Goal: Transaction & Acquisition: Purchase product/service

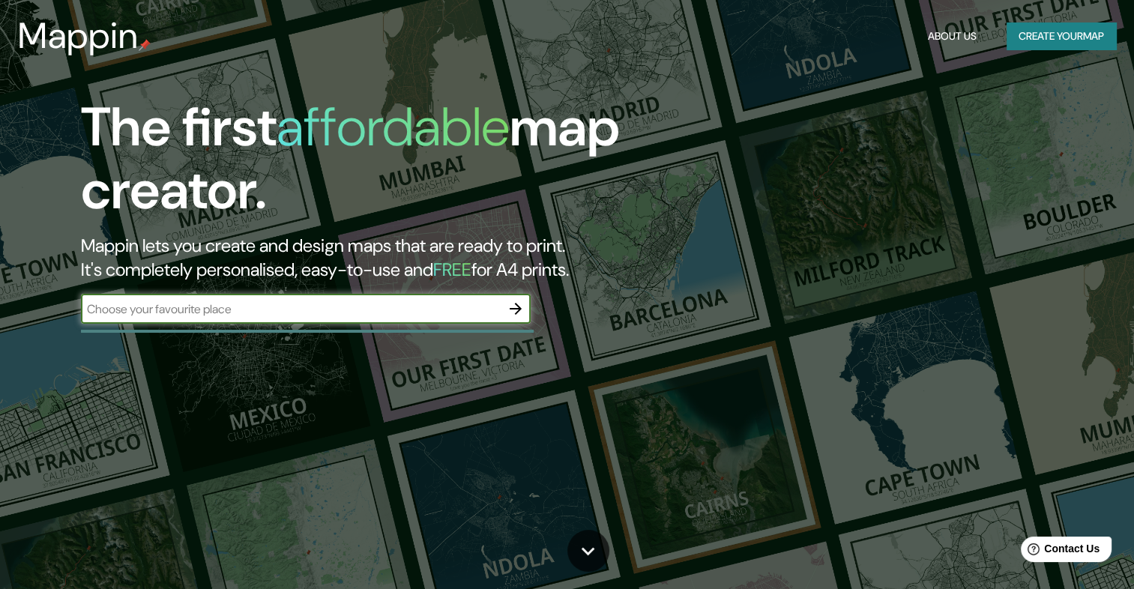
click at [320, 307] on input "text" at bounding box center [291, 308] width 420 height 17
type input "San José, Costa Rica"
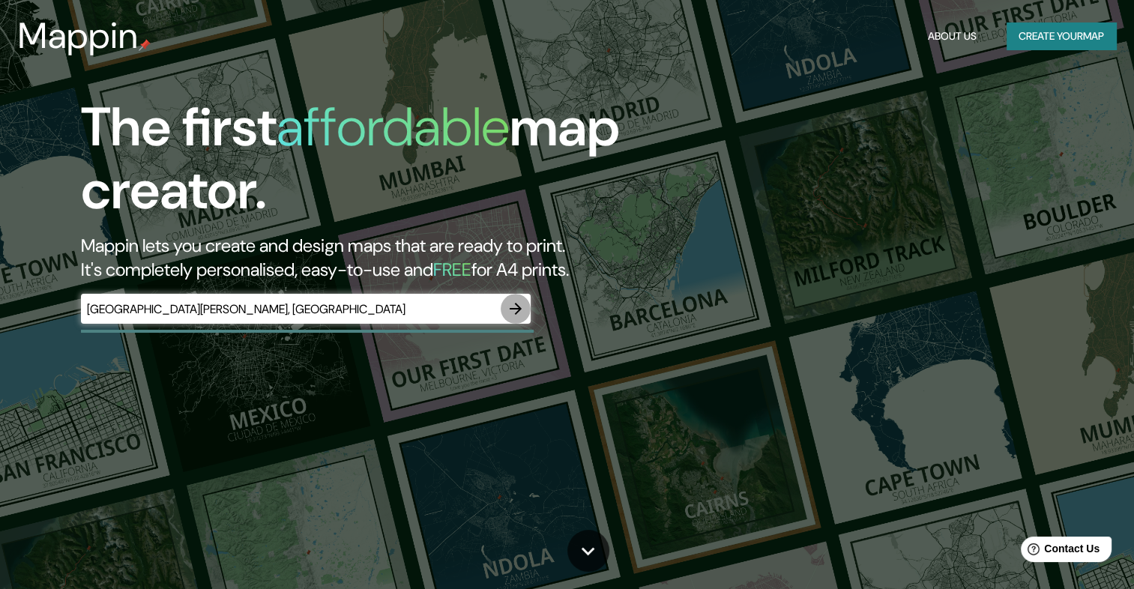
click at [502, 312] on button "button" at bounding box center [515, 309] width 30 height 30
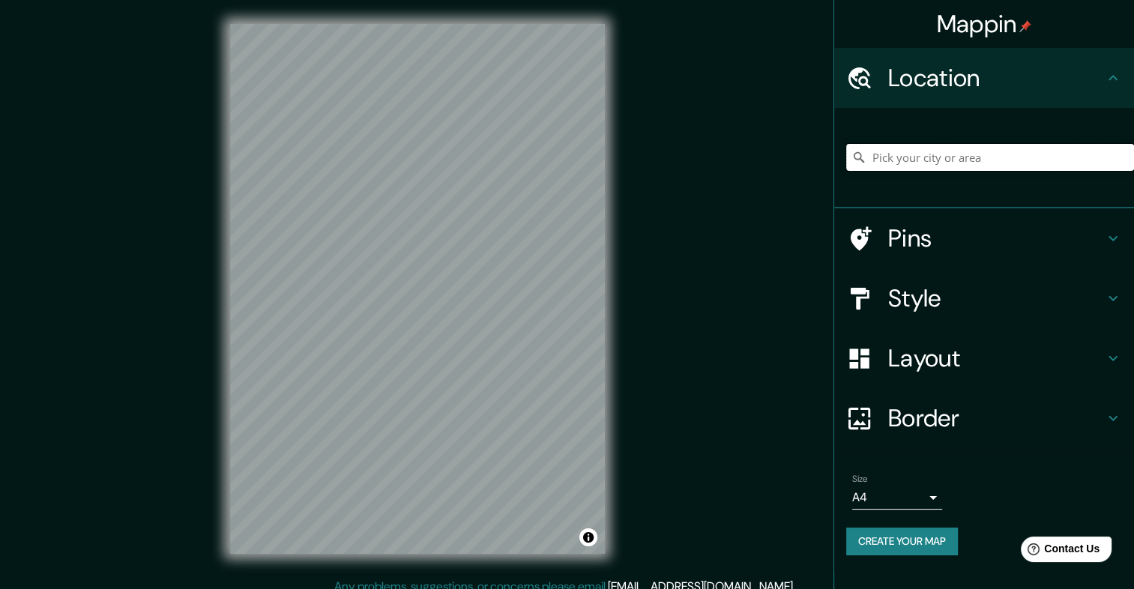
click at [910, 162] on input "Pick your city or area" at bounding box center [990, 157] width 288 height 27
click at [927, 301] on h4 "Style" at bounding box center [996, 298] width 216 height 30
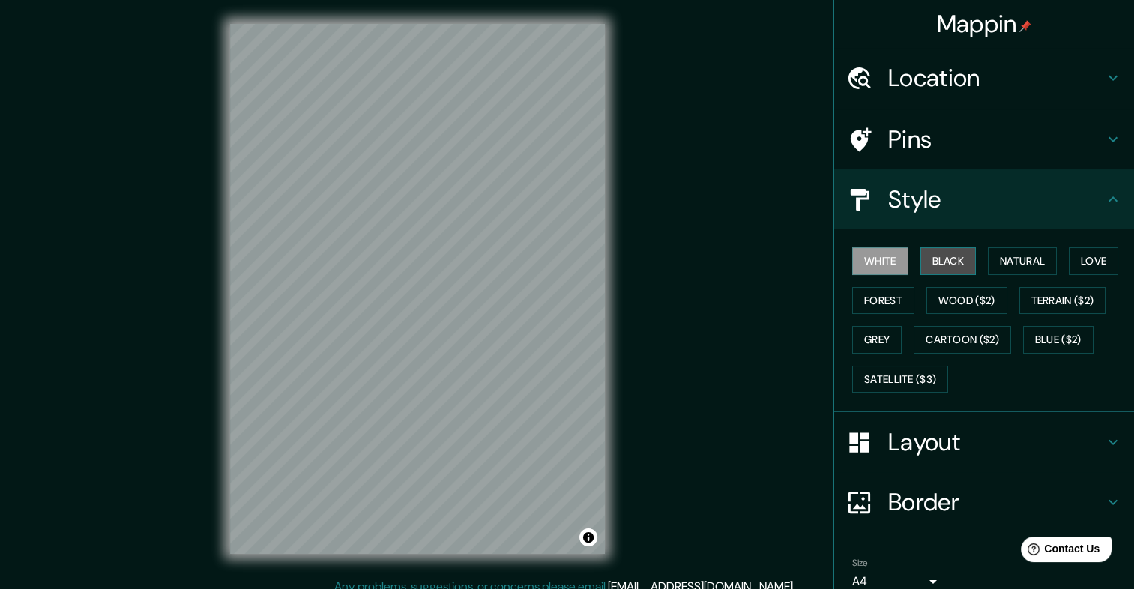
click at [925, 257] on button "Black" at bounding box center [948, 261] width 56 height 28
click at [924, 73] on h4 "Location" at bounding box center [996, 78] width 216 height 30
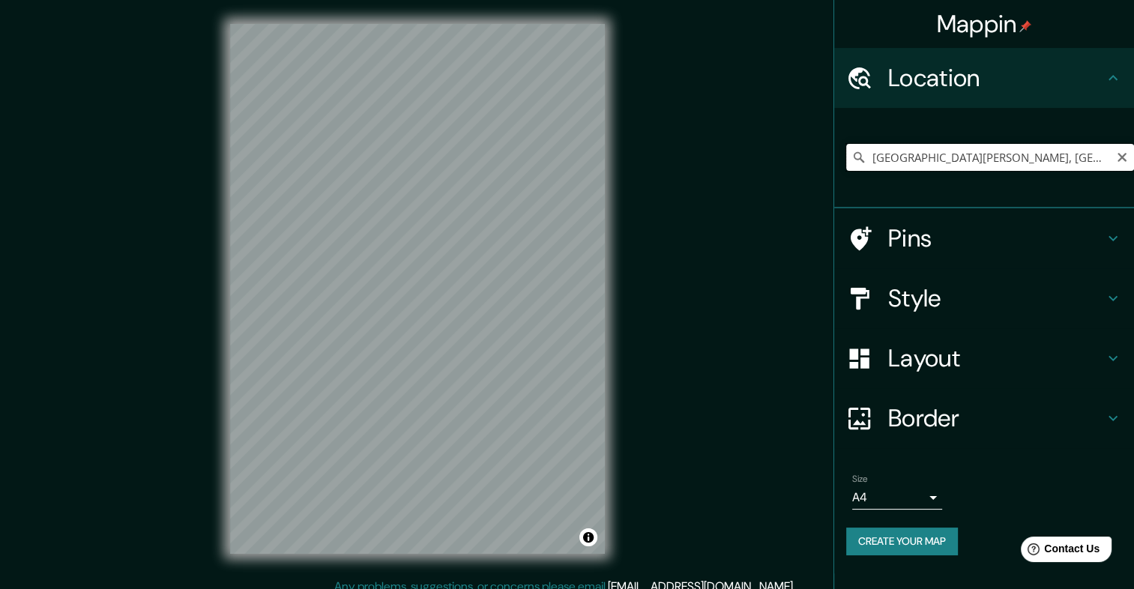
click at [917, 157] on input "[GEOGRAPHIC_DATA], [GEOGRAPHIC_DATA], [GEOGRAPHIC_DATA]" at bounding box center [990, 157] width 288 height 27
click at [872, 157] on input "[GEOGRAPHIC_DATA], [GEOGRAPHIC_DATA], [GEOGRAPHIC_DATA]" at bounding box center [990, 157] width 288 height 27
drag, startPoint x: 1111, startPoint y: 157, endPoint x: 676, endPoint y: 117, distance: 437.1
click at [676, 117] on div "Mappin Location San José, Provincia de San José, Costa Rica Pins Style Layout B…" at bounding box center [567, 301] width 1134 height 602
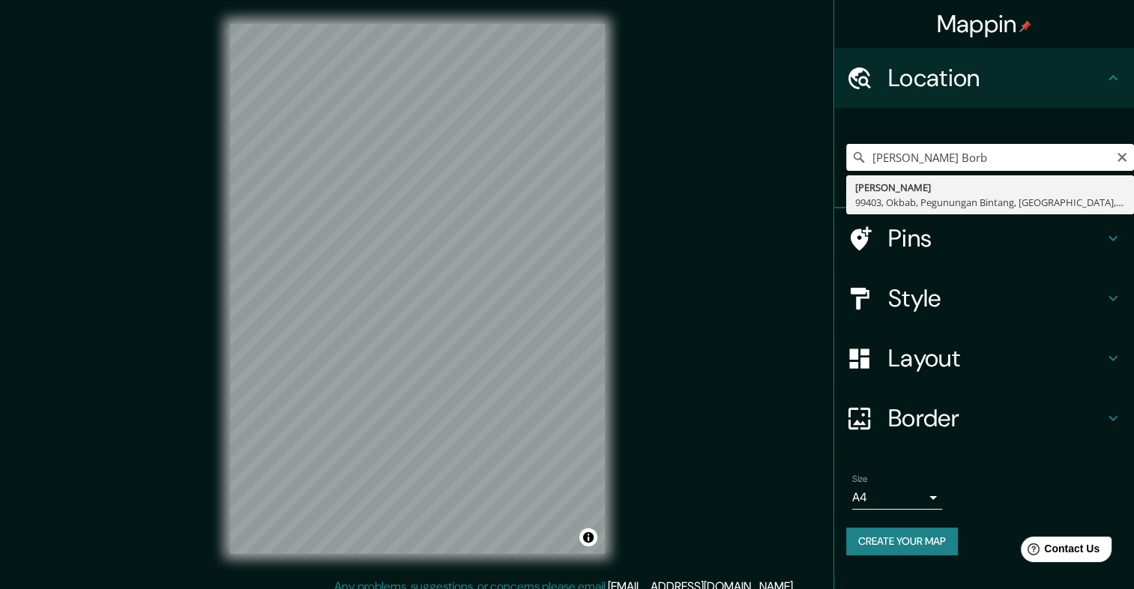
drag, startPoint x: 950, startPoint y: 151, endPoint x: 925, endPoint y: 157, distance: 25.4
click at [925, 157] on input "Mercado Borb" at bounding box center [990, 157] width 288 height 27
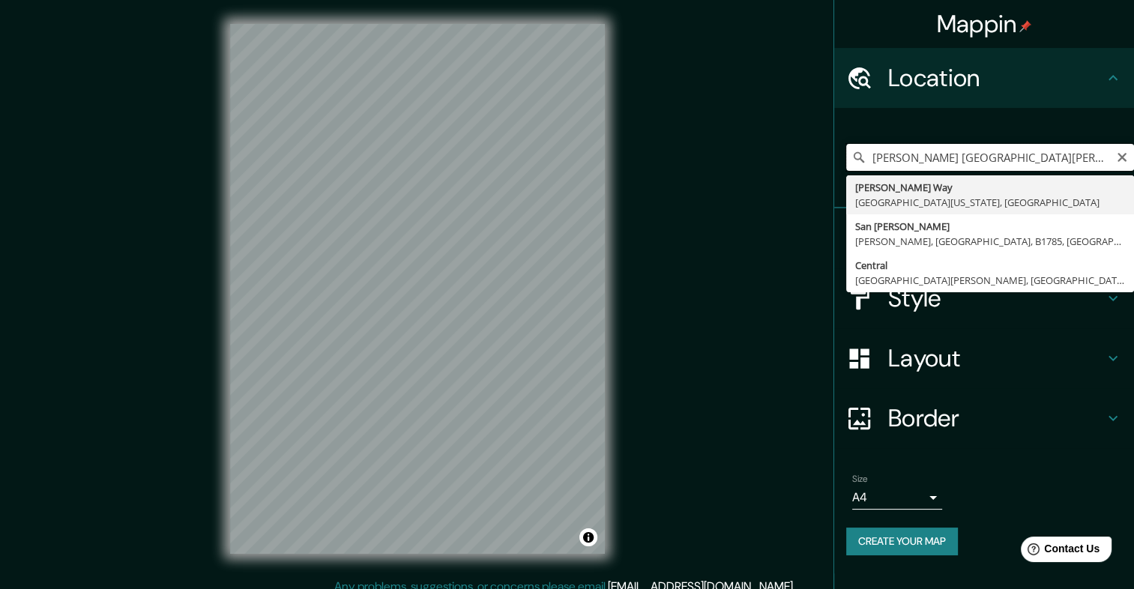
drag, startPoint x: 1012, startPoint y: 151, endPoint x: 703, endPoint y: 118, distance: 310.4
click at [696, 119] on div "Mappin Location Mercado Central San JoSE Mercado Way San José, California 95131…" at bounding box center [567, 301] width 1134 height 602
paste input "9.936175908846918, -84.08252183316375"
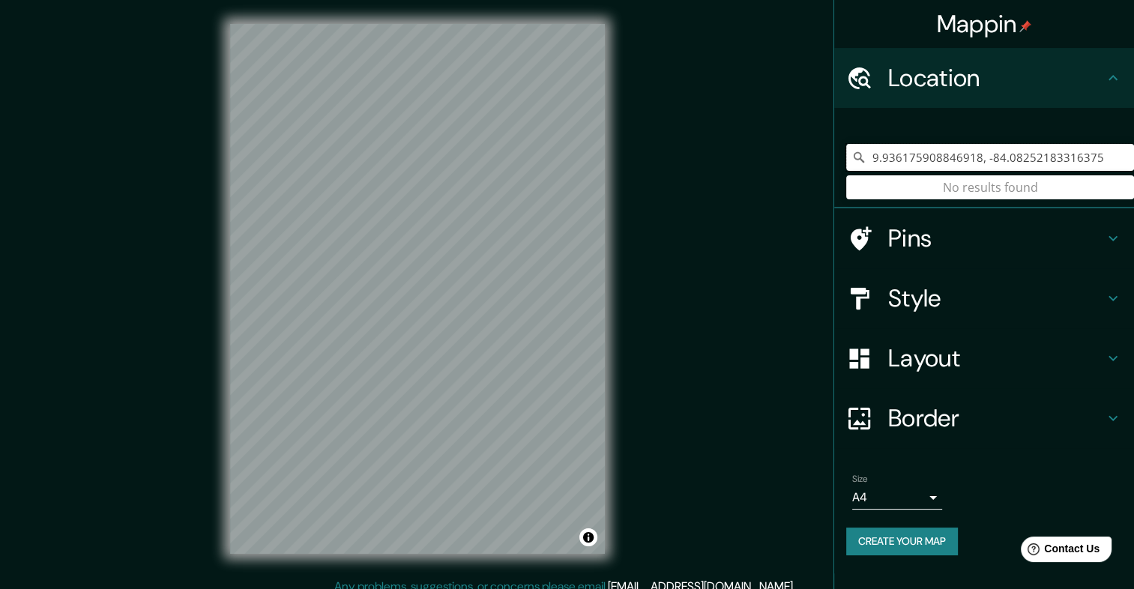
type input "9.936175908846918, -84.08252183316375"
click at [1105, 150] on input "9.936175908846918, -84.08252183316375" at bounding box center [990, 157] width 288 height 27
drag, startPoint x: 1105, startPoint y: 150, endPoint x: 866, endPoint y: 139, distance: 239.2
click at [865, 139] on div "9.936175908846918, -84.08252183316375 No results found" at bounding box center [990, 157] width 288 height 75
click at [925, 167] on input "9.936175908846918, -84.08252183316375" at bounding box center [990, 157] width 288 height 27
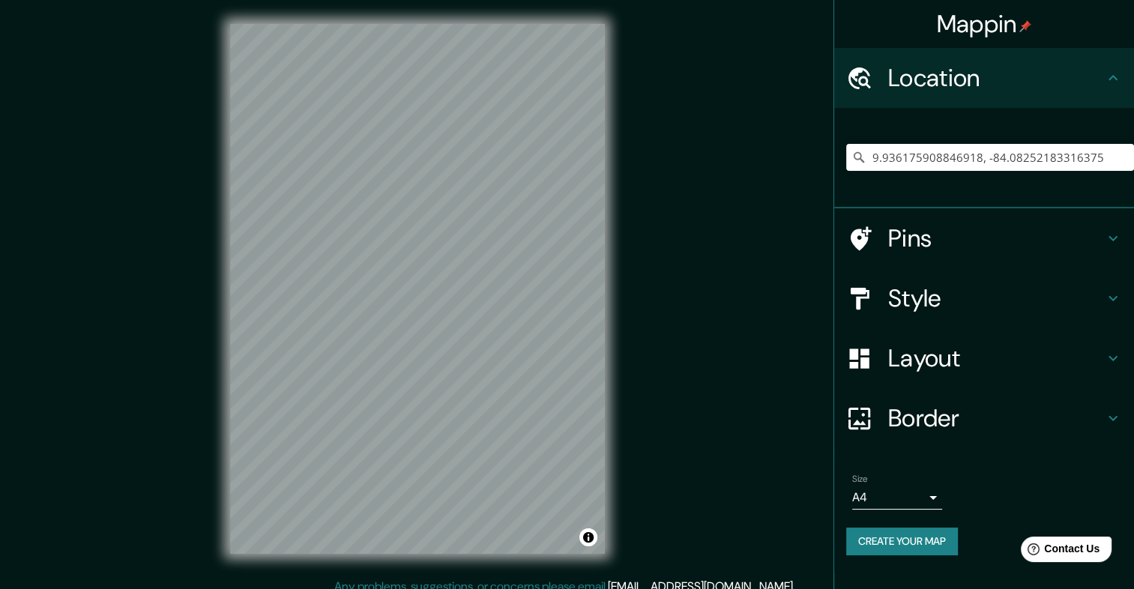
click at [977, 298] on h4 "Style" at bounding box center [996, 298] width 216 height 30
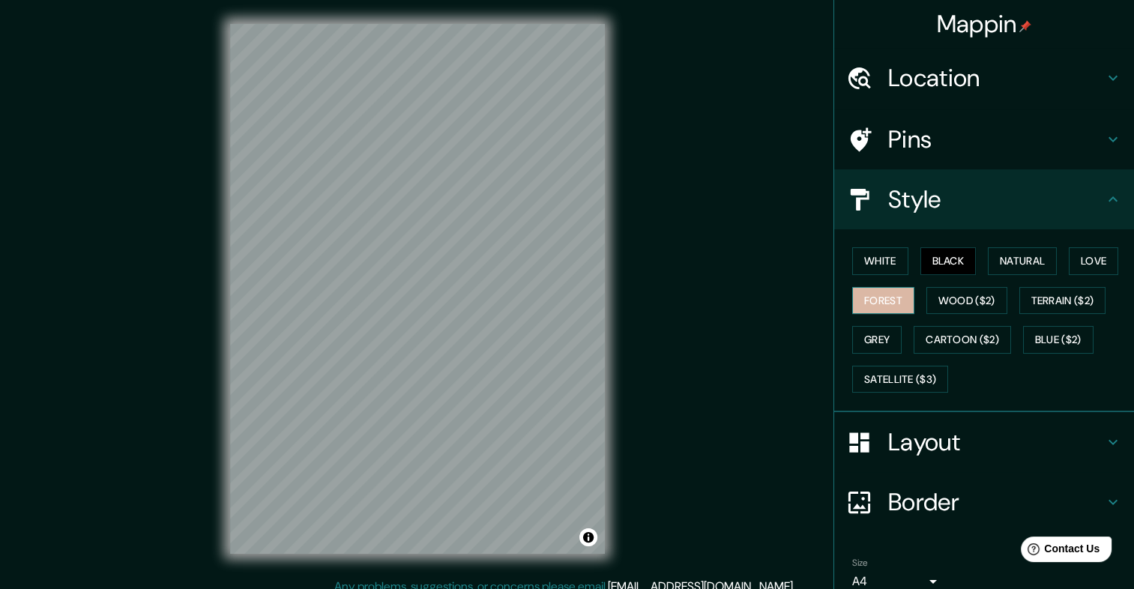
click at [886, 295] on button "Forest" at bounding box center [883, 301] width 62 height 28
click at [1011, 262] on button "Natural" at bounding box center [1021, 261] width 69 height 28
click at [935, 442] on h4 "Layout" at bounding box center [996, 442] width 216 height 30
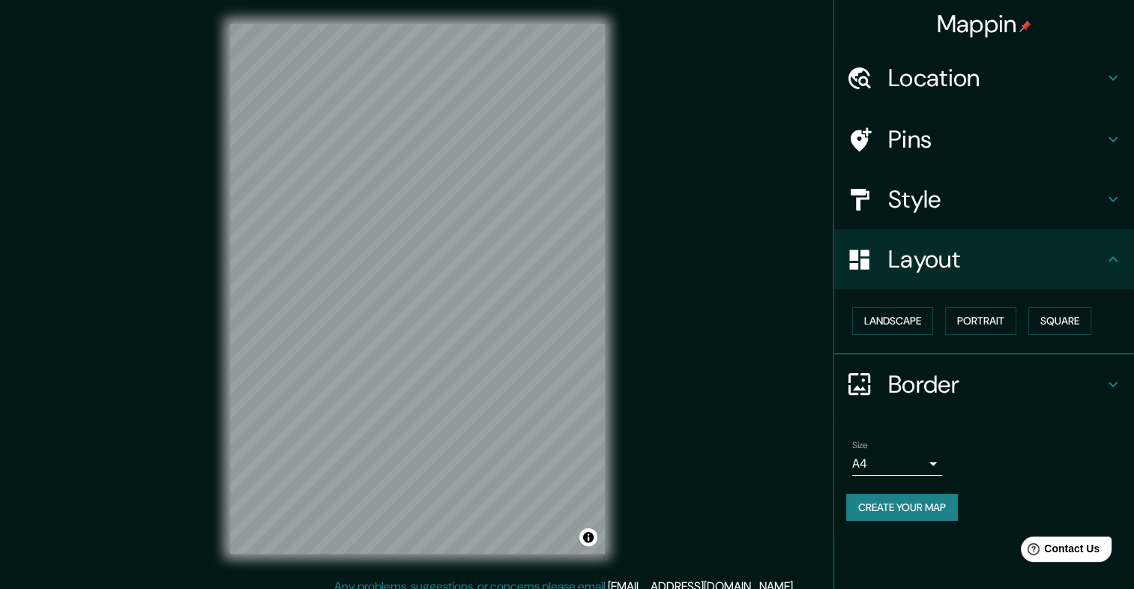
click at [920, 457] on body "Mappin Location 9.936175908846918, -84.08252183316375 No results found Pins Sty…" at bounding box center [567, 294] width 1134 height 589
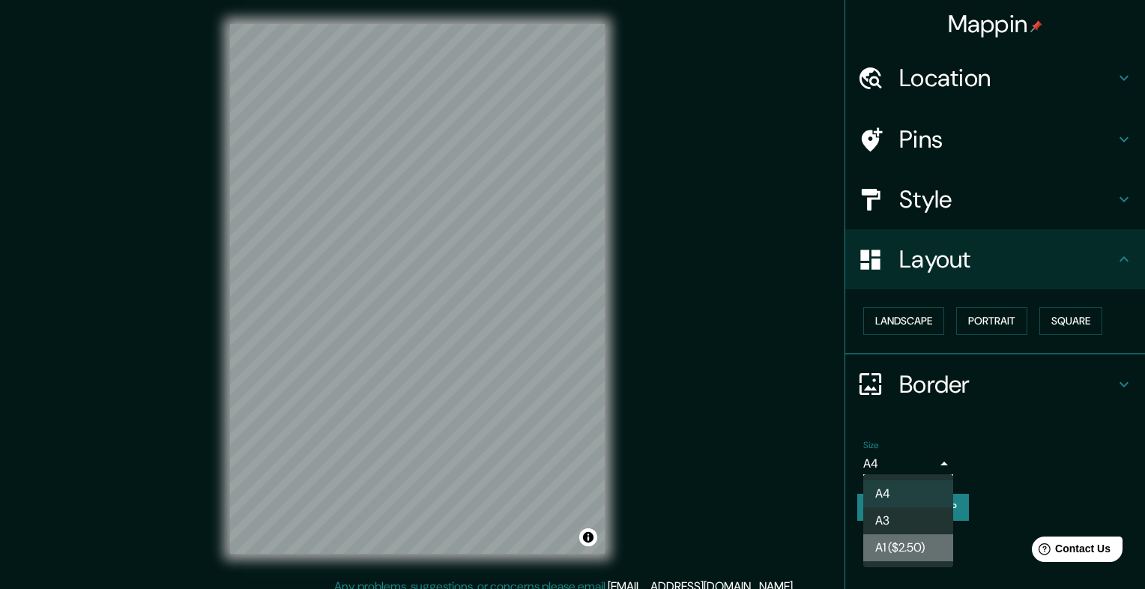
click at [900, 544] on li "A1 ($2.50)" at bounding box center [908, 547] width 90 height 27
click at [887, 451] on body "Mappin Location 9.936175908846918, -84.08252183316375 No results found Pins Sty…" at bounding box center [572, 294] width 1145 height 589
click at [892, 503] on li "A4" at bounding box center [908, 493] width 90 height 27
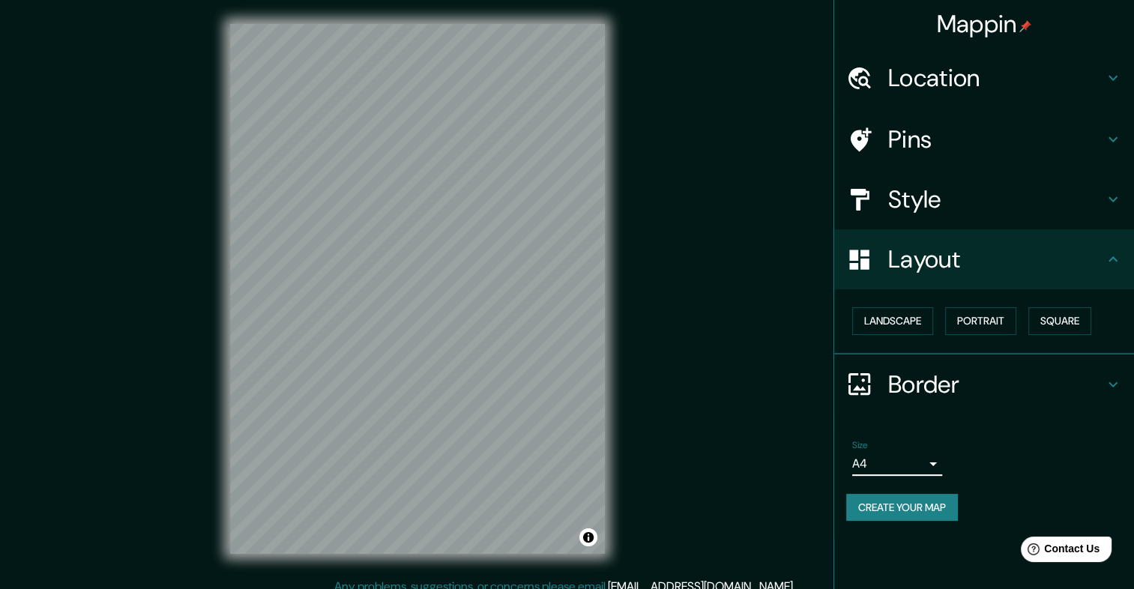
click at [944, 263] on h4 "Layout" at bounding box center [996, 259] width 216 height 30
click at [959, 197] on h4 "Style" at bounding box center [996, 199] width 216 height 30
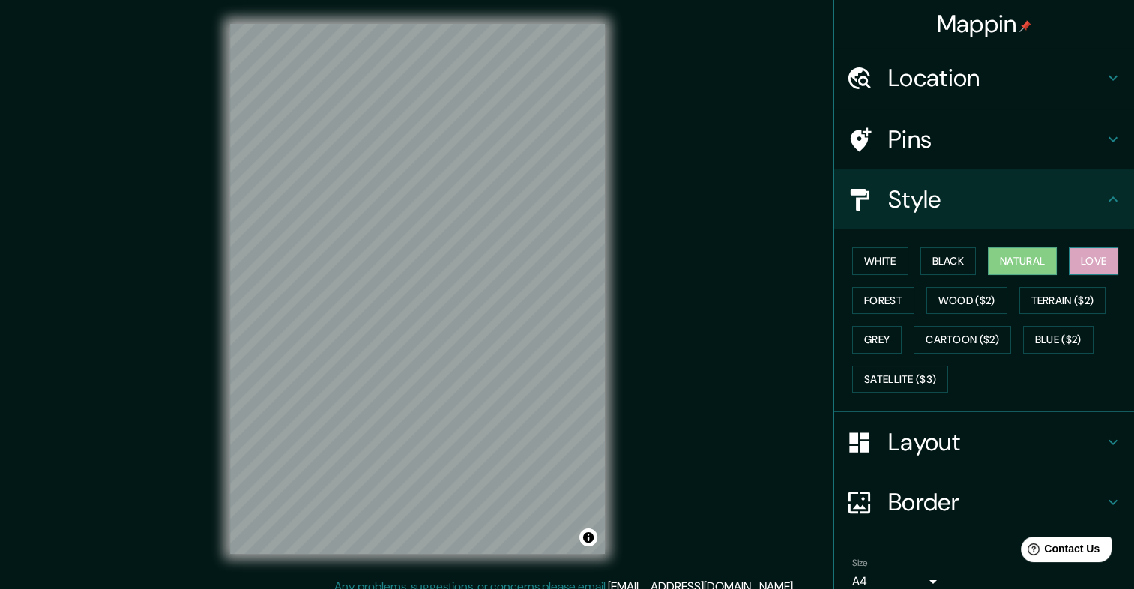
click at [1077, 258] on button "Love" at bounding box center [1092, 261] width 49 height 28
click at [1064, 290] on button "Terrain ($2)" at bounding box center [1062, 301] width 87 height 28
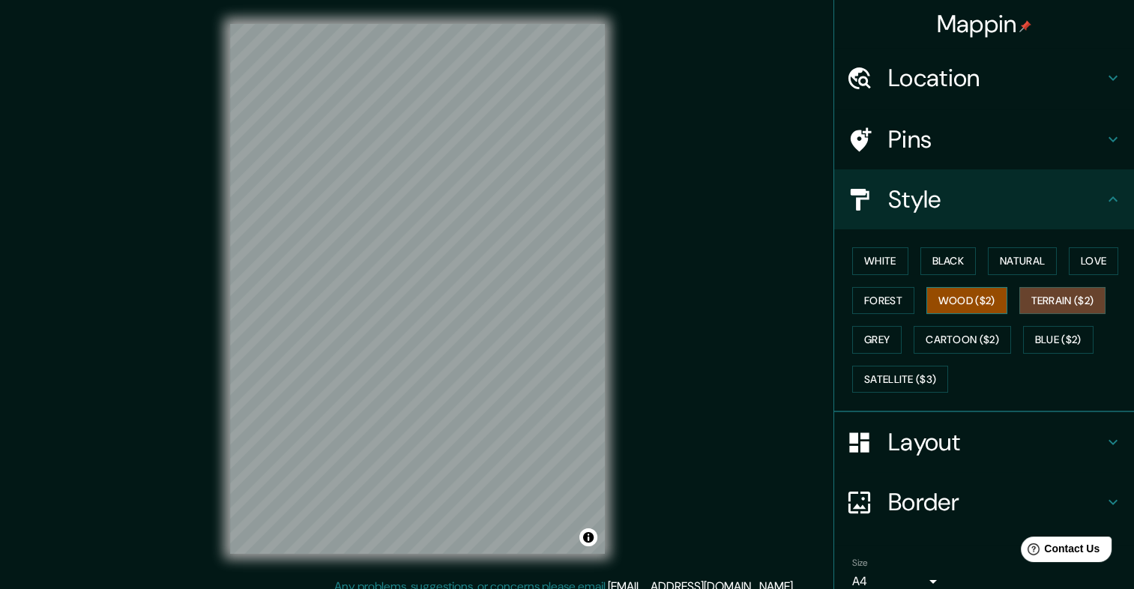
click at [979, 301] on button "Wood ($2)" at bounding box center [966, 301] width 81 height 28
click at [898, 307] on button "Forest" at bounding box center [883, 301] width 62 height 28
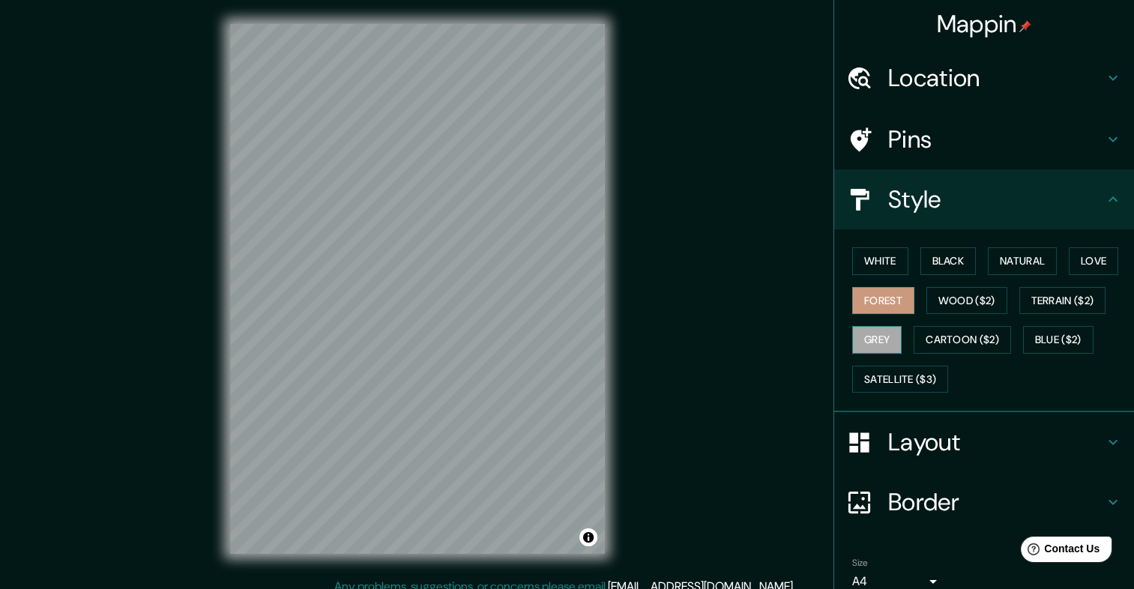
click at [873, 328] on button "Grey" at bounding box center [876, 340] width 49 height 28
click at [948, 336] on button "Cartoon ($2)" at bounding box center [961, 340] width 97 height 28
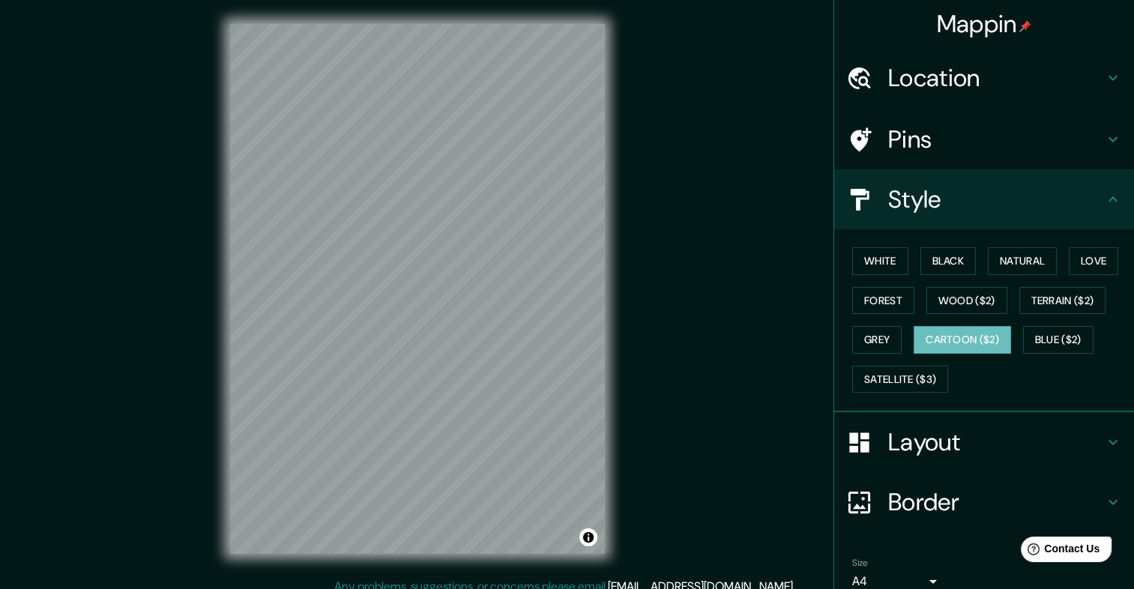
click at [1023, 321] on div "White Black Natural Love Forest Wood ($2) Terrain ($2) Grey Cartoon ($2) Blue (…" at bounding box center [990, 319] width 288 height 157
click at [1044, 336] on button "Blue ($2)" at bounding box center [1058, 340] width 70 height 28
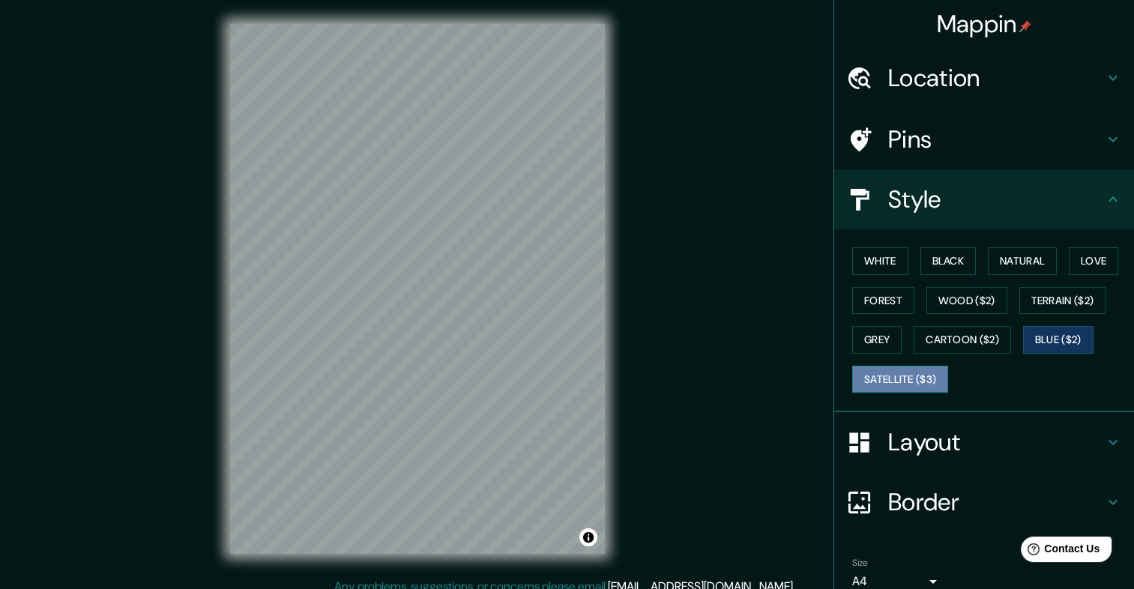
click at [910, 379] on button "Satellite ($3)" at bounding box center [900, 380] width 96 height 28
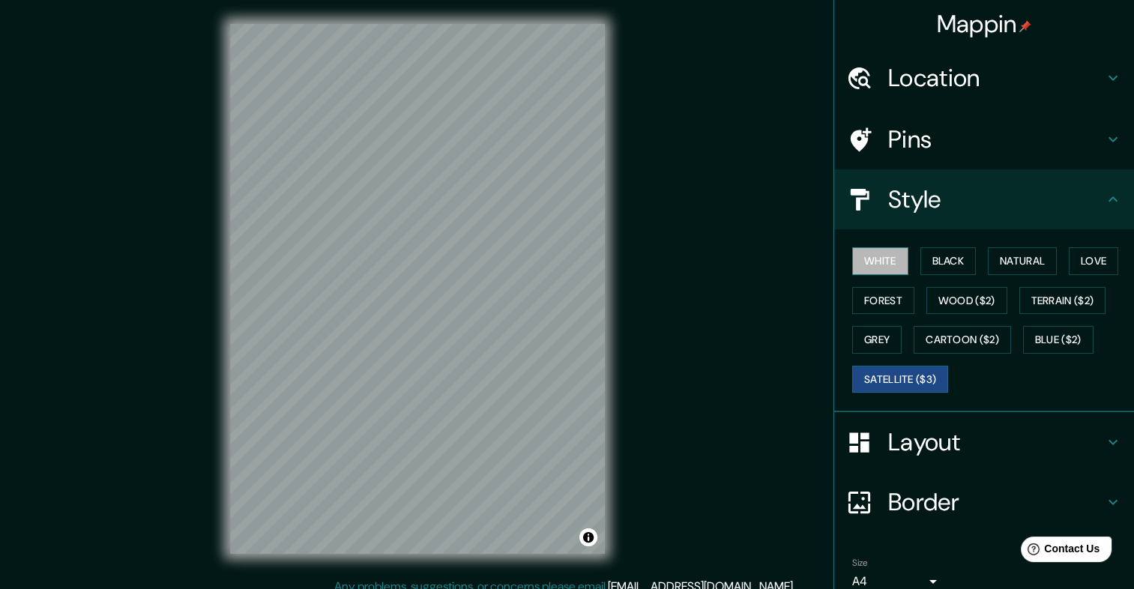
click at [874, 257] on button "White" at bounding box center [880, 261] width 56 height 28
click at [943, 264] on button "Black" at bounding box center [948, 261] width 56 height 28
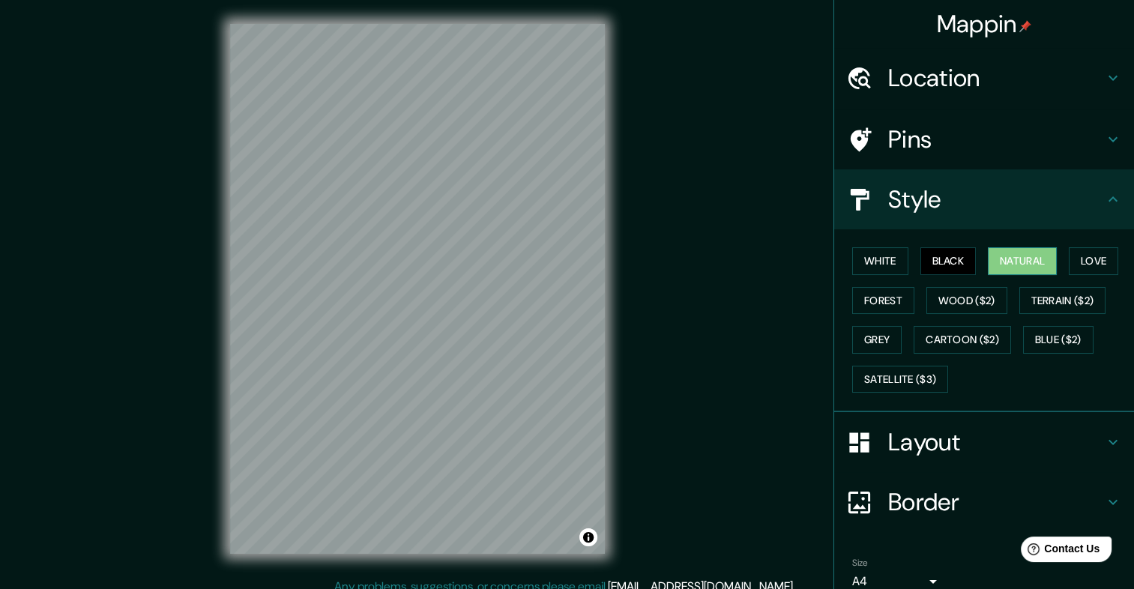
click at [993, 262] on button "Natural" at bounding box center [1021, 261] width 69 height 28
click at [1084, 264] on button "Love" at bounding box center [1092, 261] width 49 height 28
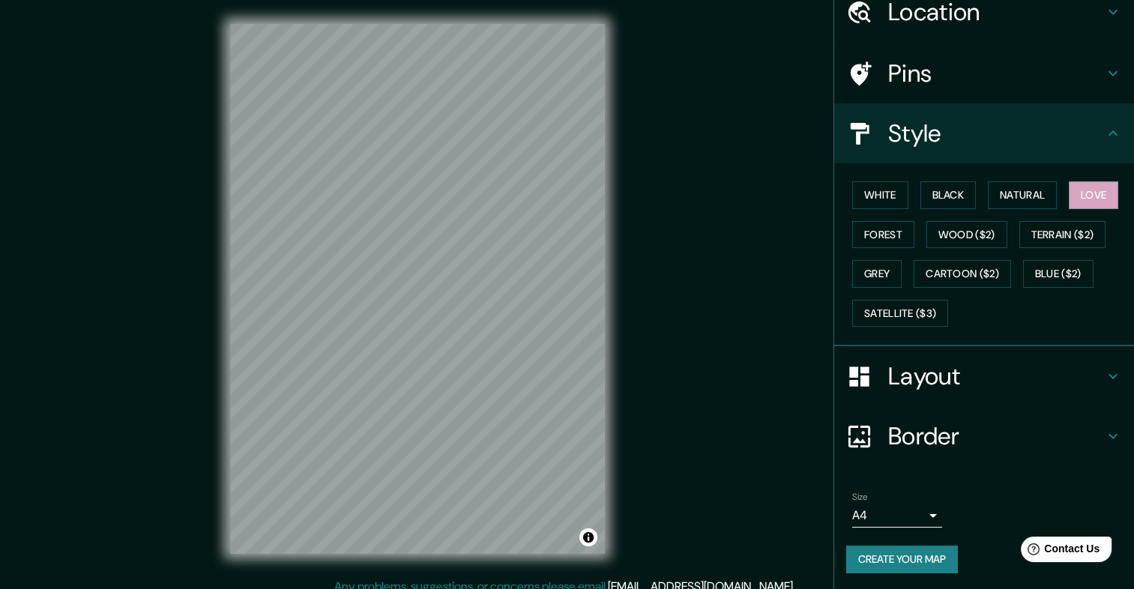
click at [987, 430] on h4 "Border" at bounding box center [996, 436] width 216 height 30
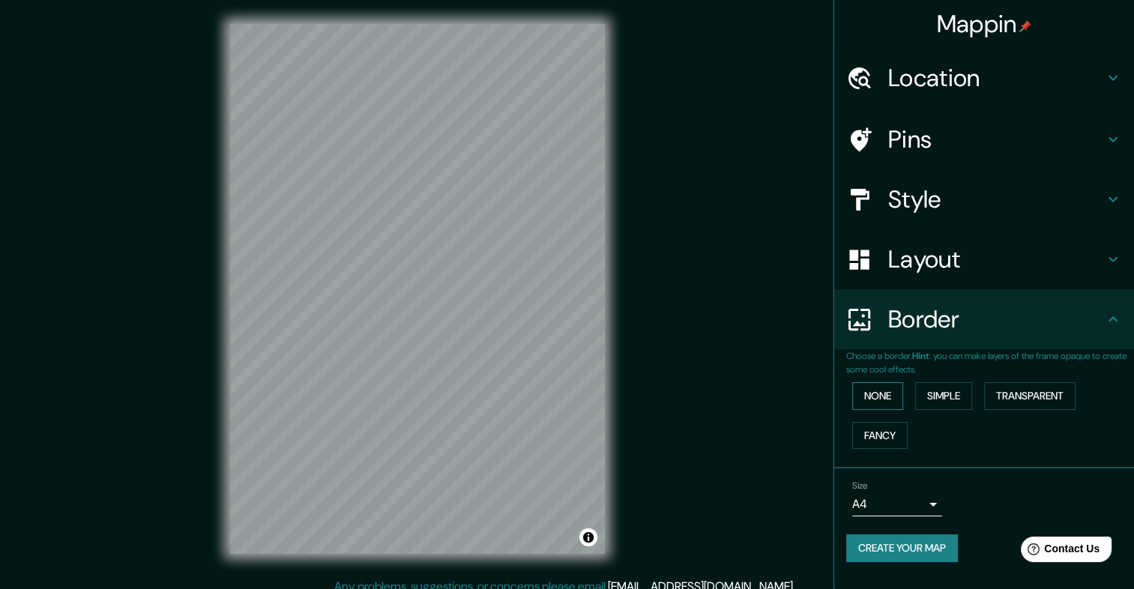
click at [889, 387] on button "None" at bounding box center [877, 396] width 51 height 28
click at [894, 397] on button "None" at bounding box center [877, 396] width 51 height 28
click at [942, 177] on div "Style" at bounding box center [984, 199] width 300 height 60
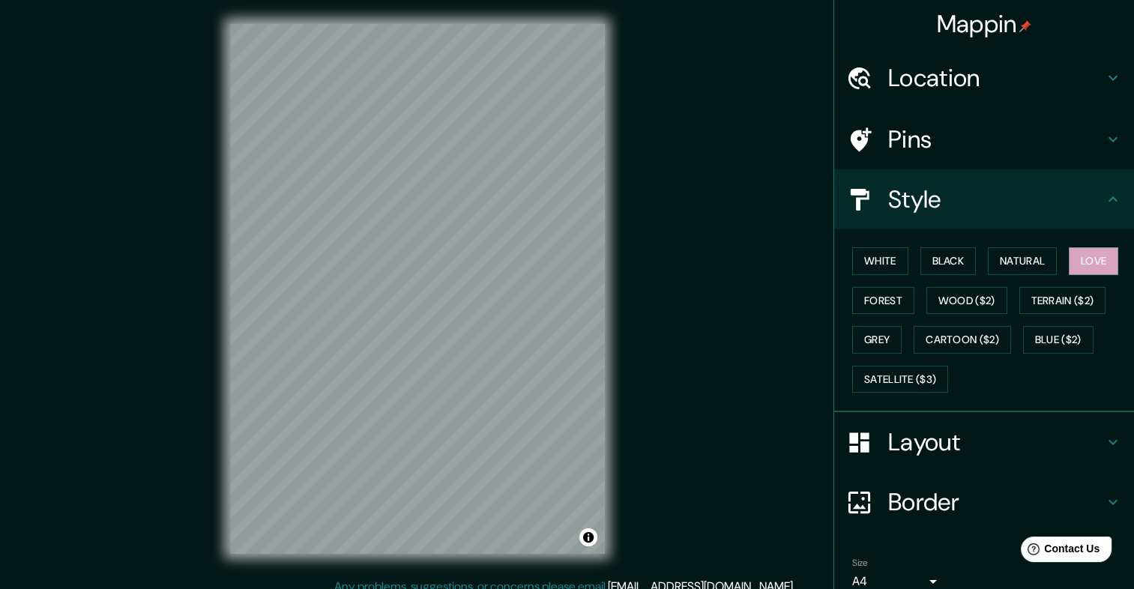
click at [963, 194] on h4 "Style" at bounding box center [996, 199] width 216 height 30
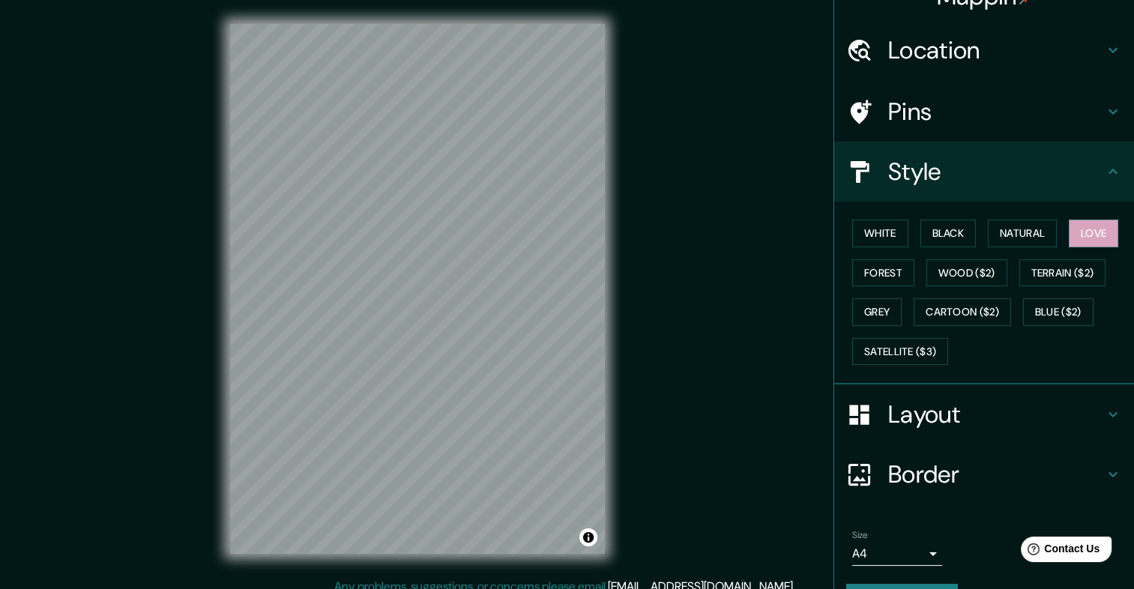
scroll to position [66, 0]
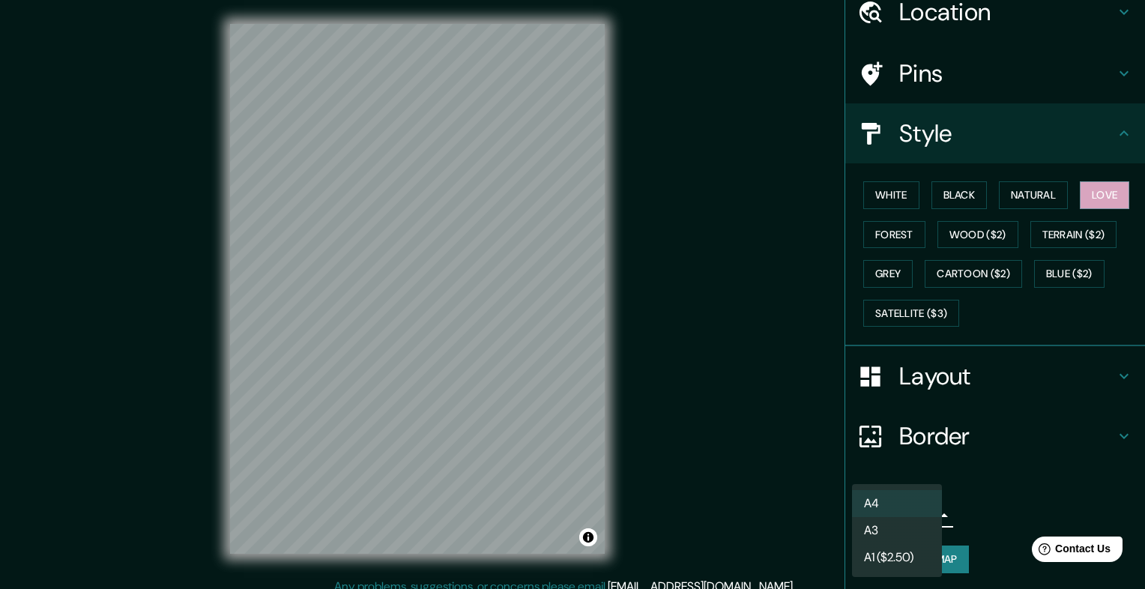
click at [917, 524] on body "Mappin Location 9.936175908846918, -84.08252183316375 No results found Pins Sty…" at bounding box center [572, 294] width 1145 height 589
click at [893, 528] on li "A3" at bounding box center [897, 530] width 90 height 27
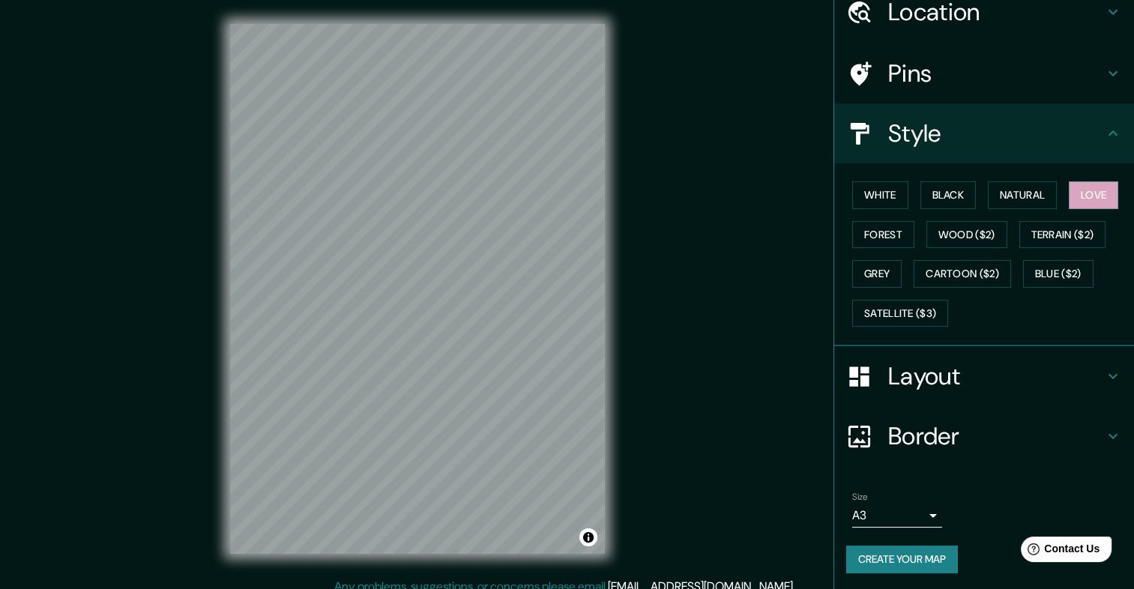
click at [736, 352] on div "Mappin Location 9.936175908846918, -84.08252183316375 No results found Pins Sty…" at bounding box center [567, 301] width 1134 height 602
click at [899, 513] on body "Mappin Location 9.936175908846918, -84.08252183316375 No results found Pins Sty…" at bounding box center [567, 294] width 1134 height 589
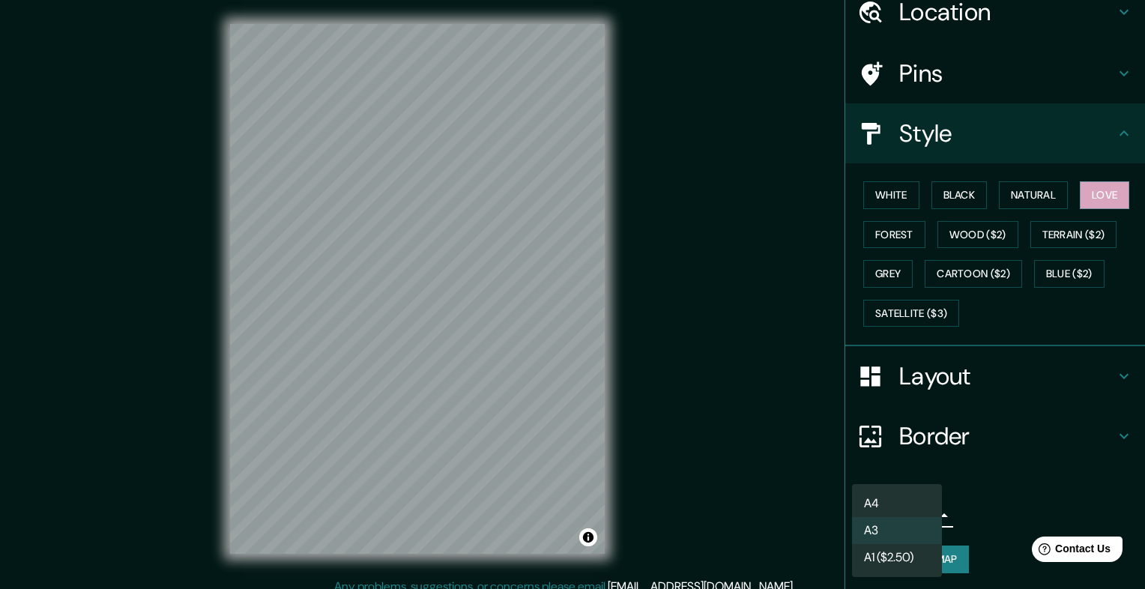
click at [894, 495] on li "A4" at bounding box center [897, 503] width 90 height 27
type input "single"
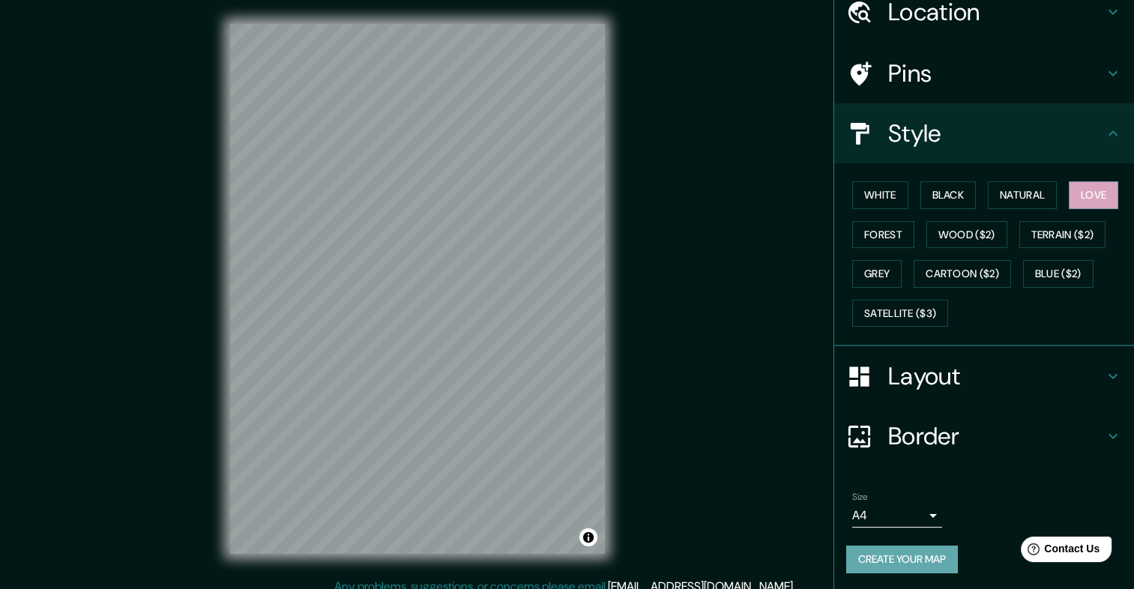
click at [924, 557] on button "Create your map" at bounding box center [902, 559] width 112 height 28
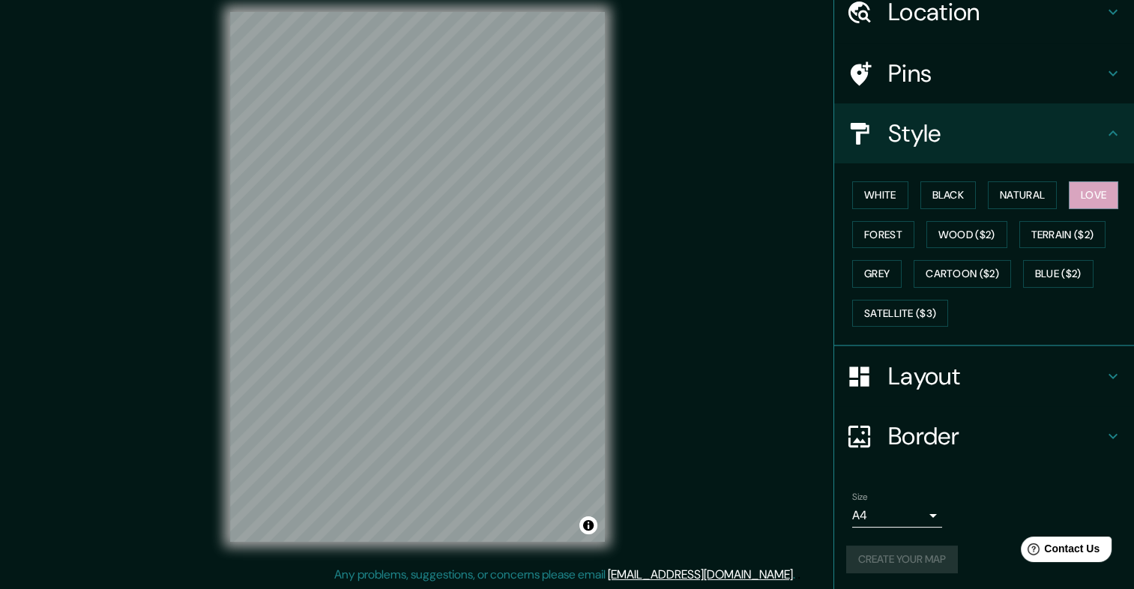
scroll to position [13, 0]
click at [892, 557] on div "Create your map" at bounding box center [984, 559] width 276 height 28
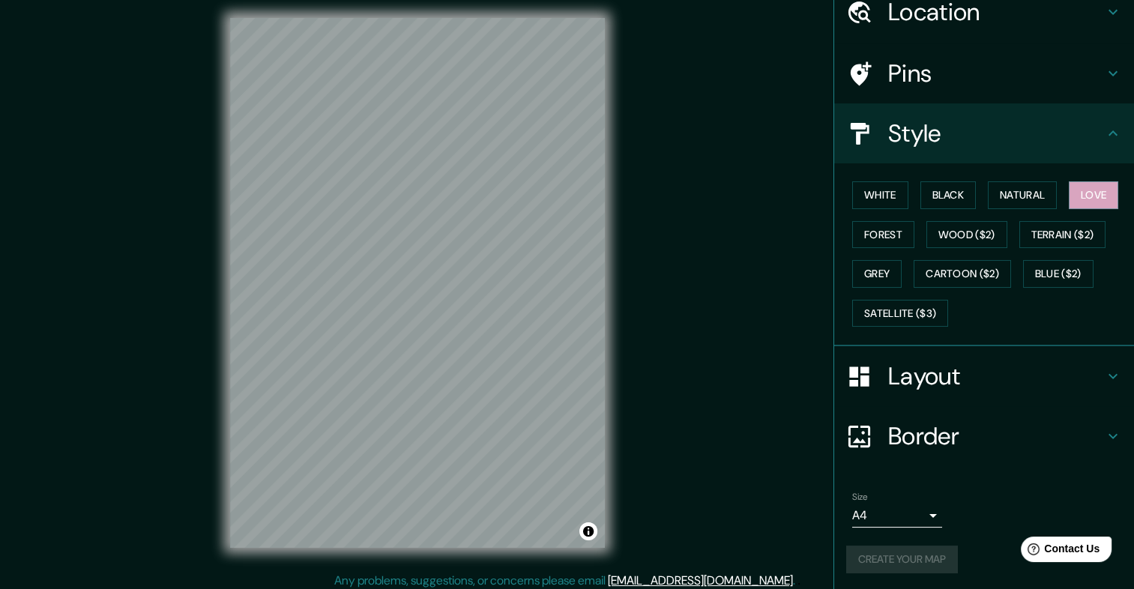
scroll to position [0, 0]
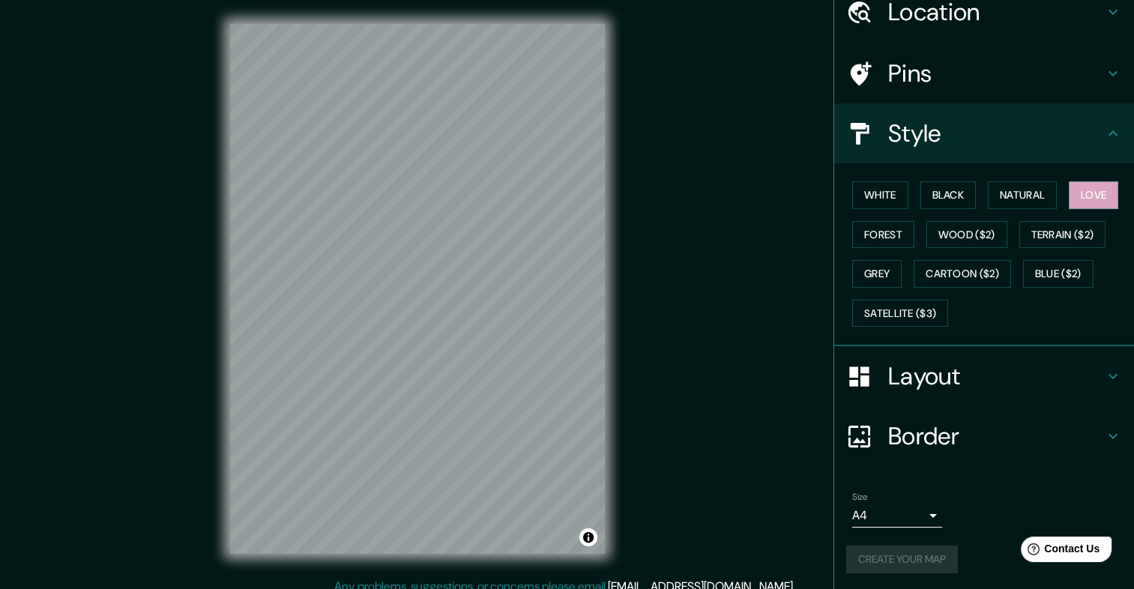
click at [960, 74] on h4 "Pins" at bounding box center [996, 73] width 216 height 30
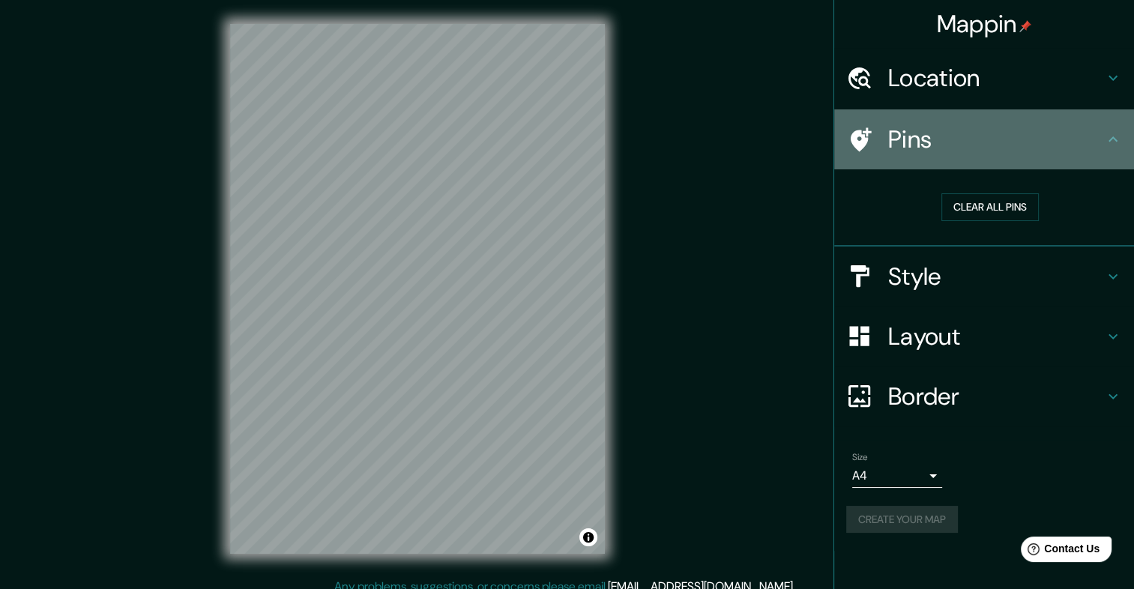
click at [953, 118] on div "Pins" at bounding box center [984, 139] width 300 height 60
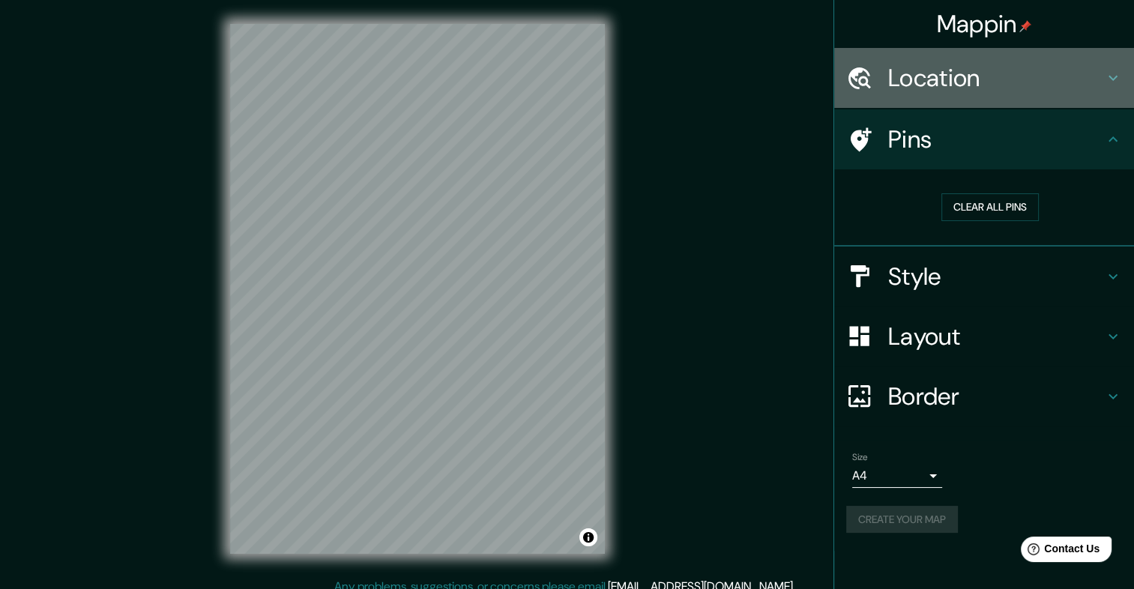
click at [950, 86] on h4 "Location" at bounding box center [996, 78] width 216 height 30
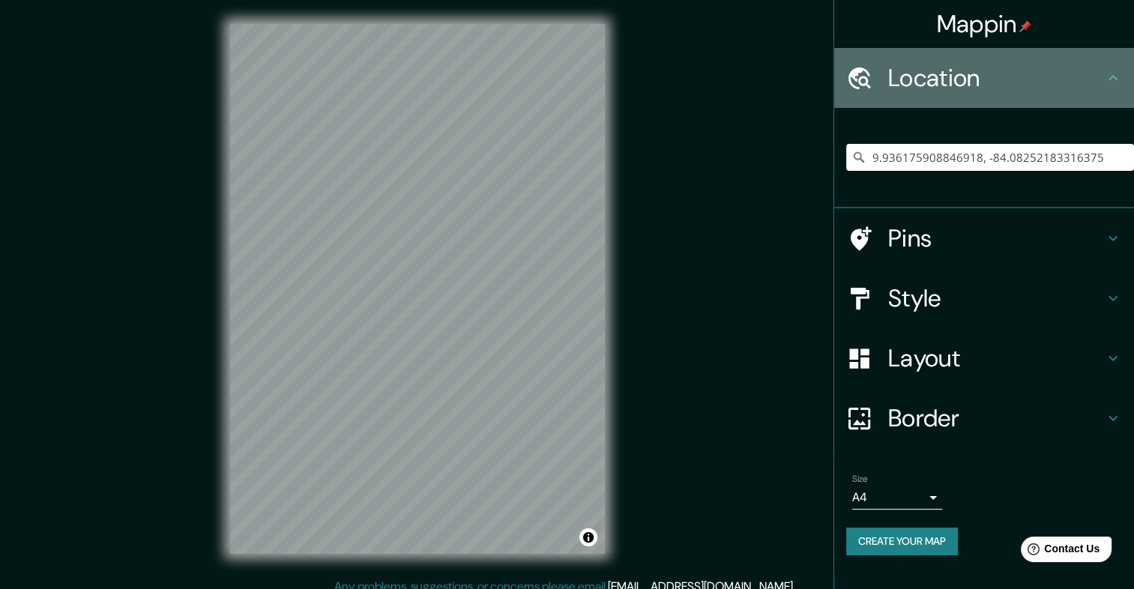
click at [950, 82] on h4 "Location" at bounding box center [996, 78] width 216 height 30
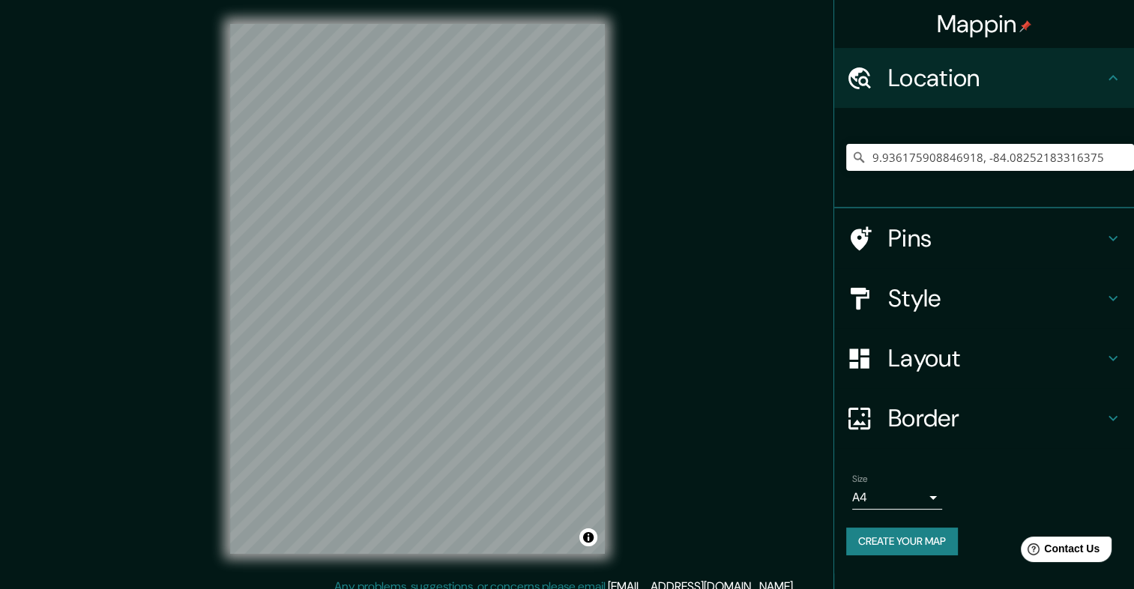
drag, startPoint x: 920, startPoint y: 530, endPoint x: 922, endPoint y: 544, distance: 14.4
click at [920, 534] on div "Size A4 single Create your map" at bounding box center [984, 517] width 276 height 100
click at [922, 544] on button "Create your map" at bounding box center [902, 541] width 112 height 28
click at [721, 369] on div "Mappin Location 9.936175908846918, -84.08252183316375 No results found Pins Sty…" at bounding box center [567, 301] width 1134 height 602
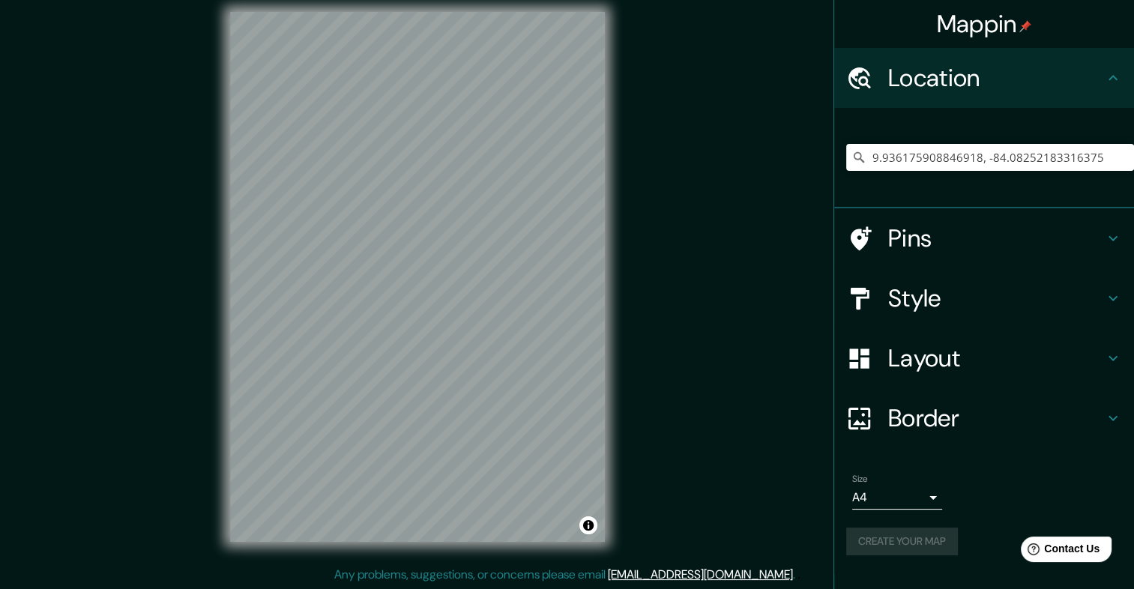
scroll to position [13, 0]
drag, startPoint x: 512, startPoint y: 394, endPoint x: 529, endPoint y: 370, distance: 29.1
click at [529, 370] on div at bounding box center [527, 367] width 12 height 12
click at [544, 359] on div at bounding box center [550, 353] width 12 height 12
click at [974, 64] on h4 "Location" at bounding box center [996, 78] width 216 height 30
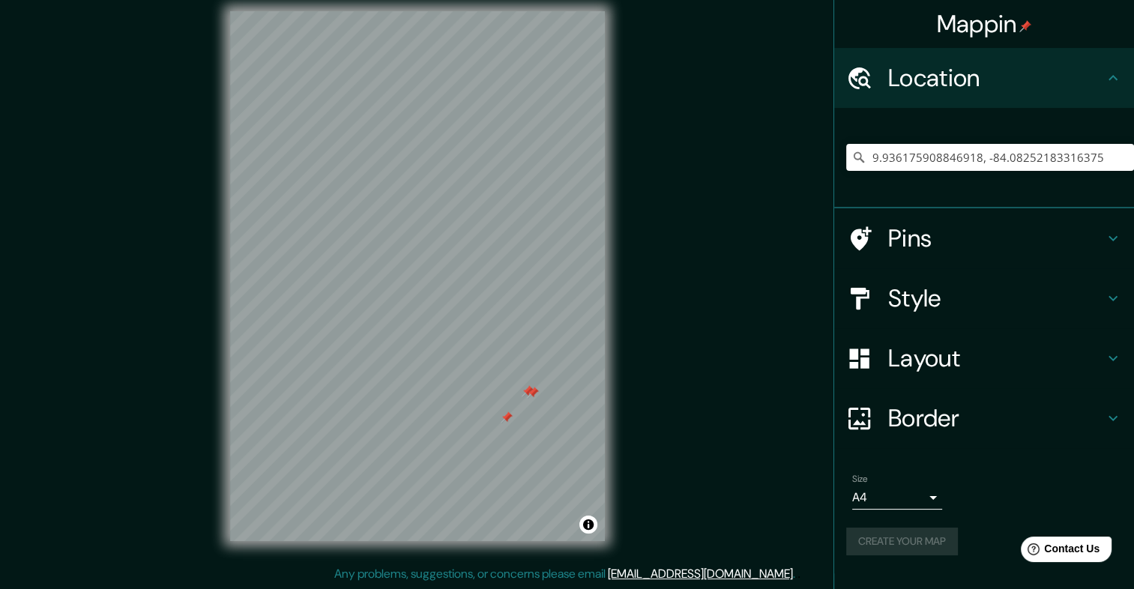
click at [716, 286] on div "Mappin Location 9.936175908846918, -84.08252183316375 No results found Pins Sty…" at bounding box center [567, 288] width 1134 height 602
click at [670, 291] on div "Mappin Location 9.936175908846918, -84.08252183316375 No results found Pins Sty…" at bounding box center [567, 288] width 1134 height 602
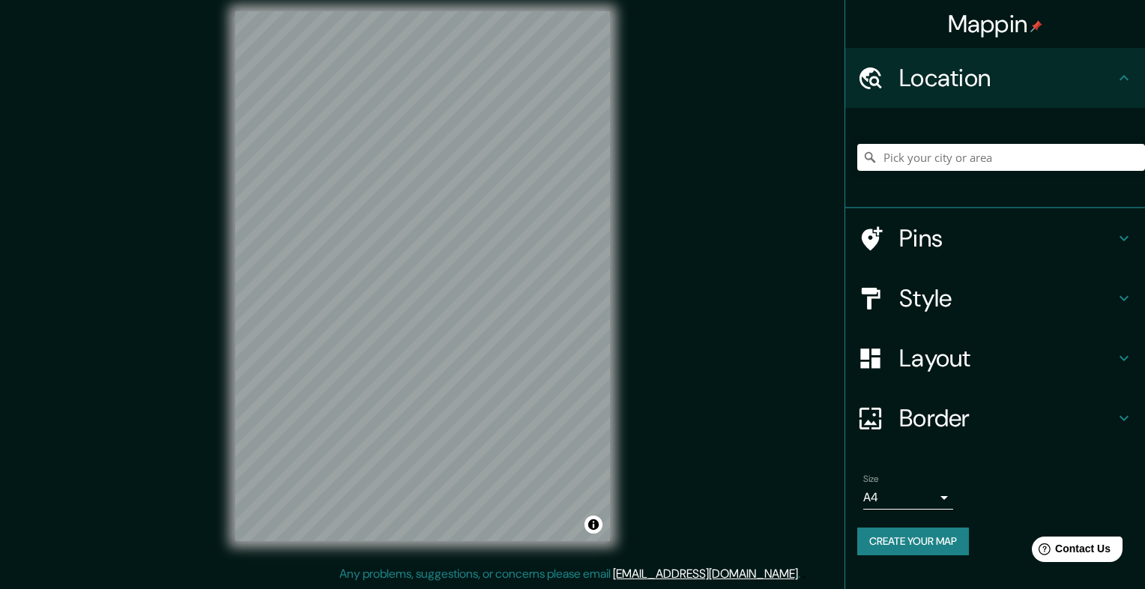
click at [902, 502] on body "Mappin Location Pins Style Layout Border Choose a border. Hint : you can make l…" at bounding box center [572, 281] width 1145 height 589
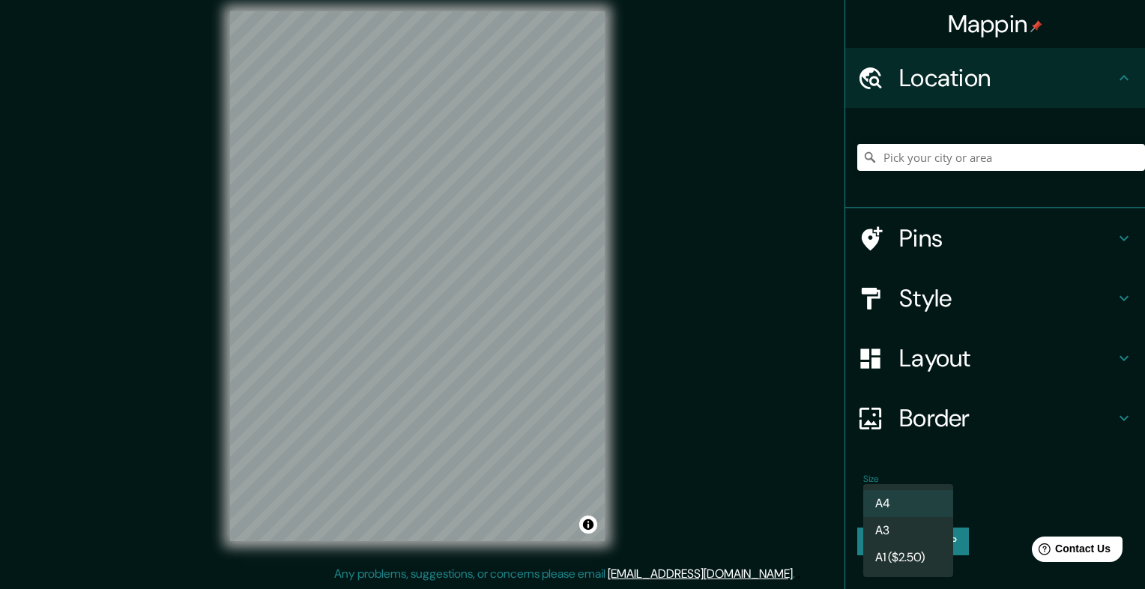
click at [899, 529] on li "A3" at bounding box center [908, 530] width 90 height 27
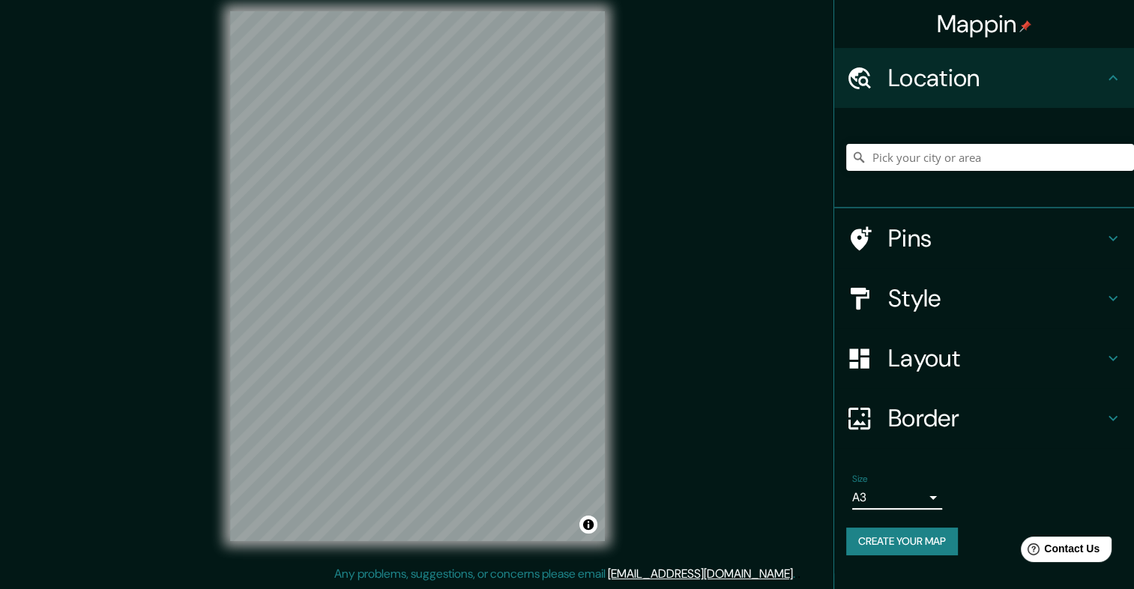
click at [892, 510] on div "Size A3 single" at bounding box center [984, 491] width 276 height 48
click at [883, 495] on body "Mappin Location Pins Style Layout Border Choose a border. Hint : you can make l…" at bounding box center [567, 281] width 1134 height 589
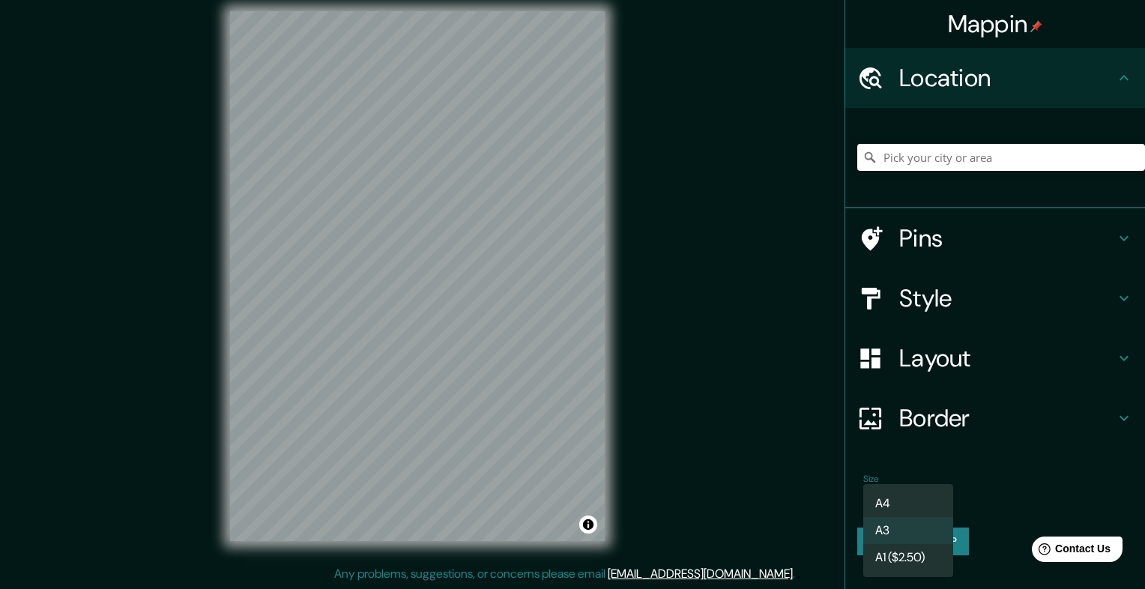
click at [880, 506] on li "A4" at bounding box center [908, 503] width 90 height 27
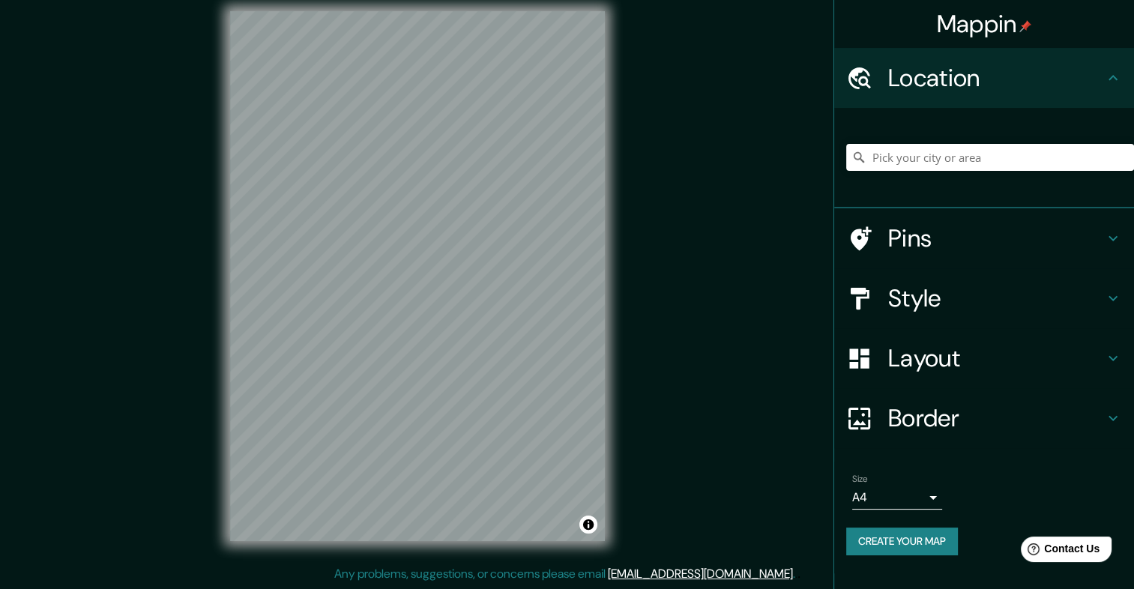
click at [911, 414] on h4 "Border" at bounding box center [996, 418] width 216 height 30
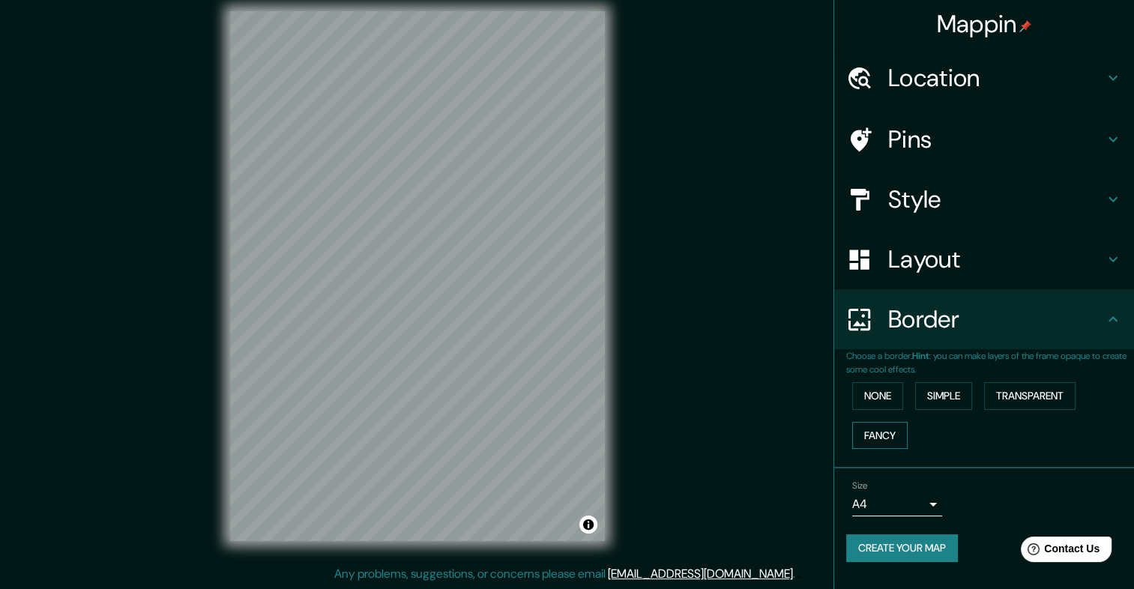
click at [881, 428] on button "Fancy" at bounding box center [879, 436] width 55 height 28
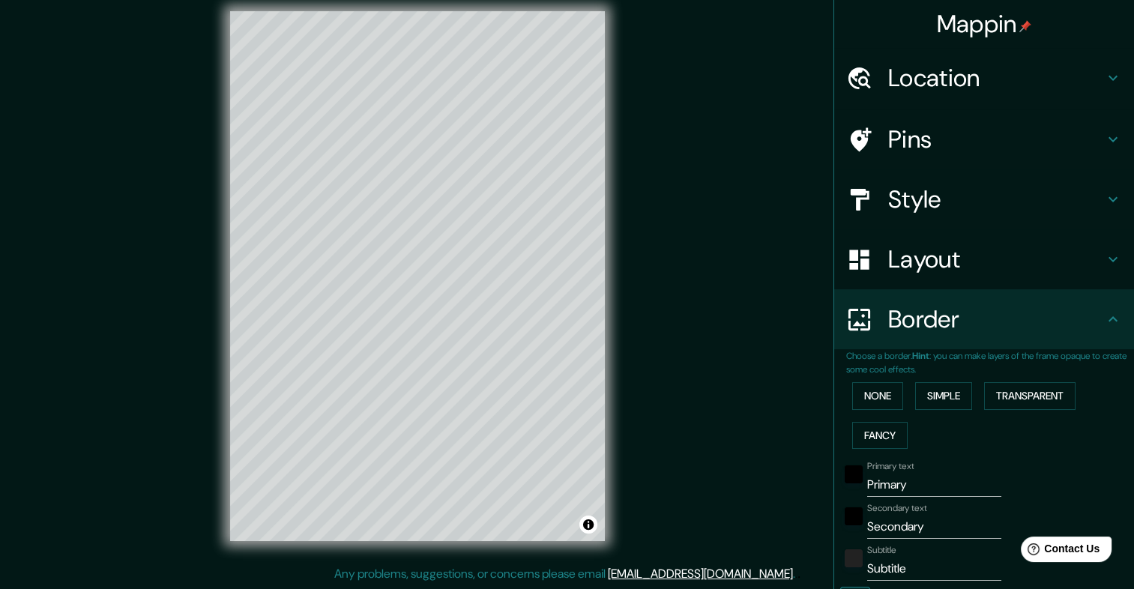
click at [911, 346] on div "Border" at bounding box center [984, 319] width 300 height 60
click at [884, 400] on button "None" at bounding box center [877, 396] width 51 height 28
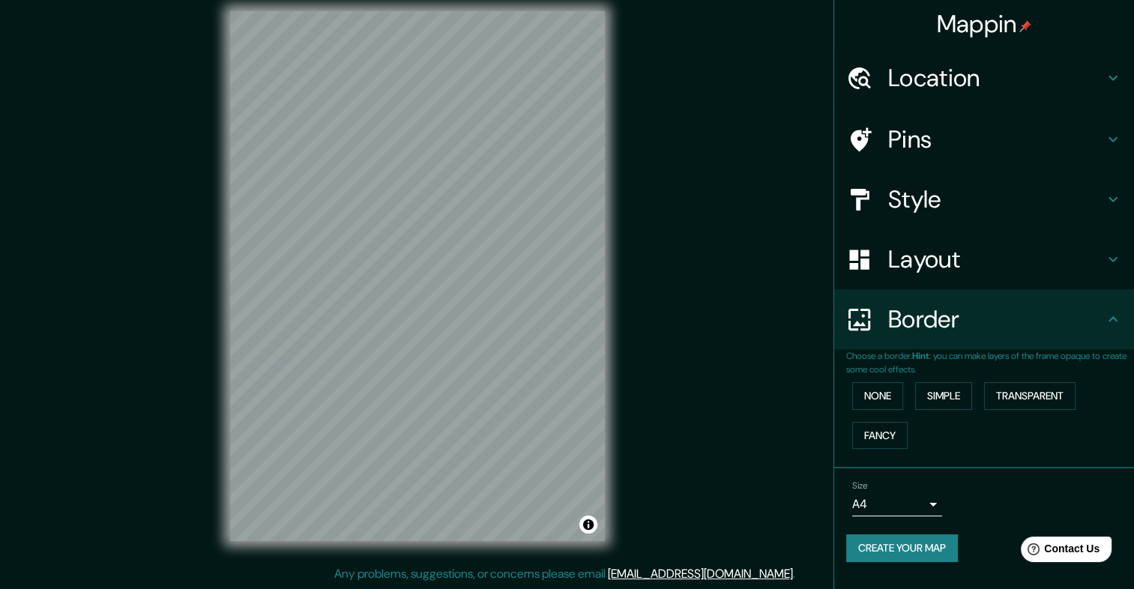
click at [967, 268] on h4 "Layout" at bounding box center [996, 259] width 216 height 30
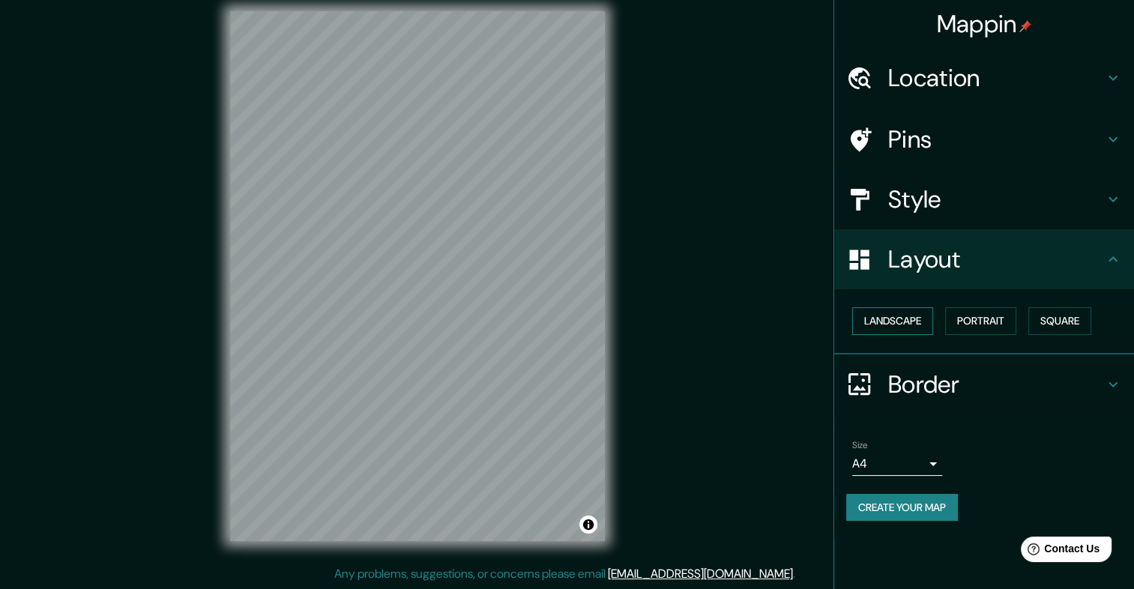
click at [911, 315] on button "Landscape" at bounding box center [892, 321] width 81 height 28
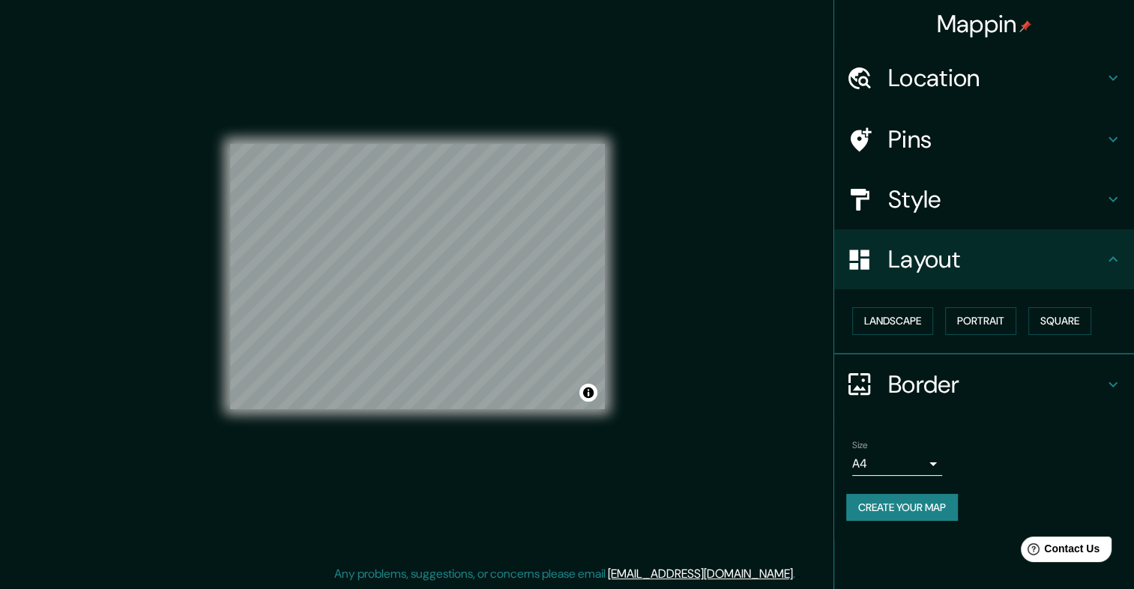
click at [977, 82] on h4 "Location" at bounding box center [996, 78] width 216 height 30
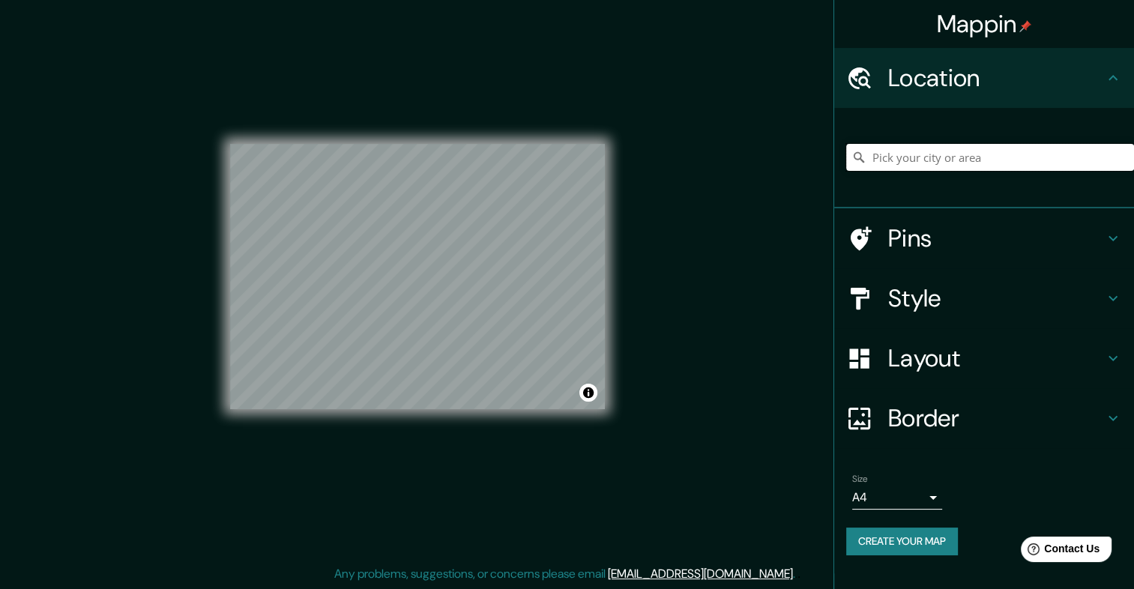
click at [930, 151] on input "Pick your city or area" at bounding box center [990, 157] width 288 height 27
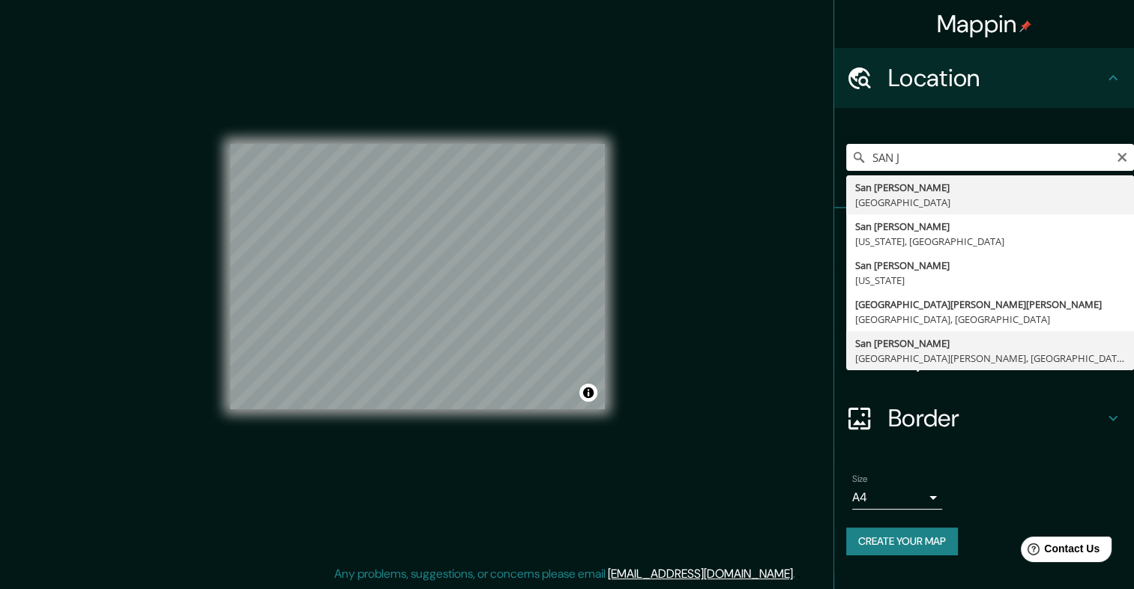
type input "San José, Provincia de San José, Costa Rica"
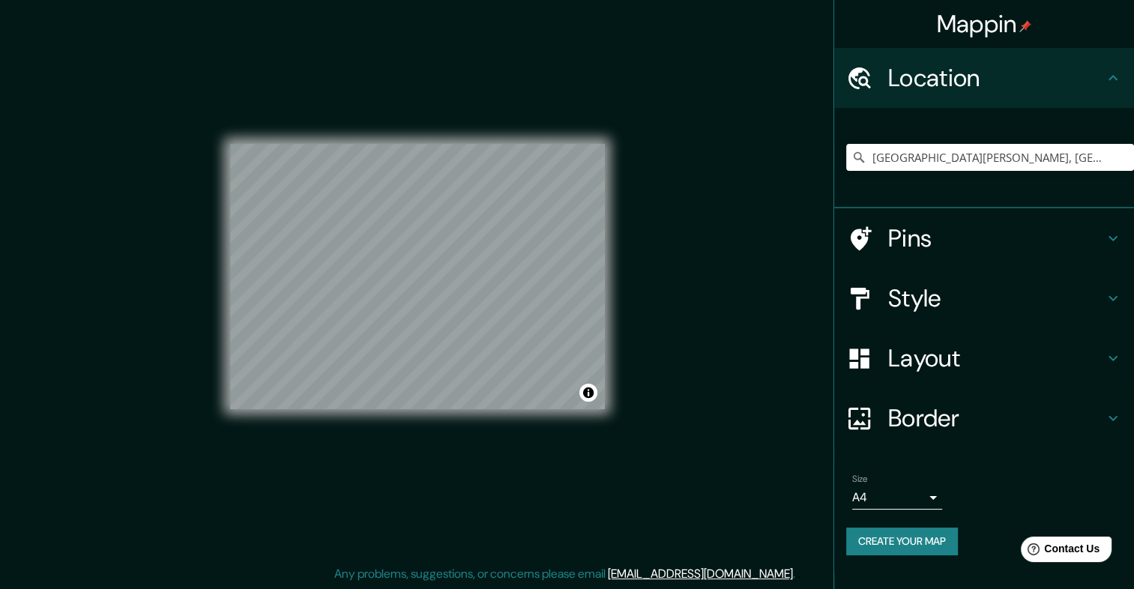
click at [929, 303] on h4 "Style" at bounding box center [996, 298] width 216 height 30
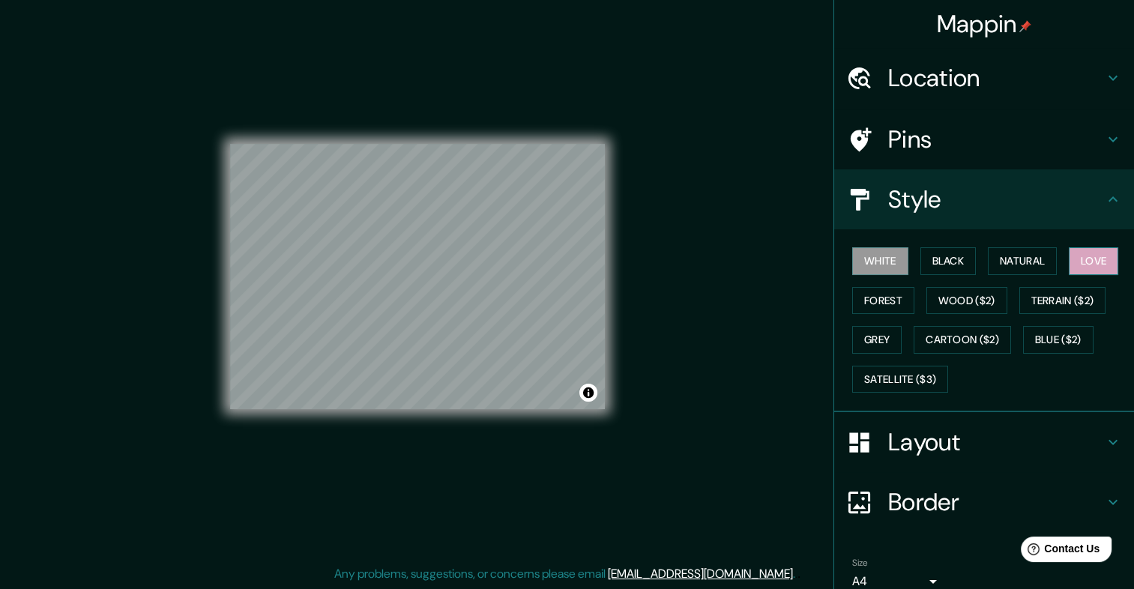
click at [1082, 258] on button "Love" at bounding box center [1092, 261] width 49 height 28
click at [933, 431] on h4 "Layout" at bounding box center [996, 442] width 216 height 30
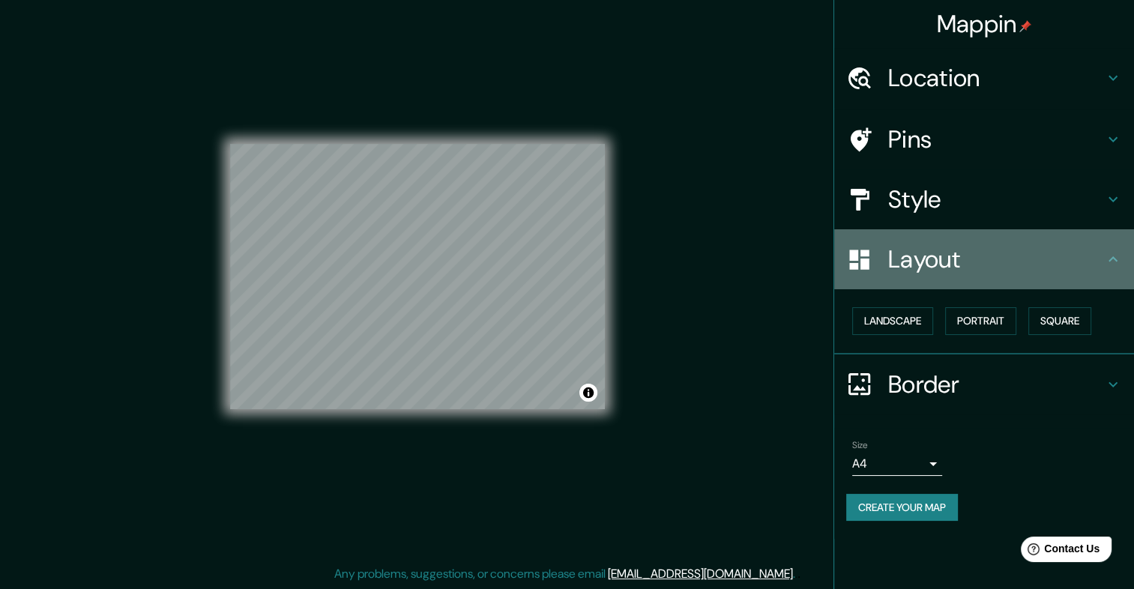
click at [933, 265] on h4 "Layout" at bounding box center [996, 259] width 216 height 30
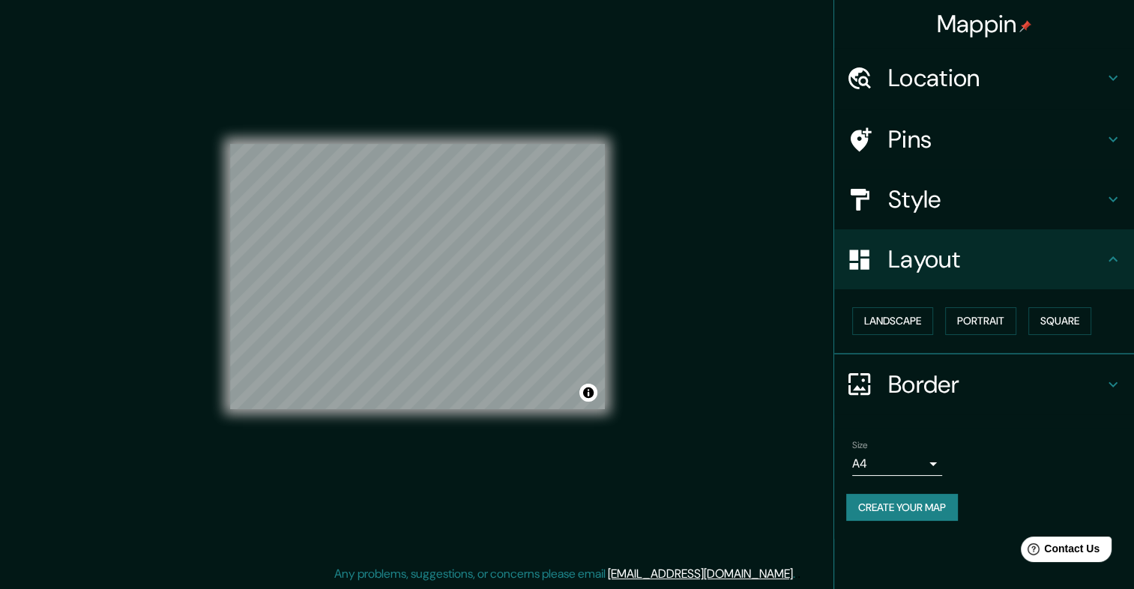
click at [933, 212] on h4 "Style" at bounding box center [996, 199] width 216 height 30
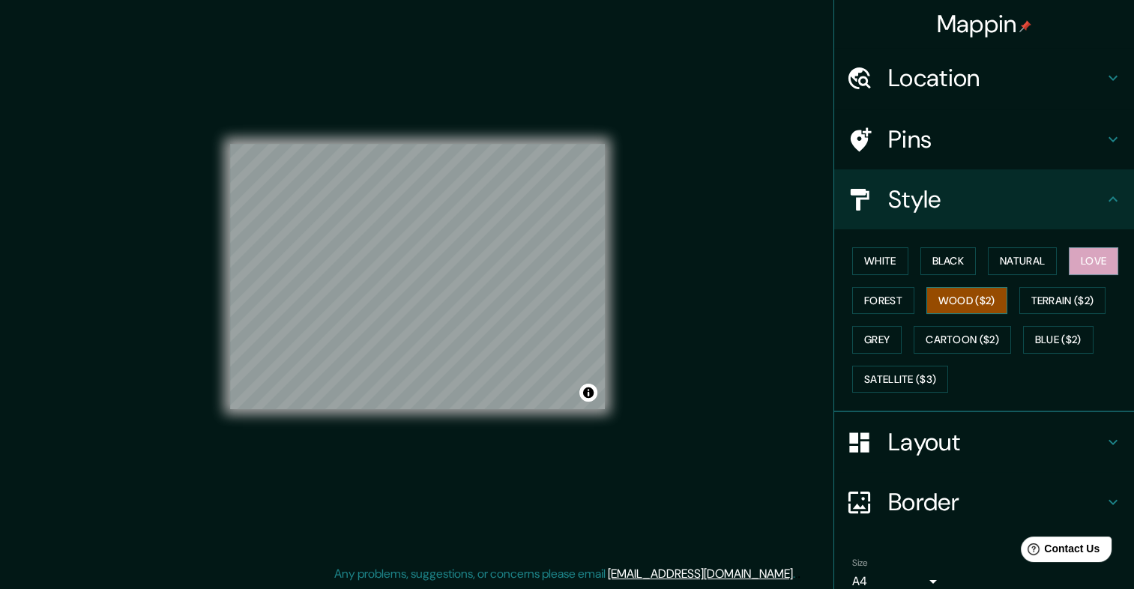
click at [944, 291] on button "Wood ($2)" at bounding box center [966, 301] width 81 height 28
click at [1054, 304] on button "Terrain ($2)" at bounding box center [1062, 301] width 87 height 28
click at [1090, 256] on button "Love" at bounding box center [1092, 261] width 49 height 28
click at [1008, 253] on button "Natural" at bounding box center [1021, 261] width 69 height 28
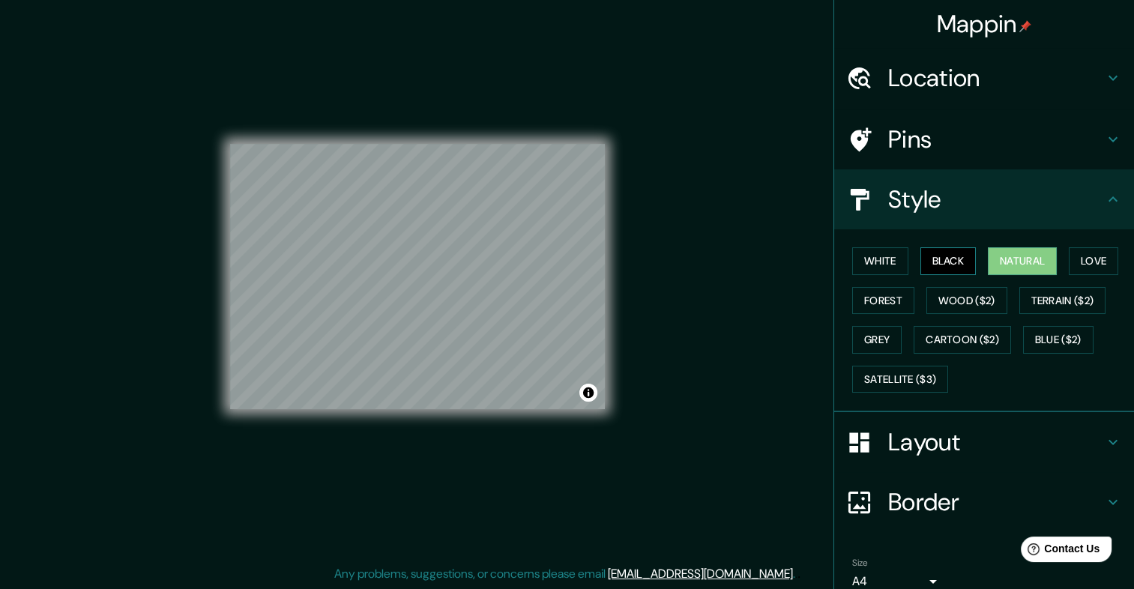
click at [956, 256] on button "Black" at bounding box center [948, 261] width 56 height 28
click at [896, 258] on button "White" at bounding box center [880, 261] width 56 height 28
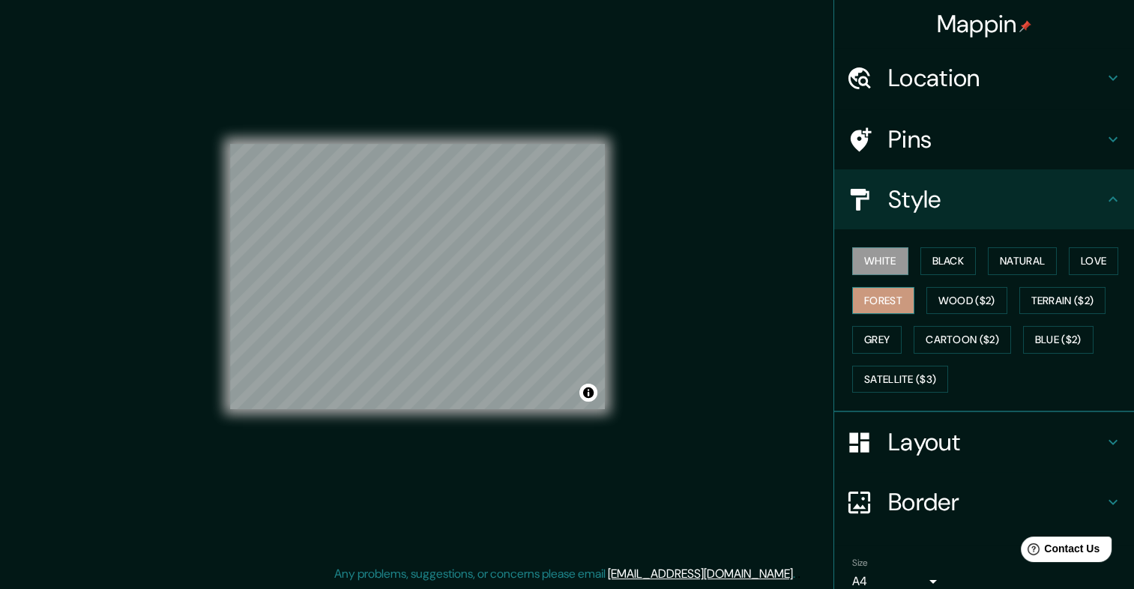
click at [875, 302] on button "Forest" at bounding box center [883, 301] width 62 height 28
click at [874, 334] on button "Grey" at bounding box center [876, 340] width 49 height 28
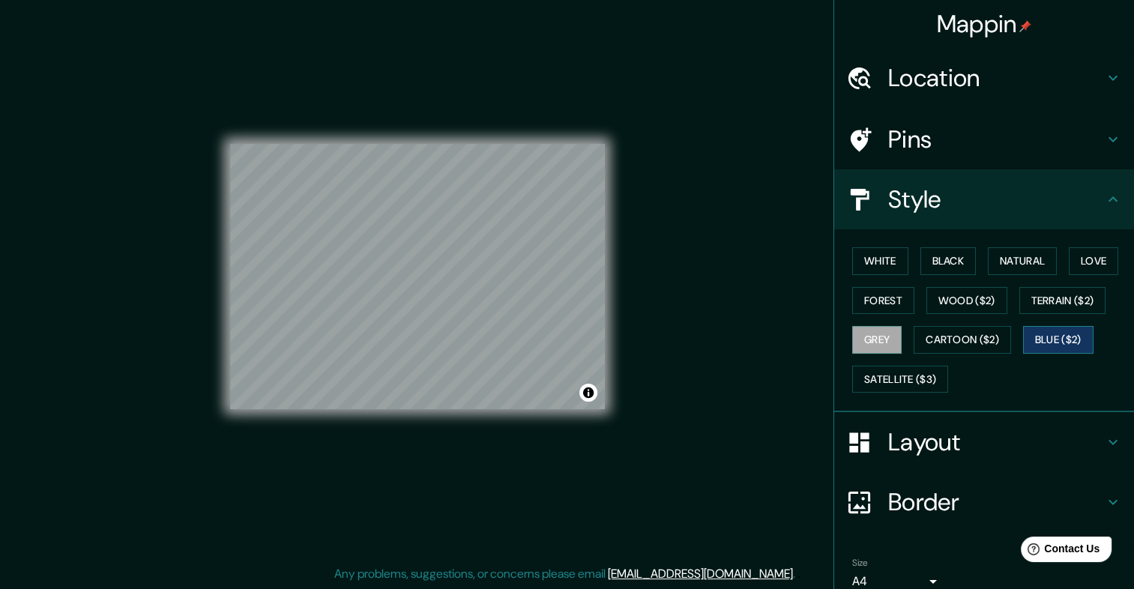
click at [1048, 330] on button "Blue ($2)" at bounding box center [1058, 340] width 70 height 28
click at [1086, 271] on button "Love" at bounding box center [1092, 261] width 49 height 28
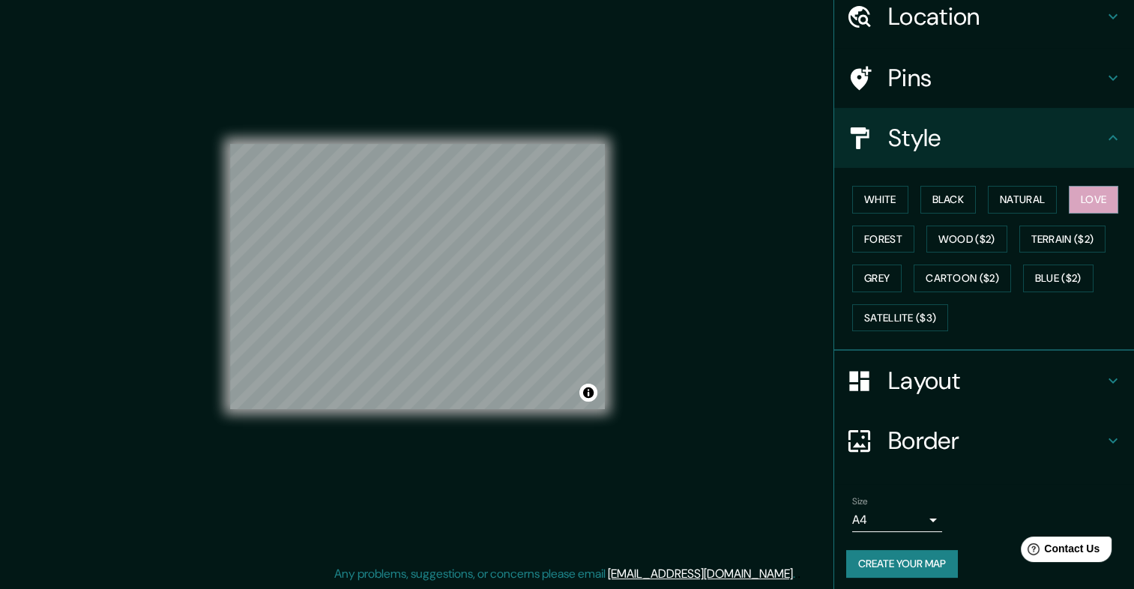
scroll to position [66, 0]
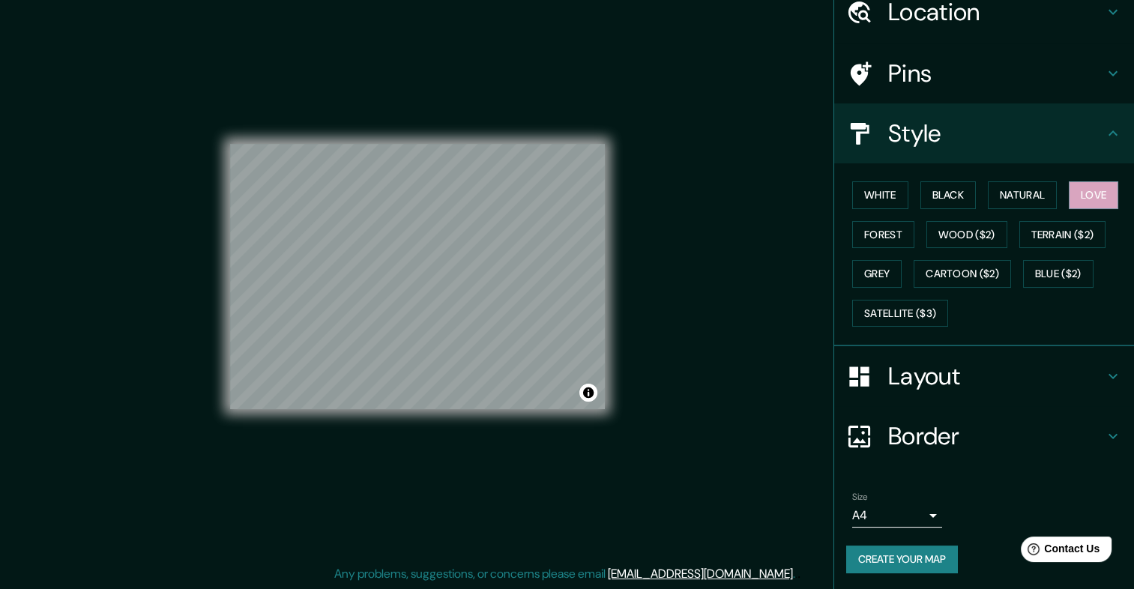
click at [880, 553] on button "Create your map" at bounding box center [902, 559] width 112 height 28
click at [919, 435] on h4 "Border" at bounding box center [996, 436] width 216 height 30
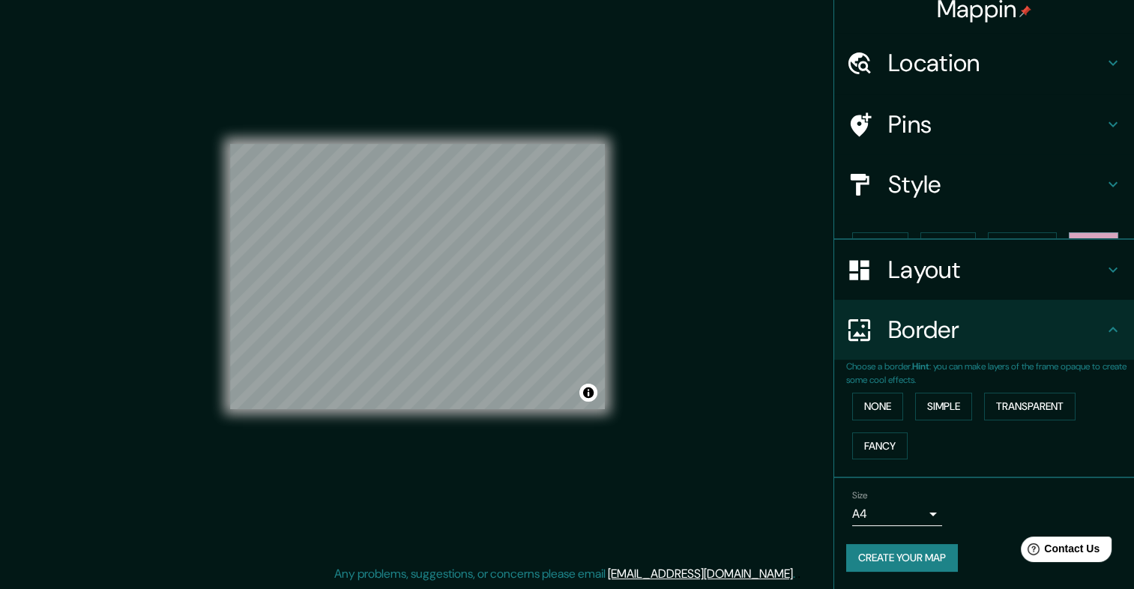
scroll to position [0, 0]
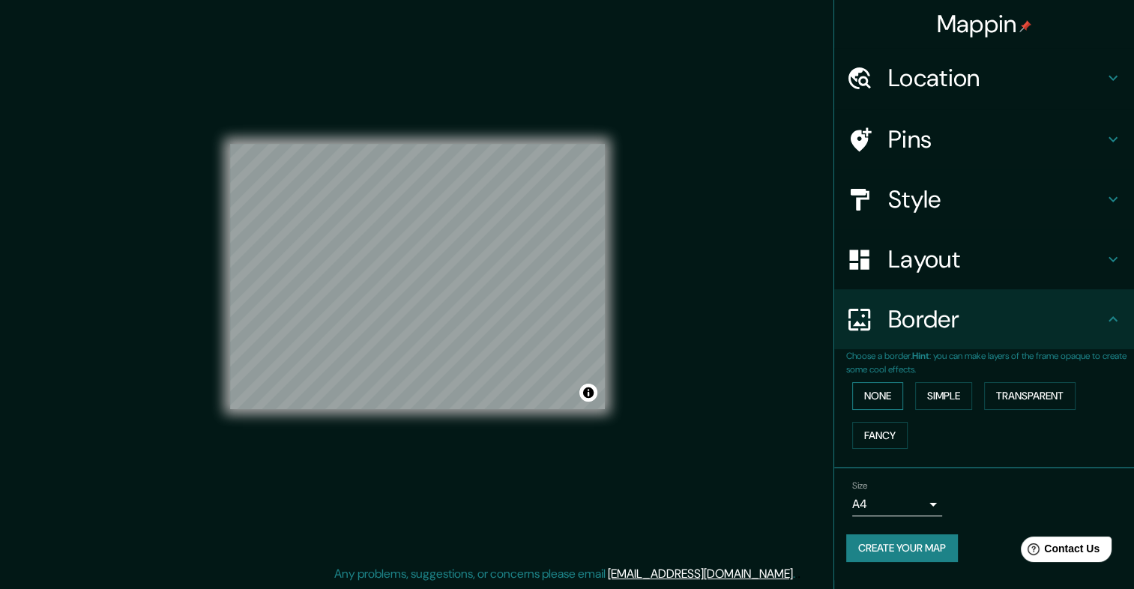
click at [873, 405] on button "None" at bounding box center [877, 396] width 51 height 28
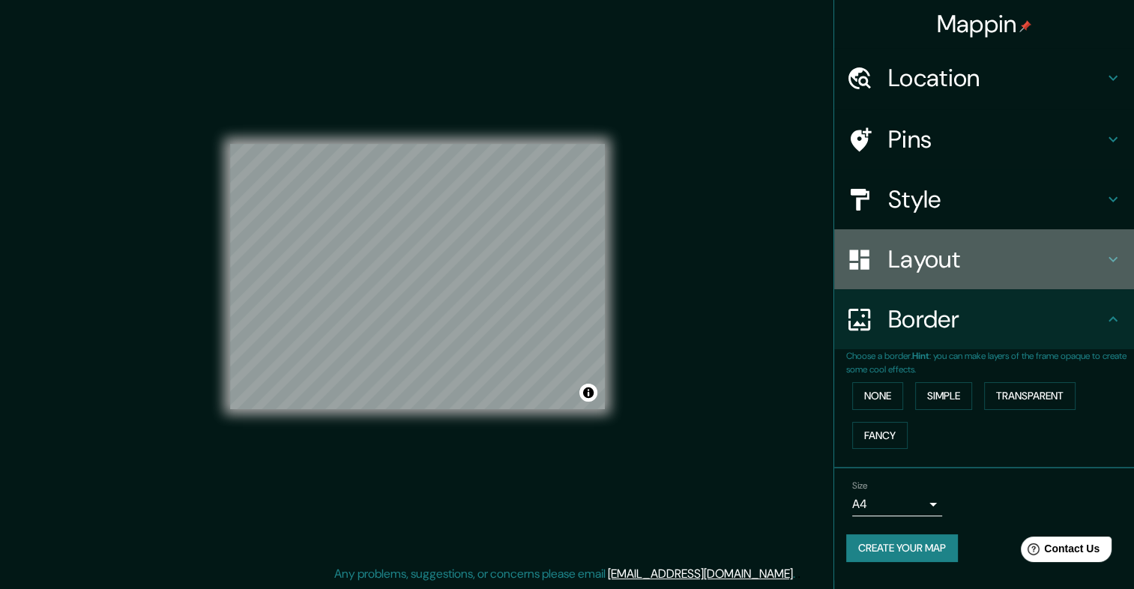
click at [938, 259] on h4 "Layout" at bounding box center [996, 259] width 216 height 30
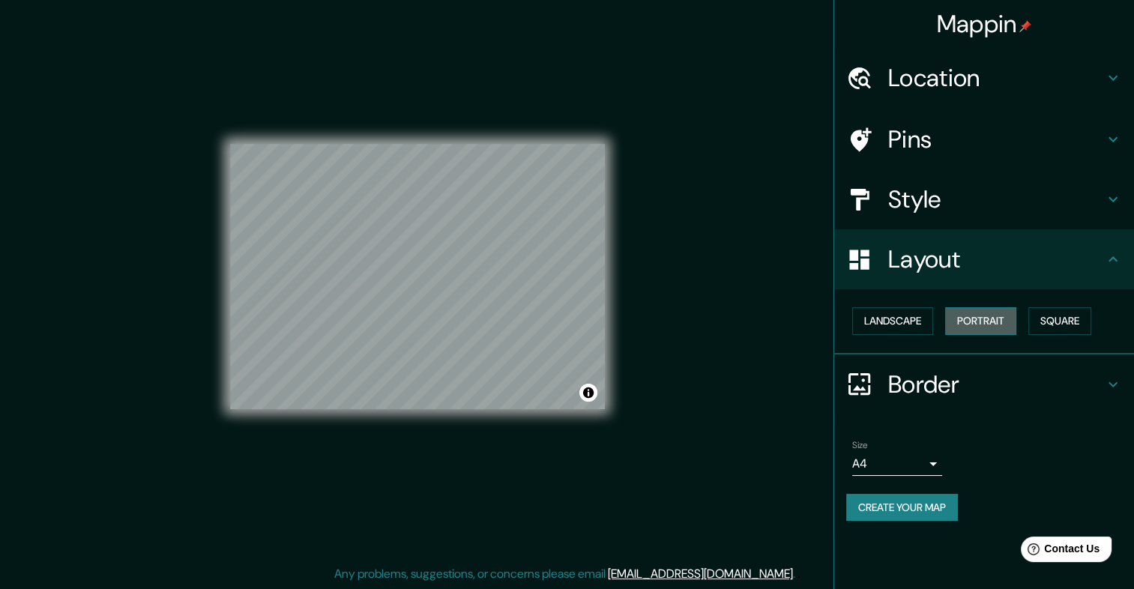
click at [988, 317] on button "Portrait" at bounding box center [980, 321] width 71 height 28
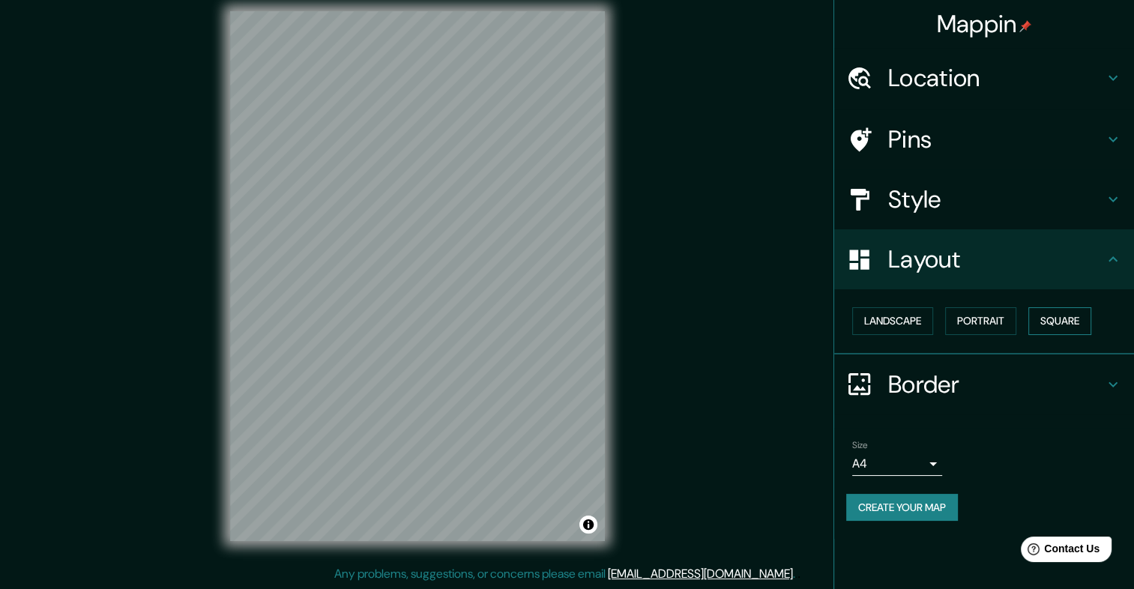
click at [1077, 315] on button "Square" at bounding box center [1059, 321] width 63 height 28
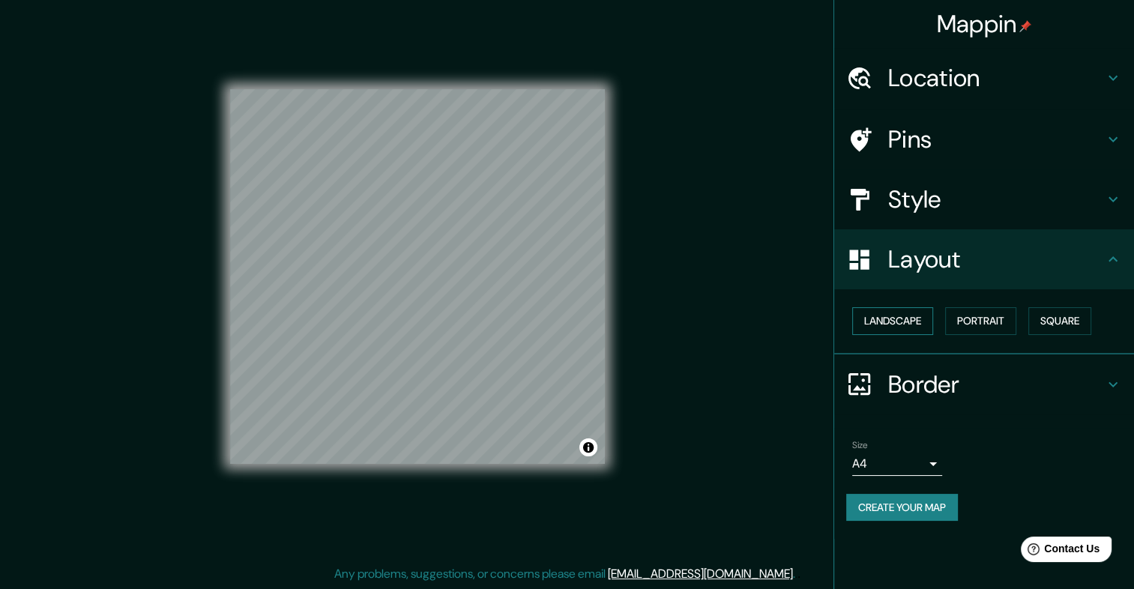
click at [906, 318] on button "Landscape" at bounding box center [892, 321] width 81 height 28
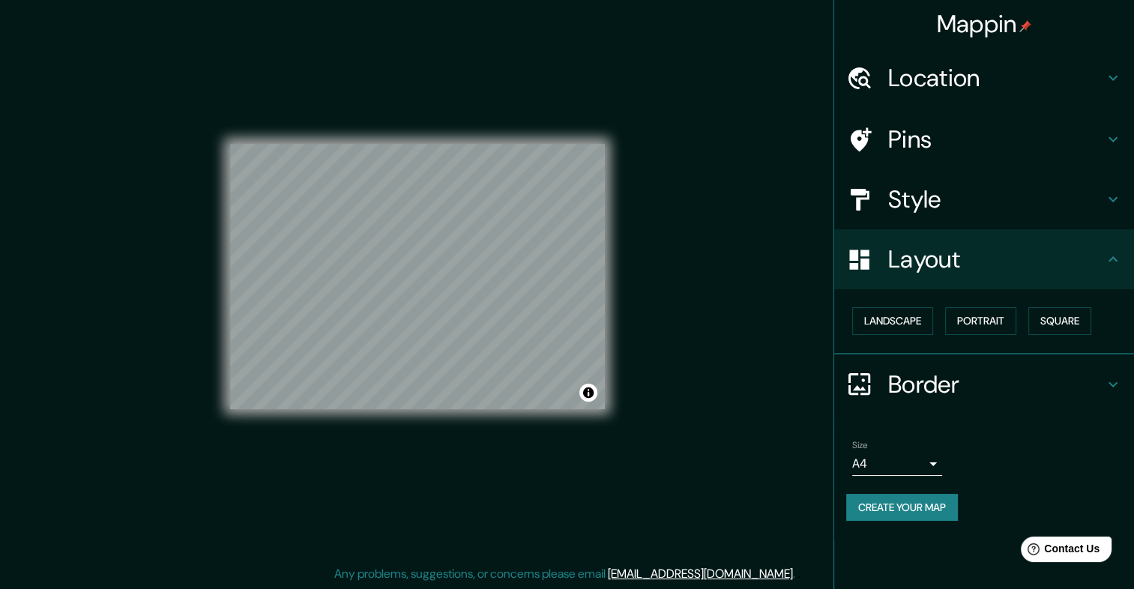
click at [923, 500] on button "Create your map" at bounding box center [902, 508] width 112 height 28
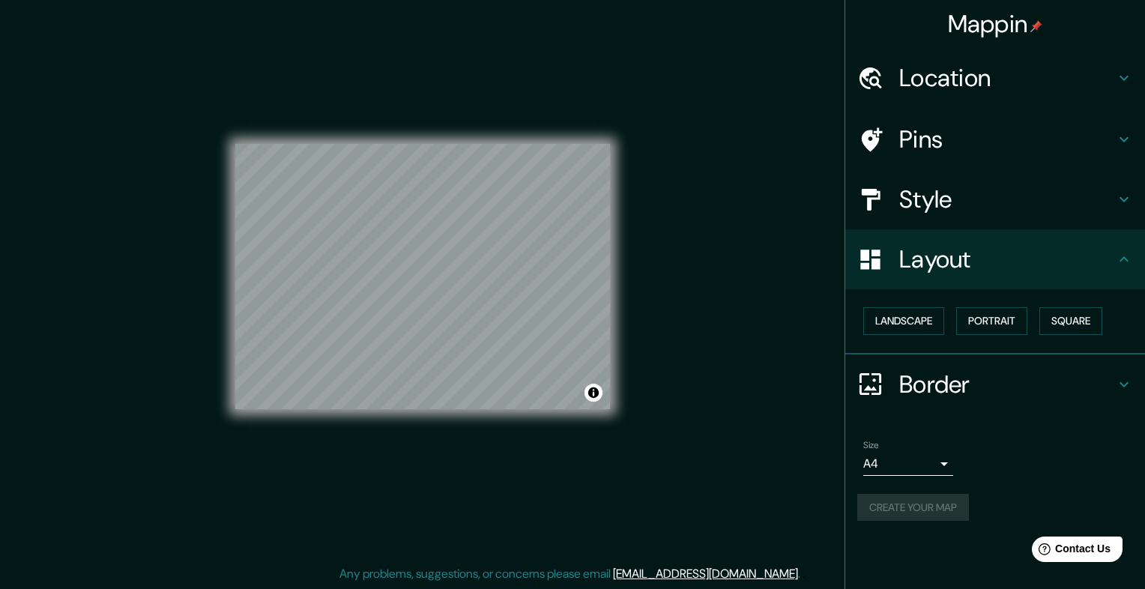
click at [907, 455] on body "Mappin Location San José, Provincia de San José, Costa Rica Pins Style Layout L…" at bounding box center [572, 281] width 1145 height 589
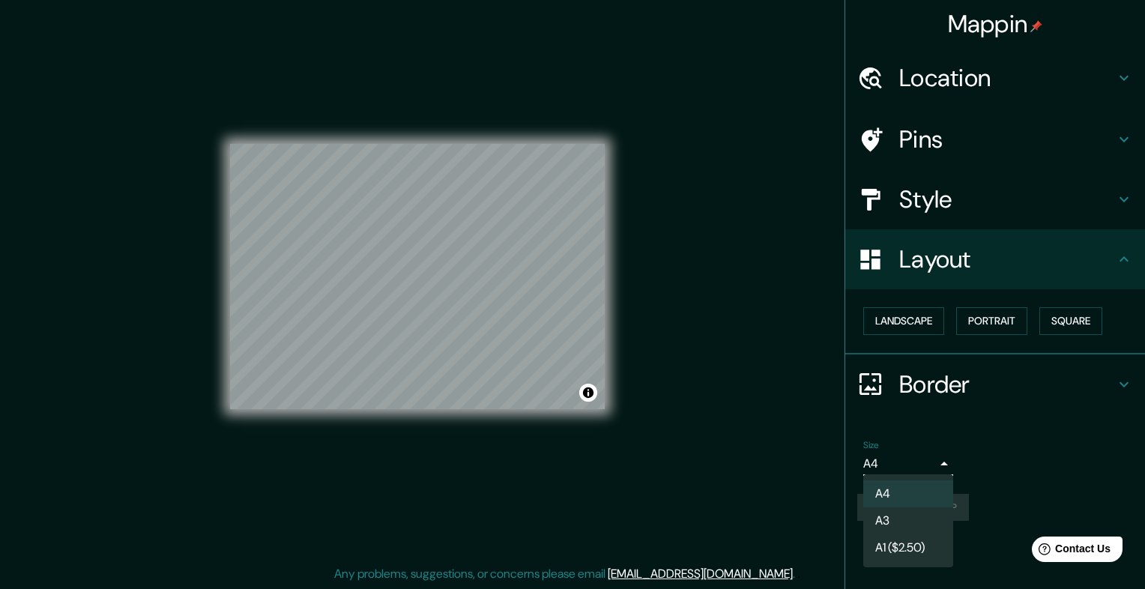
click at [896, 522] on li "A3" at bounding box center [908, 520] width 90 height 27
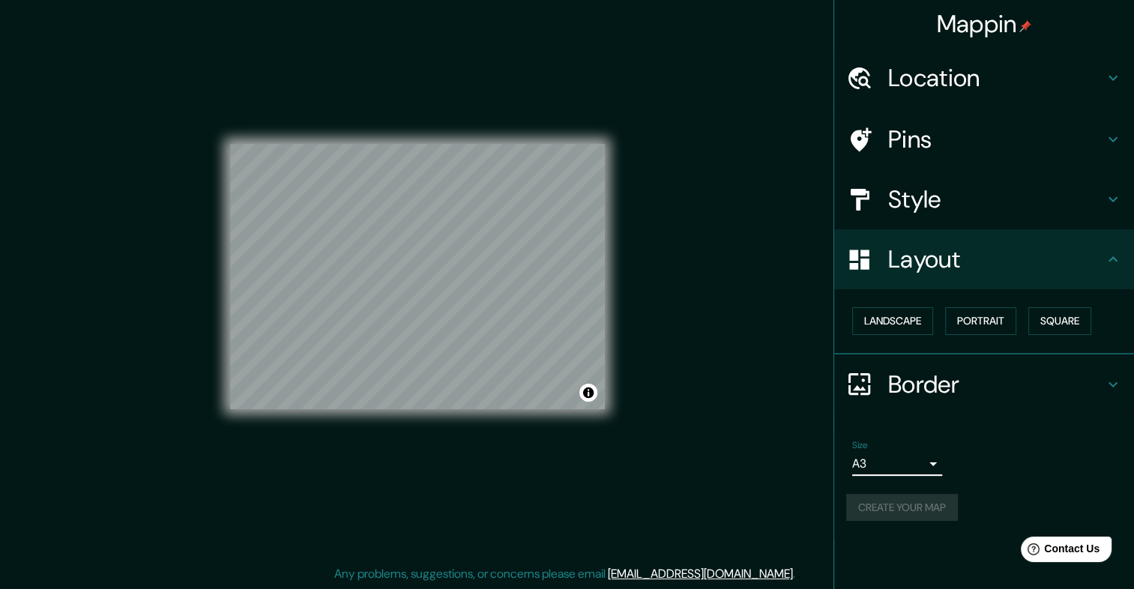
click at [904, 508] on div "Create your map" at bounding box center [984, 508] width 276 height 28
click at [906, 503] on div "Create your map" at bounding box center [984, 508] width 276 height 28
click at [709, 201] on div "Mappin Location San José, Provincia de San José, Costa Rica Pins Style Layout L…" at bounding box center [567, 288] width 1134 height 602
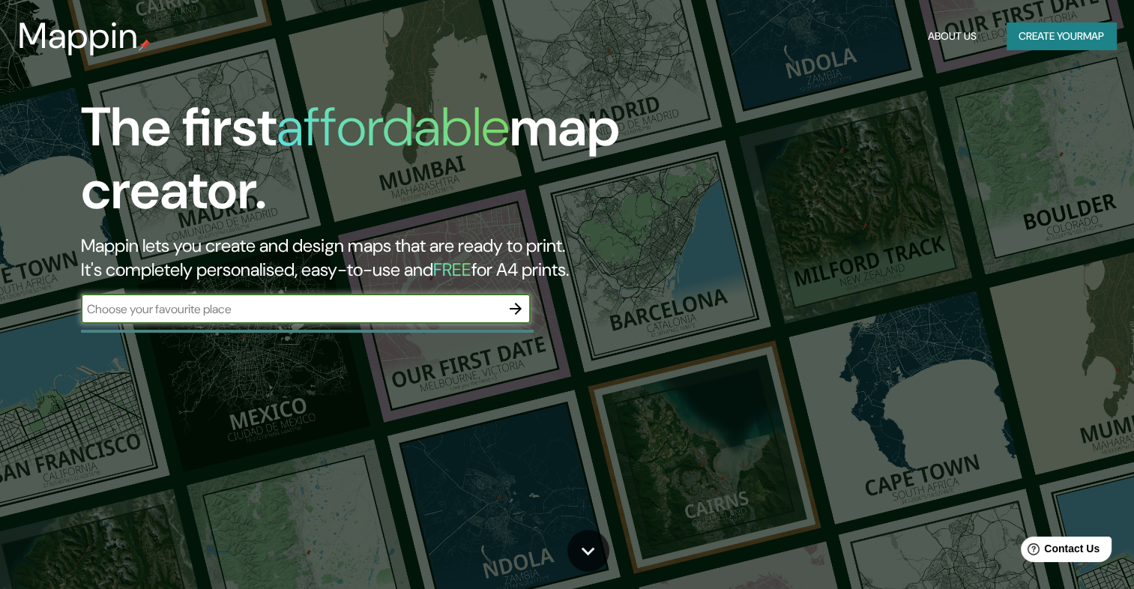
click at [1046, 37] on button "Create your map" at bounding box center [1060, 36] width 109 height 28
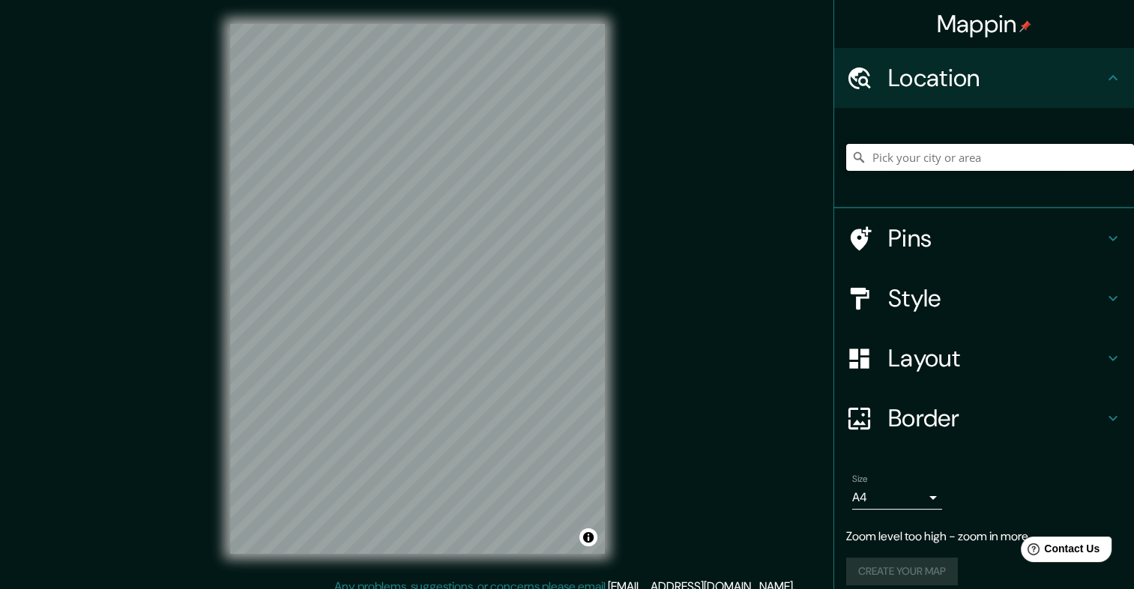
click at [918, 163] on input "Pick your city or area" at bounding box center [990, 157] width 288 height 27
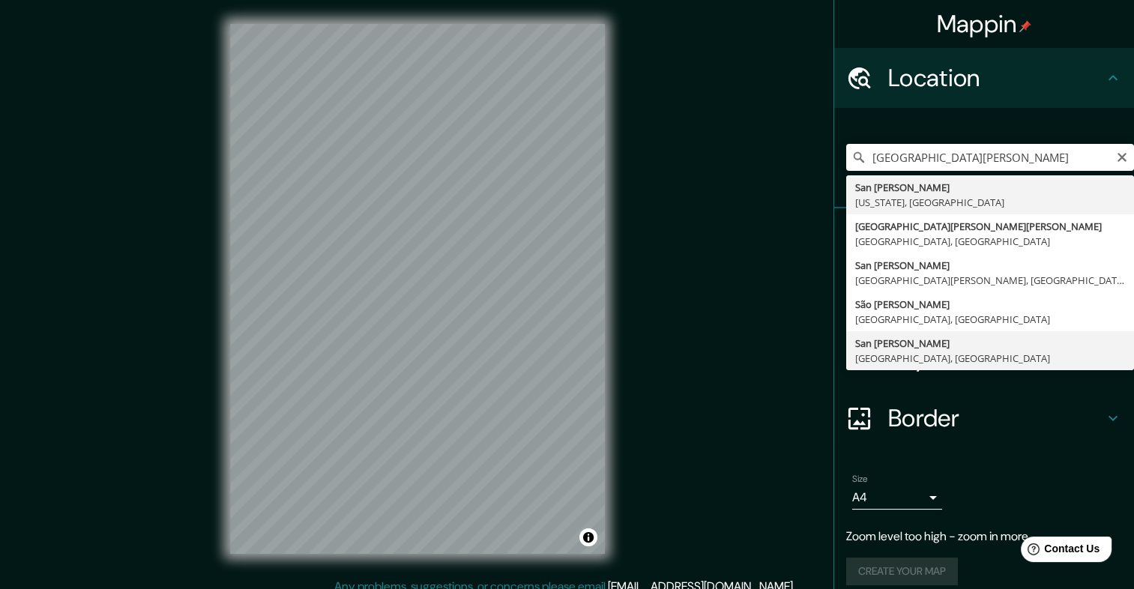
type input "San José de Cúcuta, Norte de Santander, Colombia"
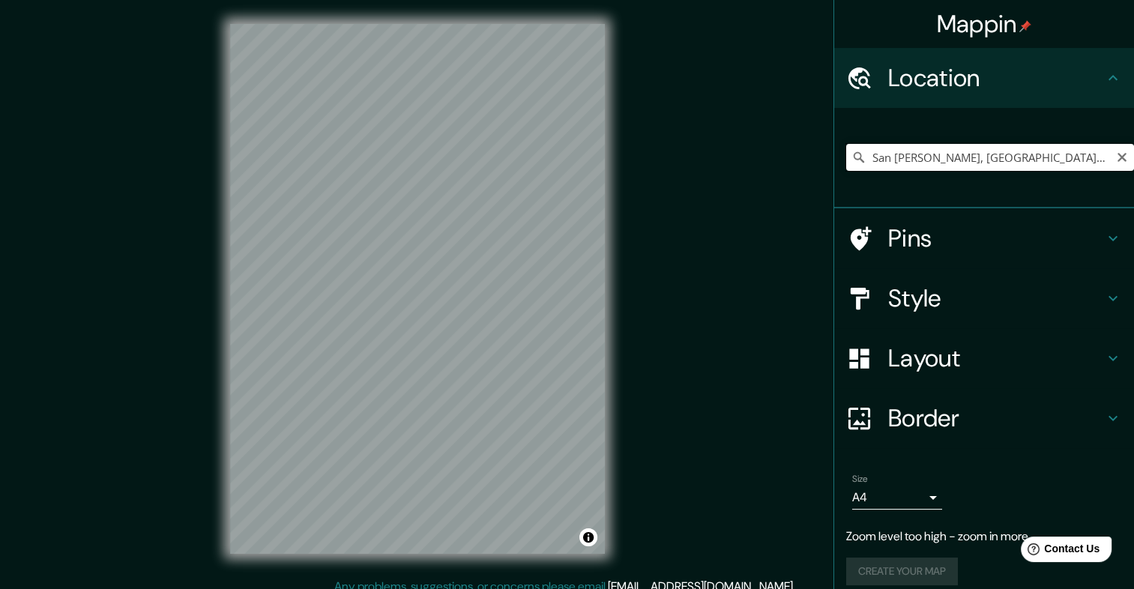
click at [963, 145] on input "San José de Cúcuta, Norte de Santander, Colombia" at bounding box center [990, 157] width 288 height 27
click at [1117, 156] on icon "Clear" at bounding box center [1121, 157] width 9 height 9
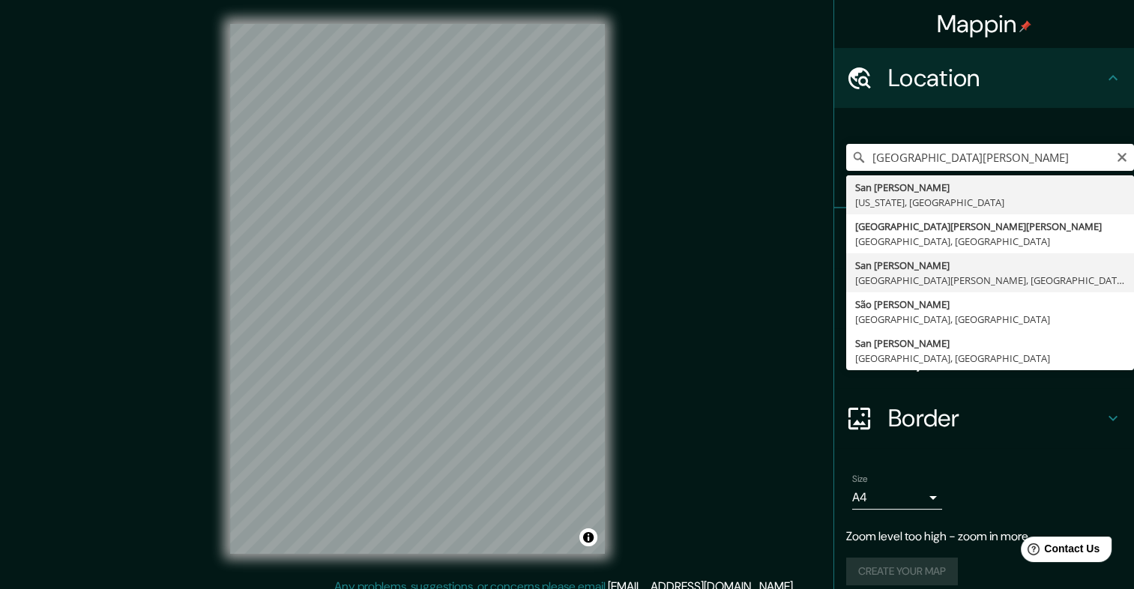
type input "[GEOGRAPHIC_DATA], [GEOGRAPHIC_DATA], [GEOGRAPHIC_DATA]"
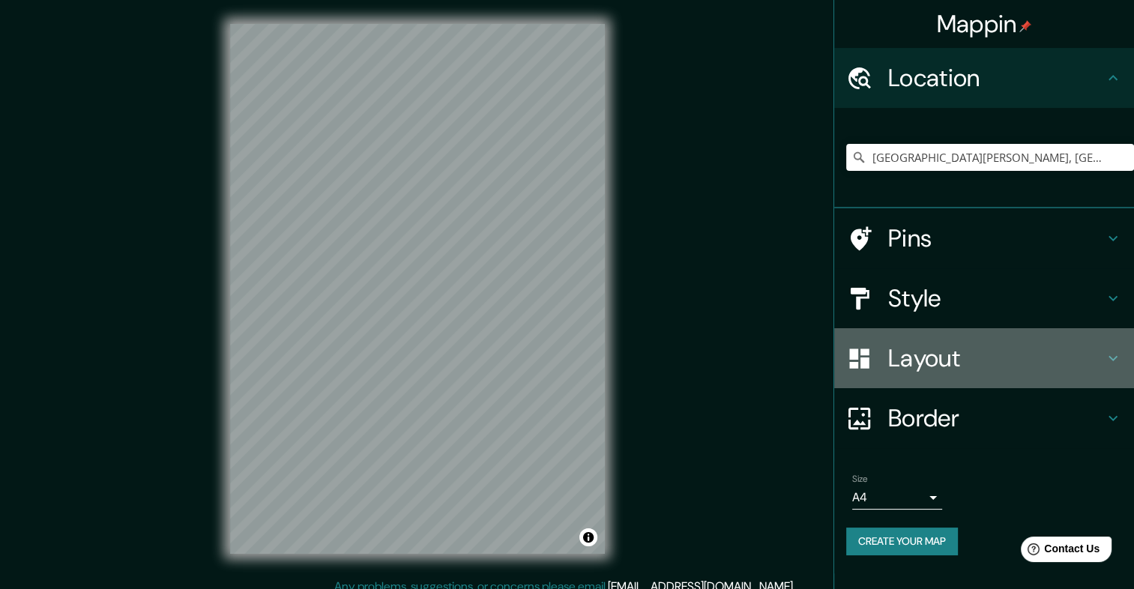
click at [927, 349] on h4 "Layout" at bounding box center [996, 358] width 216 height 30
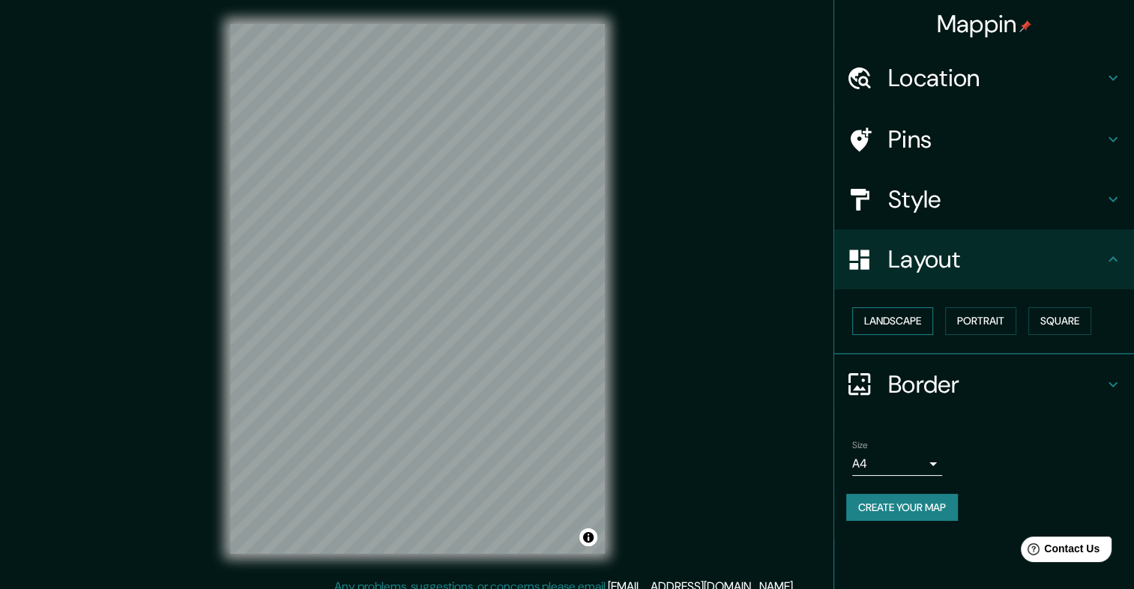
click at [927, 316] on button "Landscape" at bounding box center [892, 321] width 81 height 28
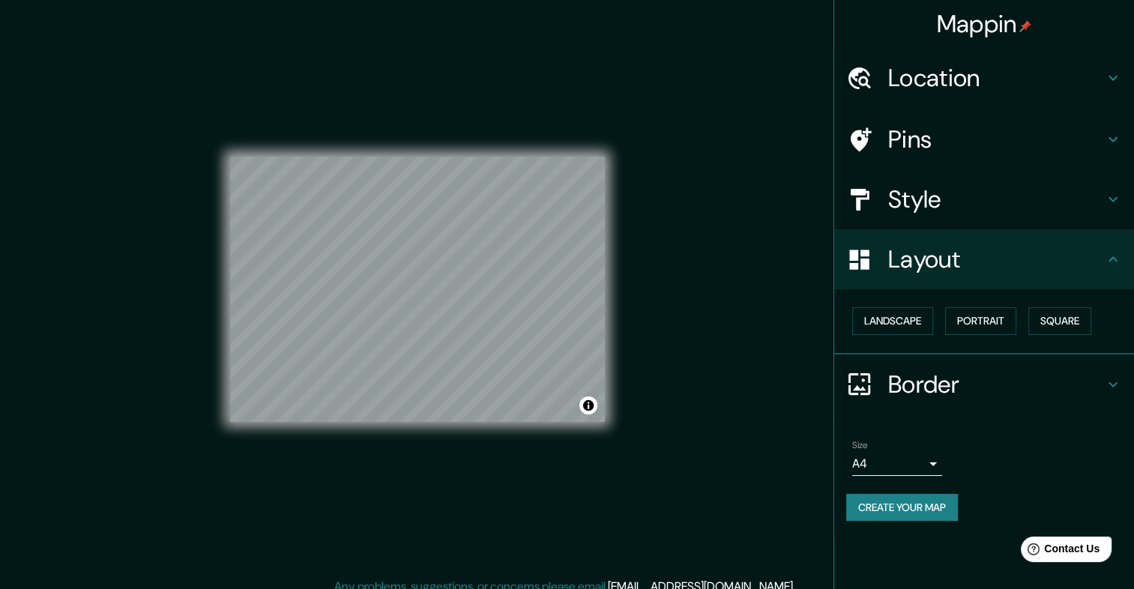
click at [939, 197] on h4 "Style" at bounding box center [996, 199] width 216 height 30
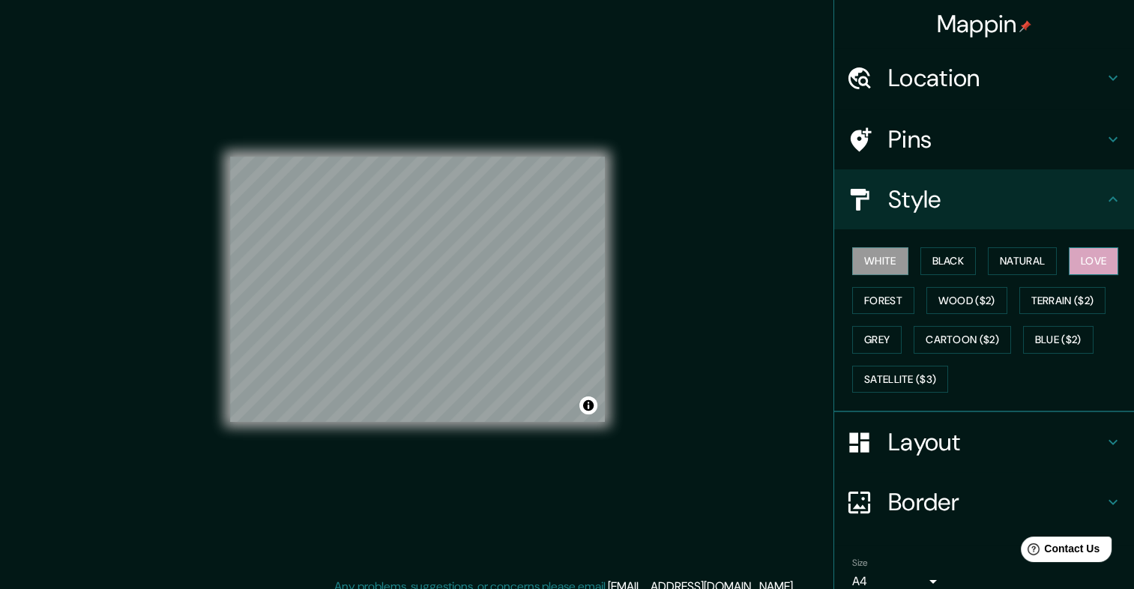
click at [1109, 259] on button "Love" at bounding box center [1092, 261] width 49 height 28
click at [467, 315] on div at bounding box center [470, 315] width 12 height 12
click at [701, 264] on div "Mappin Location San José, Provincia de San José, Costa Rica Pins Style White Bl…" at bounding box center [567, 301] width 1134 height 602
click at [693, 267] on div "Mappin Location San José, Provincia de San José, Costa Rica Pins Style White Bl…" at bounding box center [567, 301] width 1134 height 602
click at [591, 407] on button "Toggle attribution" at bounding box center [588, 405] width 18 height 18
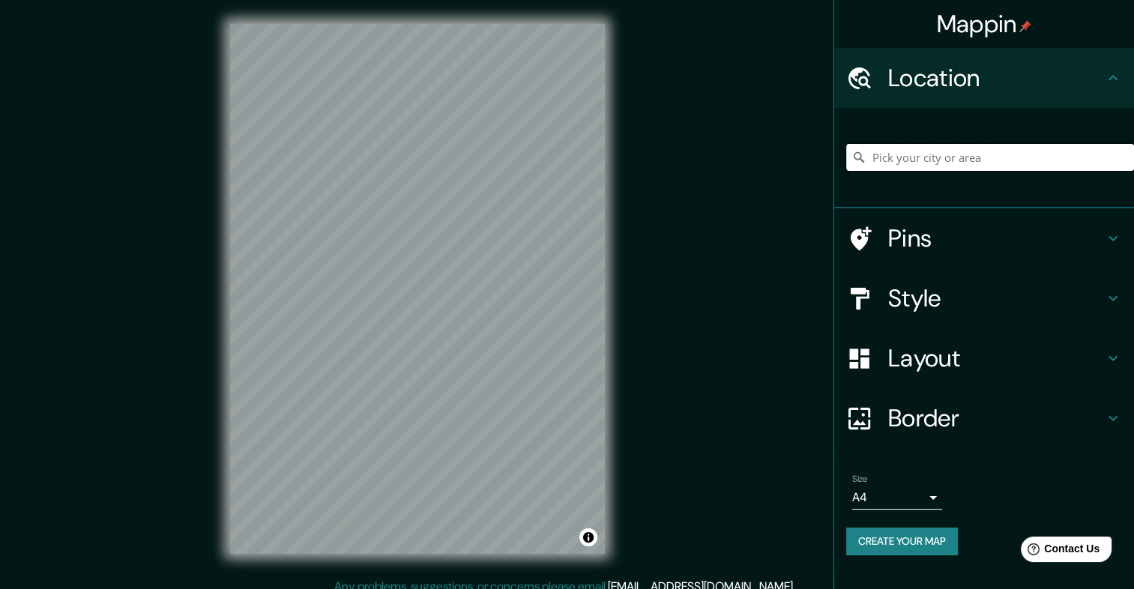
click at [952, 154] on input "Pick your city or area" at bounding box center [990, 157] width 288 height 27
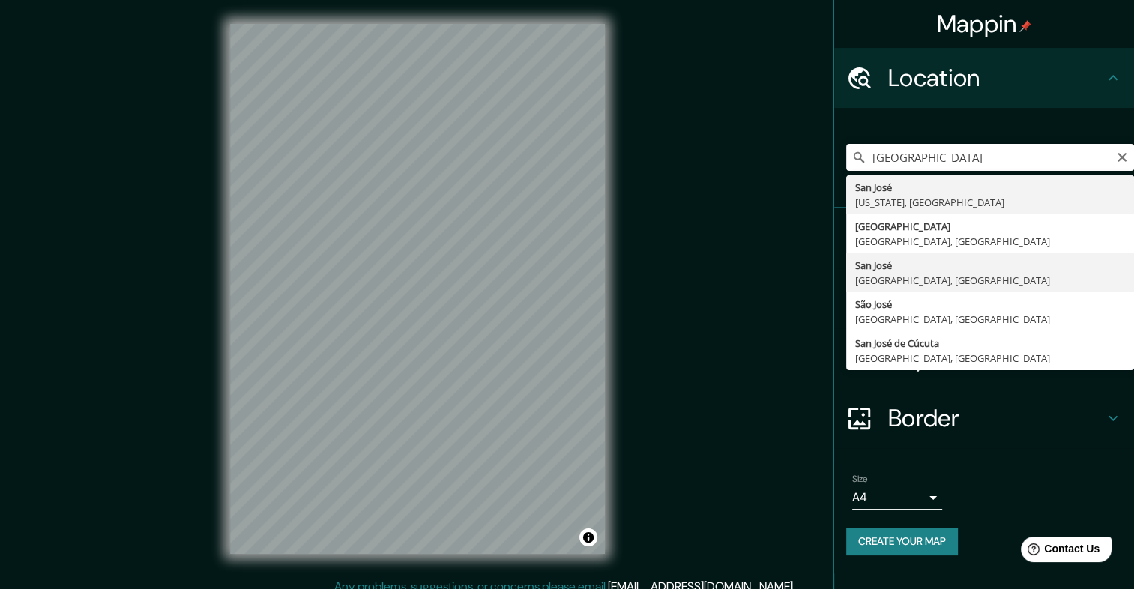
type input "[GEOGRAPHIC_DATA], [GEOGRAPHIC_DATA], [GEOGRAPHIC_DATA]"
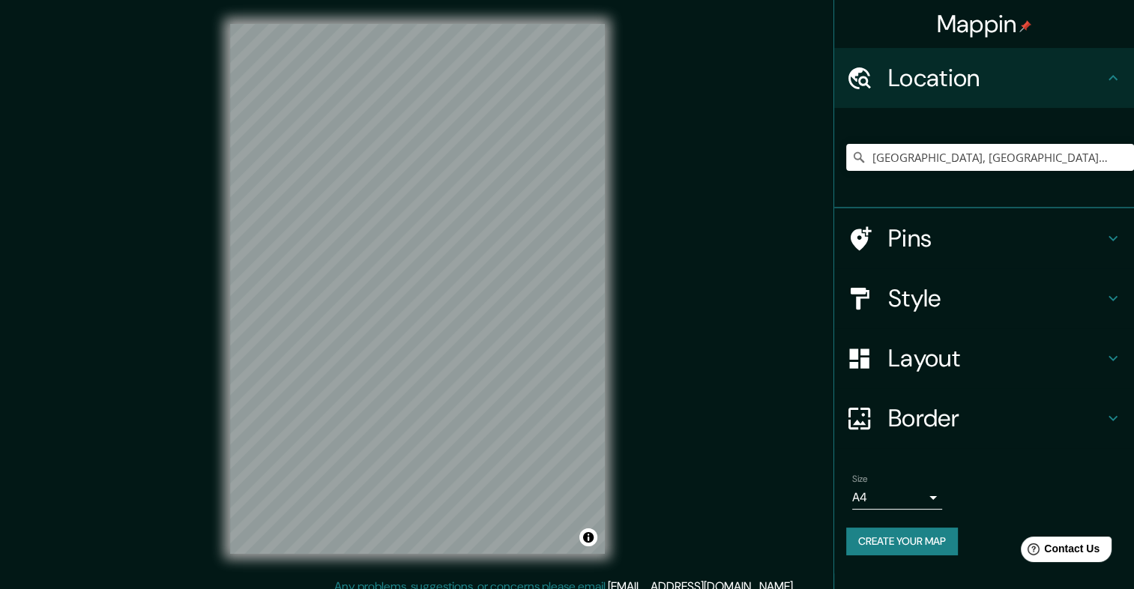
click at [940, 316] on div "Style" at bounding box center [984, 298] width 300 height 60
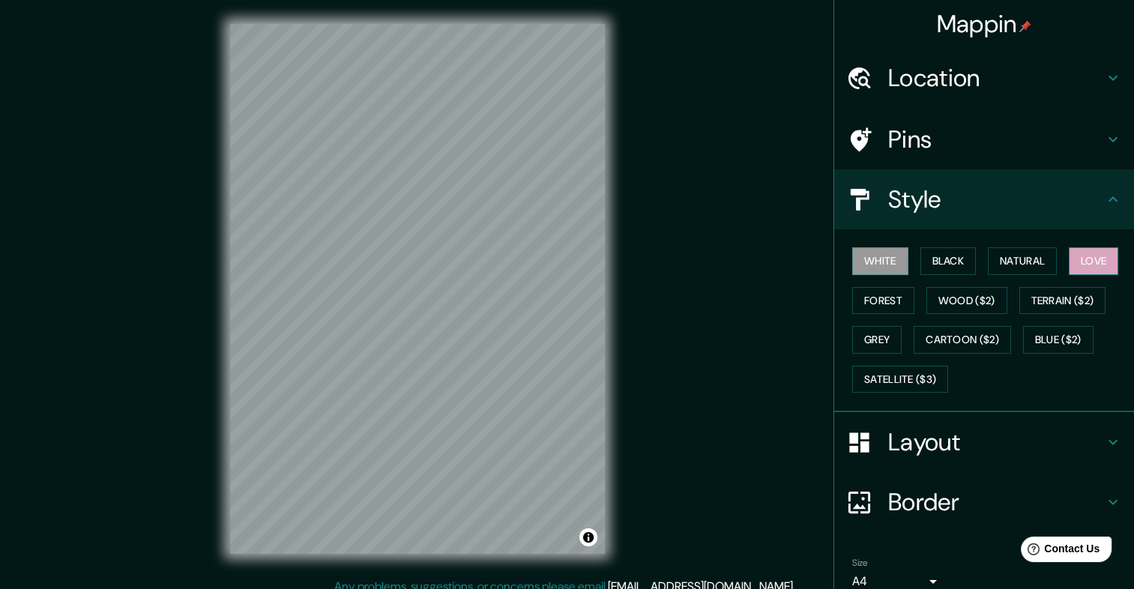
click at [1082, 253] on button "Love" at bounding box center [1092, 261] width 49 height 28
click at [936, 437] on h4 "Layout" at bounding box center [996, 442] width 216 height 30
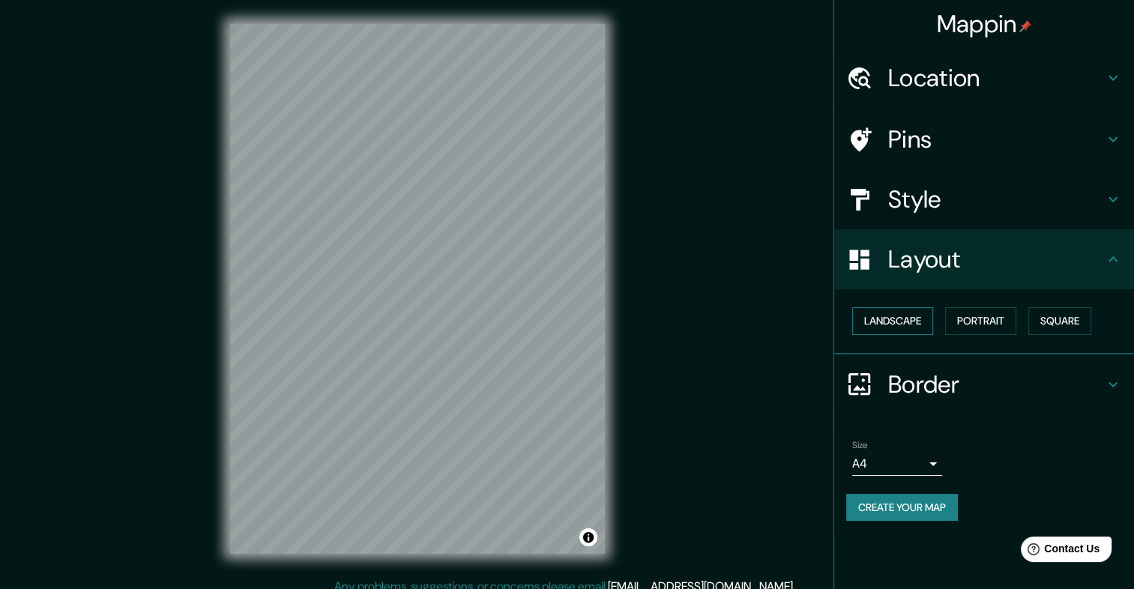
click at [877, 323] on button "Landscape" at bounding box center [892, 321] width 81 height 28
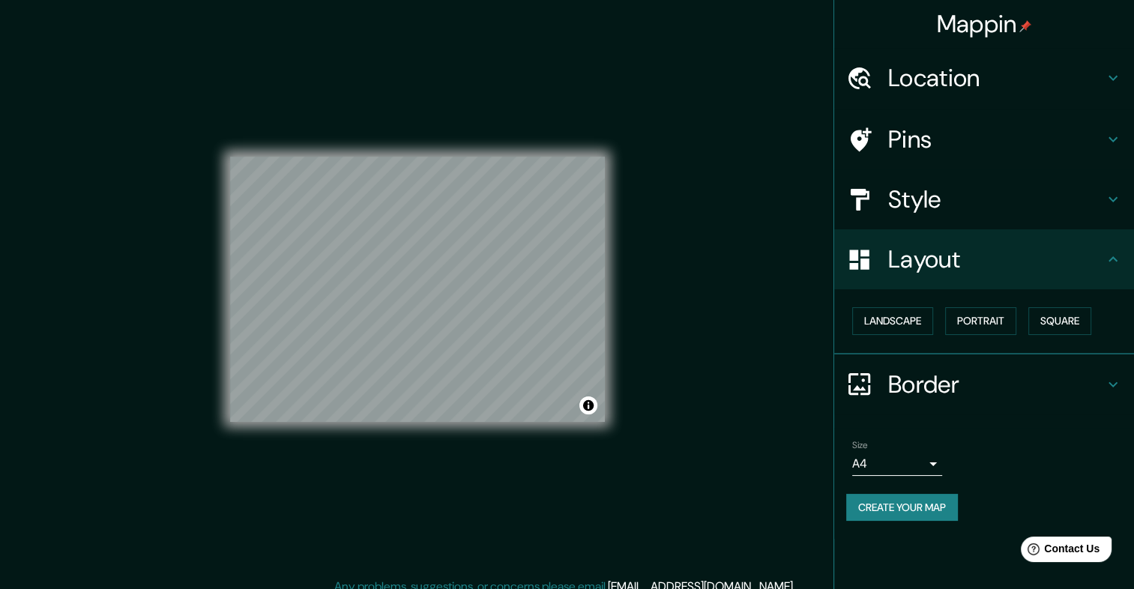
drag, startPoint x: 540, startPoint y: 148, endPoint x: 890, endPoint y: 511, distance: 504.4
click at [890, 511] on button "Create your map" at bounding box center [902, 508] width 112 height 28
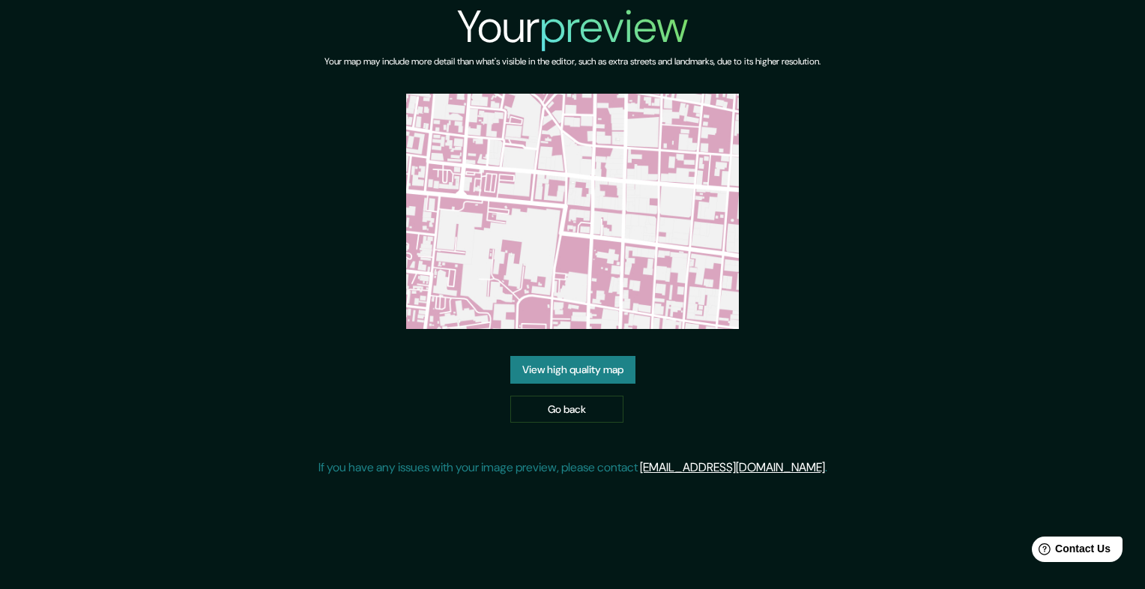
click at [584, 366] on link "View high quality map" at bounding box center [572, 370] width 125 height 28
click at [551, 399] on link "Go back" at bounding box center [566, 410] width 113 height 28
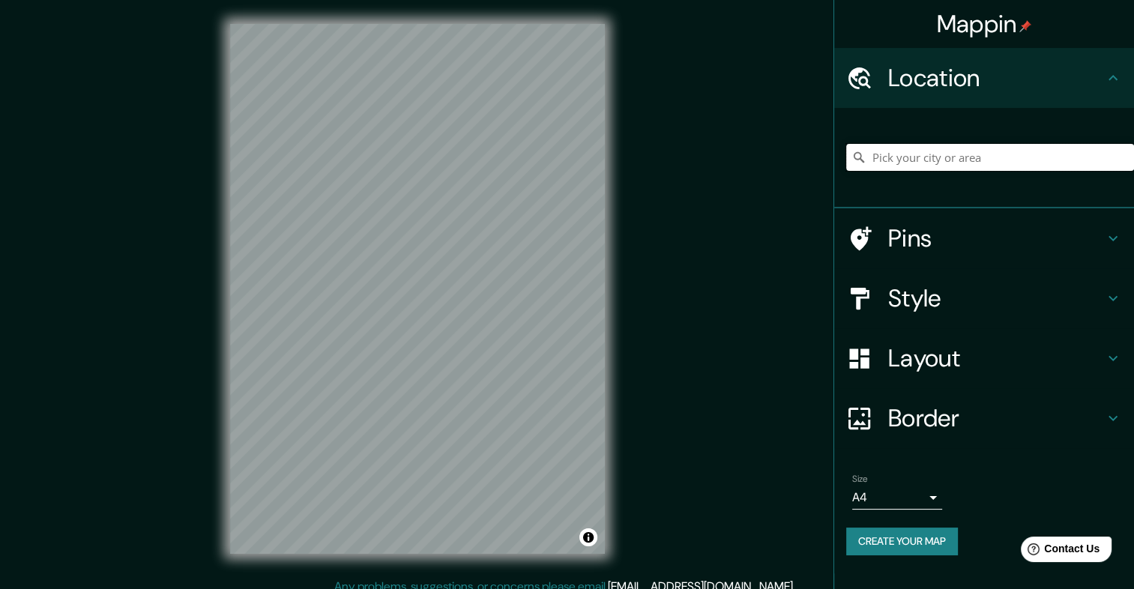
click at [878, 144] on input "Pick your city or area" at bounding box center [990, 157] width 288 height 27
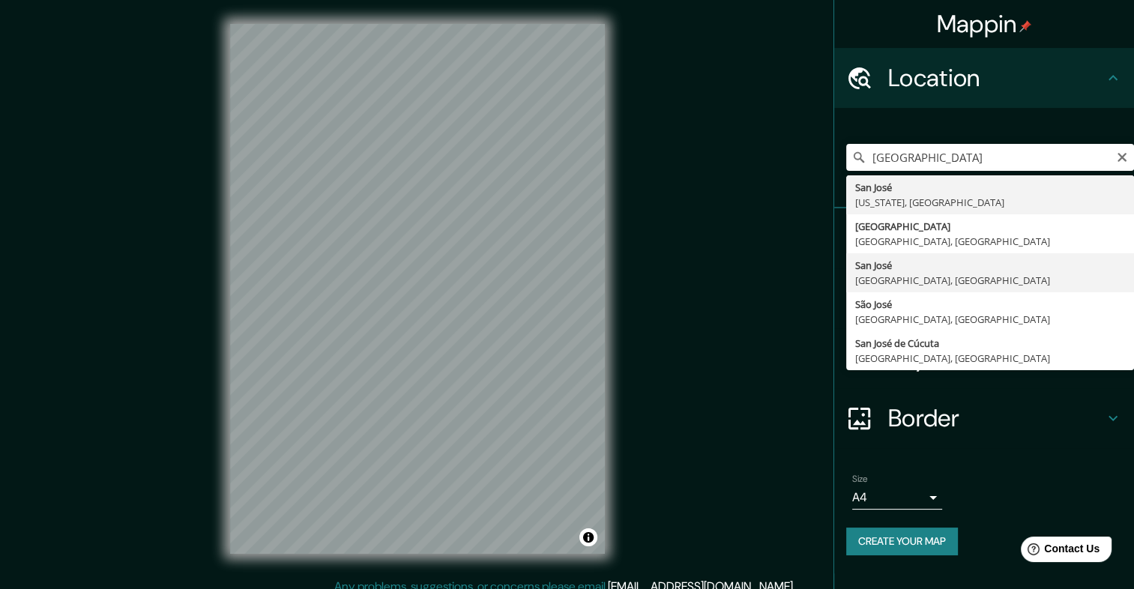
type input "[GEOGRAPHIC_DATA], [GEOGRAPHIC_DATA], [GEOGRAPHIC_DATA]"
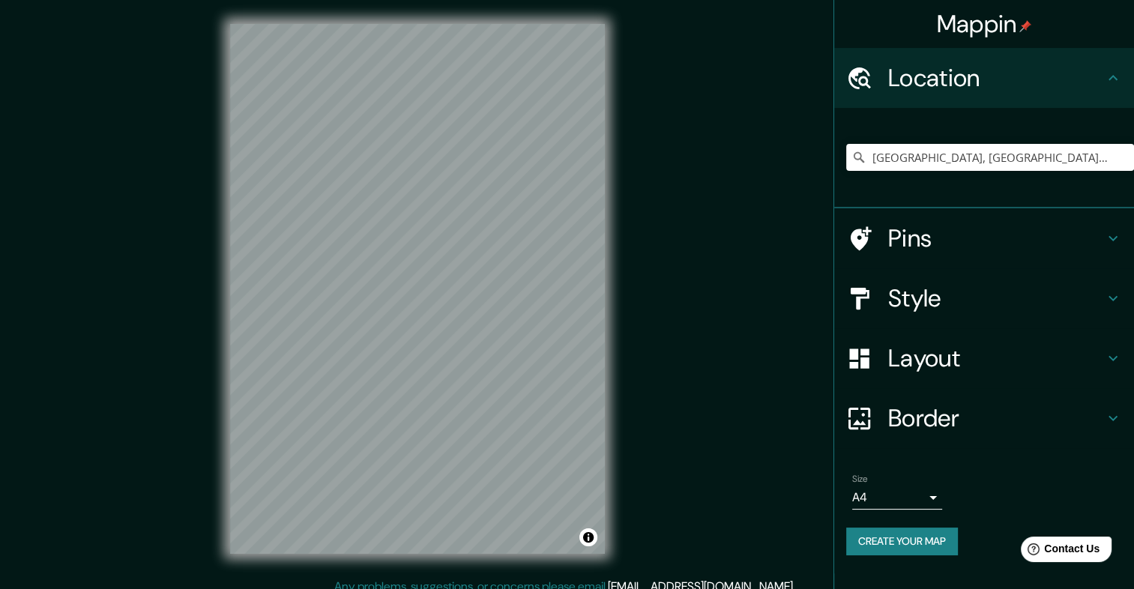
click at [954, 374] on div "Layout" at bounding box center [984, 358] width 300 height 60
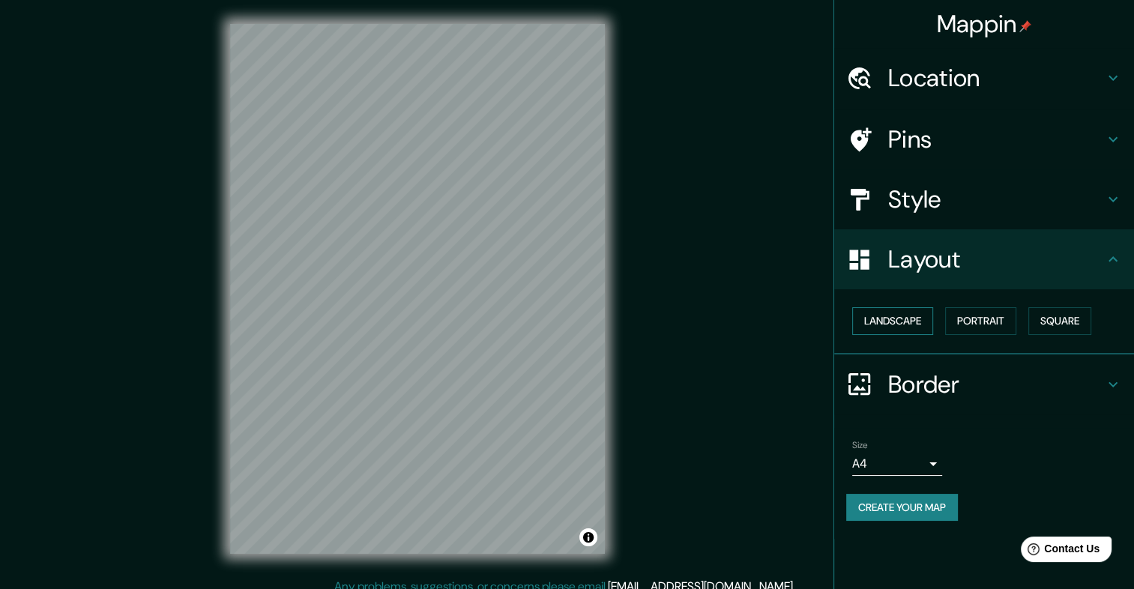
click at [915, 324] on button "Landscape" at bounding box center [892, 321] width 81 height 28
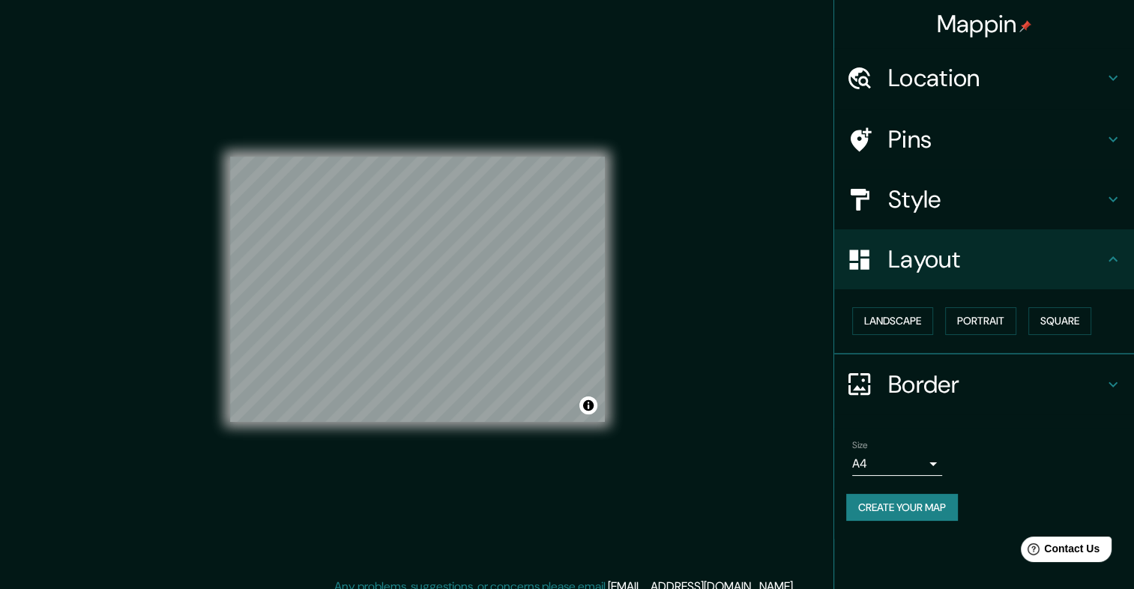
click at [929, 198] on h4 "Style" at bounding box center [996, 199] width 216 height 30
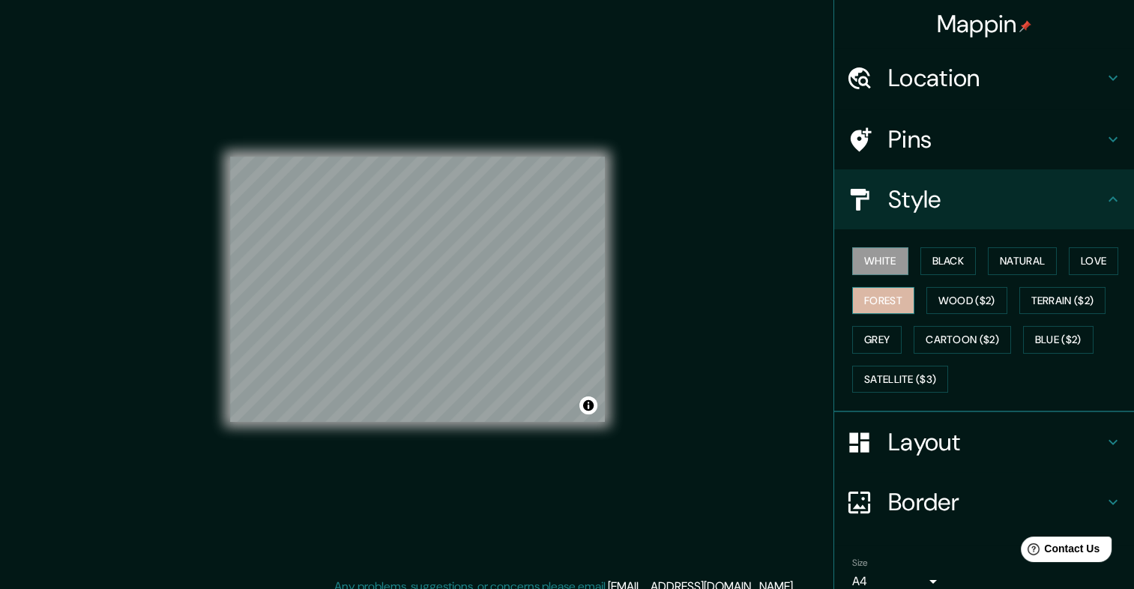
click at [875, 295] on button "Forest" at bounding box center [883, 301] width 62 height 28
click at [1016, 263] on button "Natural" at bounding box center [1021, 261] width 69 height 28
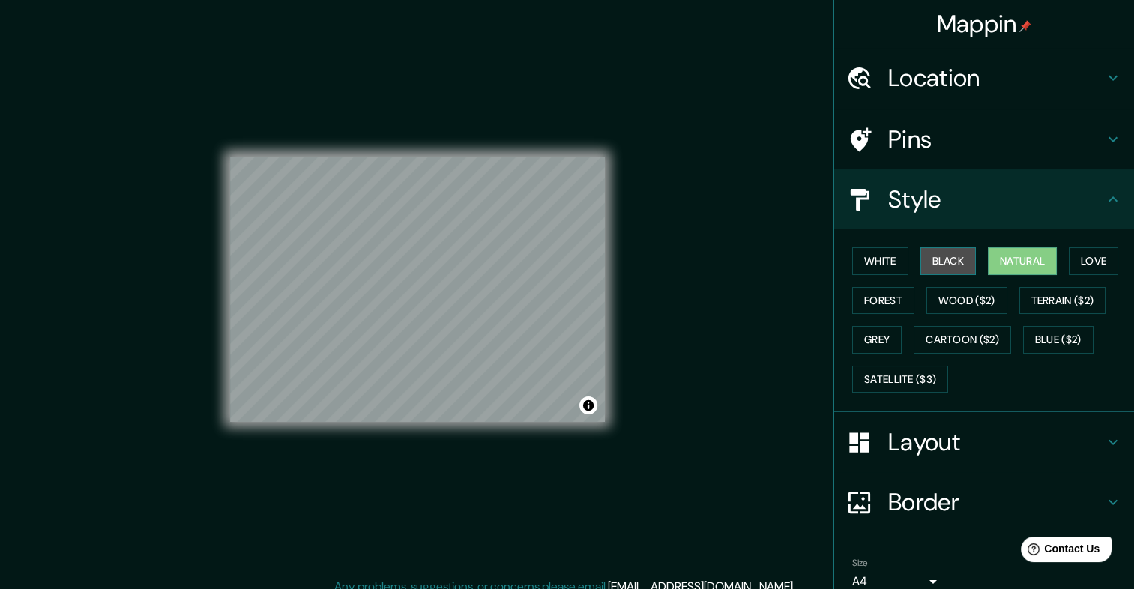
click at [939, 255] on button "Black" at bounding box center [948, 261] width 56 height 28
click at [874, 256] on button "White" at bounding box center [880, 261] width 56 height 28
click at [923, 200] on h4 "Style" at bounding box center [996, 199] width 216 height 30
click at [1104, 190] on icon at bounding box center [1113, 199] width 18 height 18
click at [983, 442] on h4 "Layout" at bounding box center [996, 442] width 216 height 30
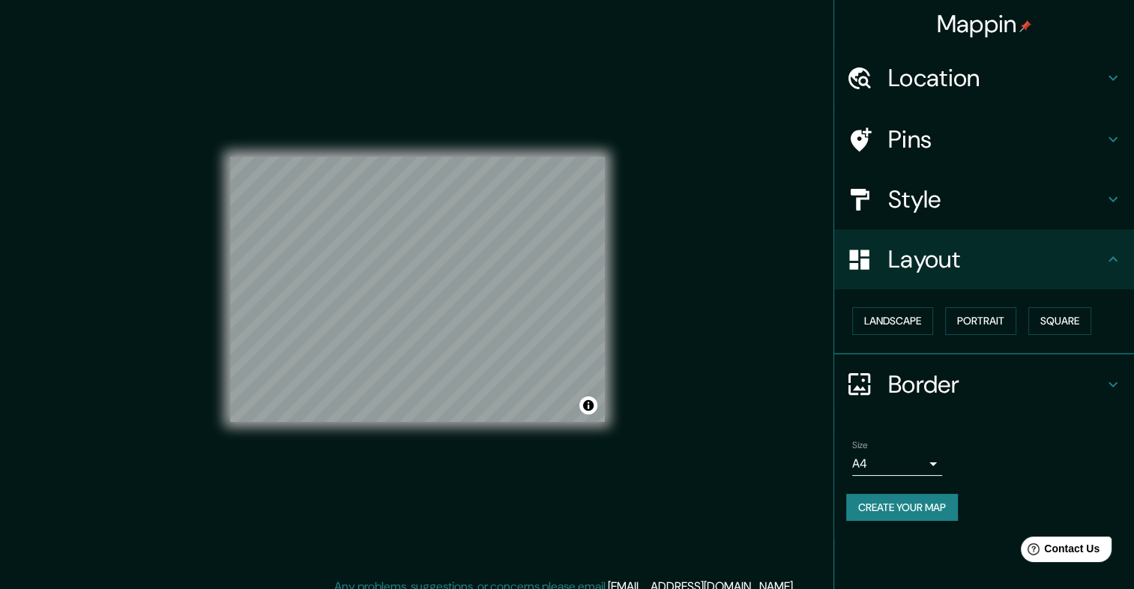
click at [909, 510] on button "Create your map" at bounding box center [902, 508] width 112 height 28
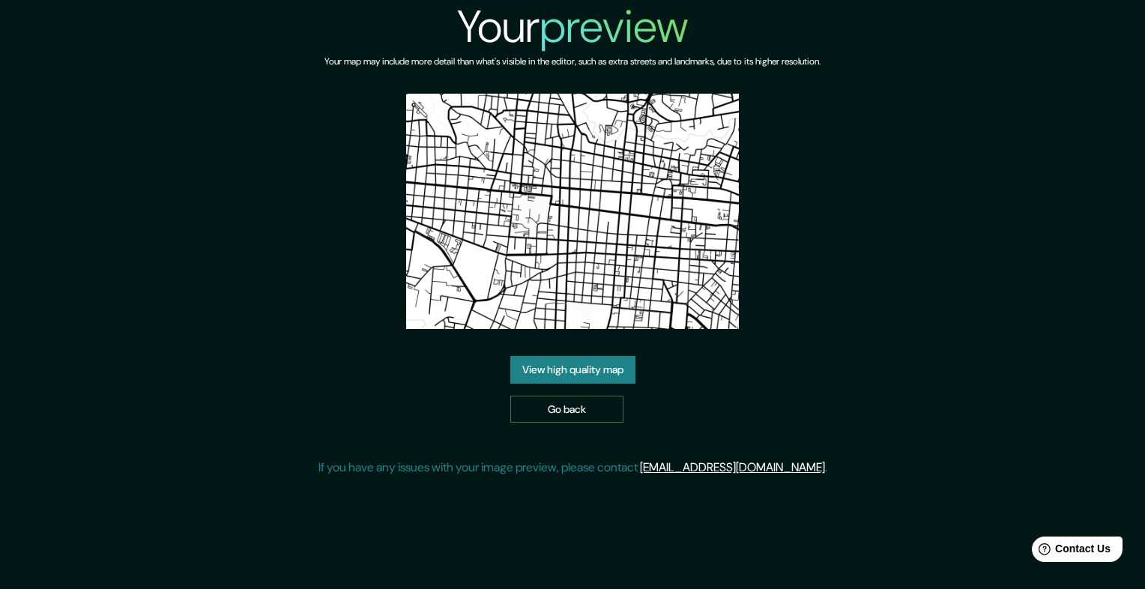
click at [568, 412] on link "Go back" at bounding box center [566, 410] width 113 height 28
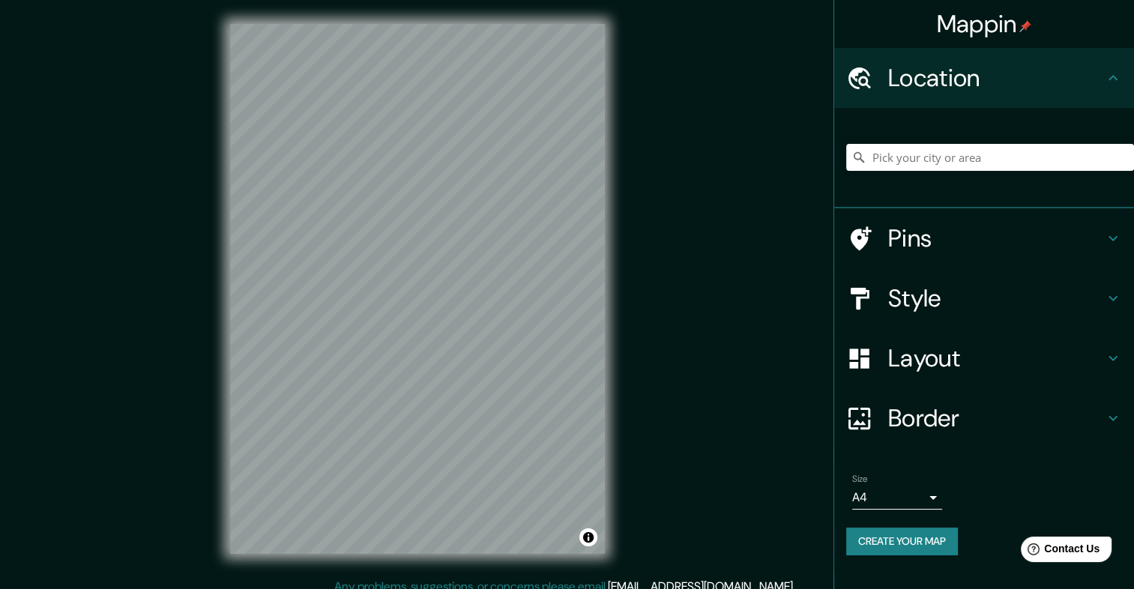
click at [911, 292] on h4 "Style" at bounding box center [996, 298] width 216 height 30
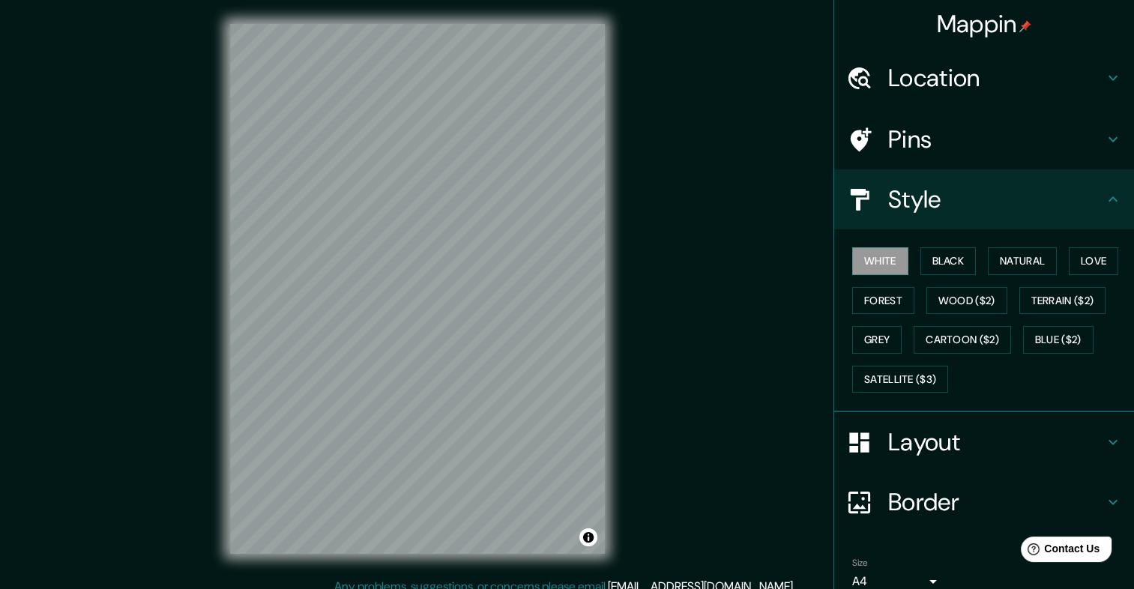
click at [896, 454] on h4 "Layout" at bounding box center [996, 442] width 216 height 30
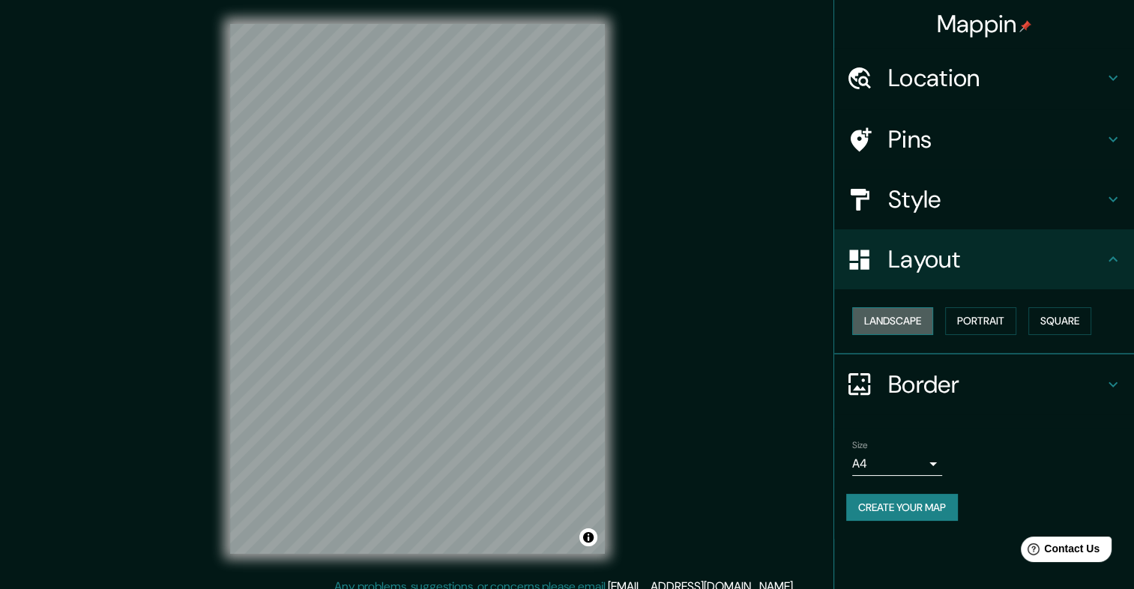
click at [908, 325] on button "Landscape" at bounding box center [892, 321] width 81 height 28
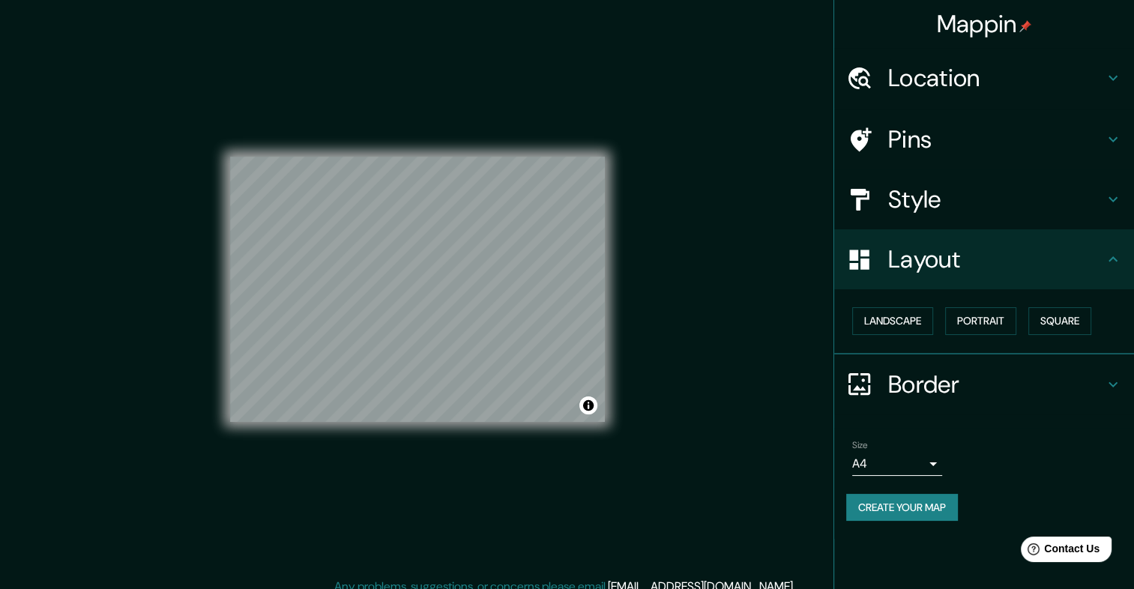
click at [947, 69] on h4 "Location" at bounding box center [996, 78] width 216 height 30
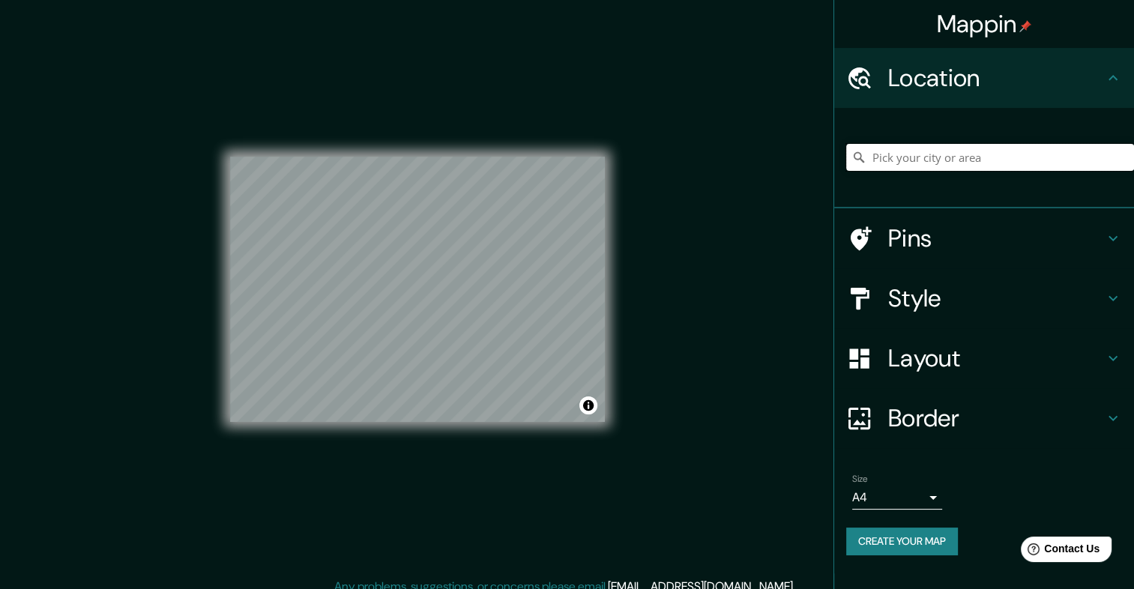
click at [936, 151] on input "Pick your city or area" at bounding box center [990, 157] width 288 height 27
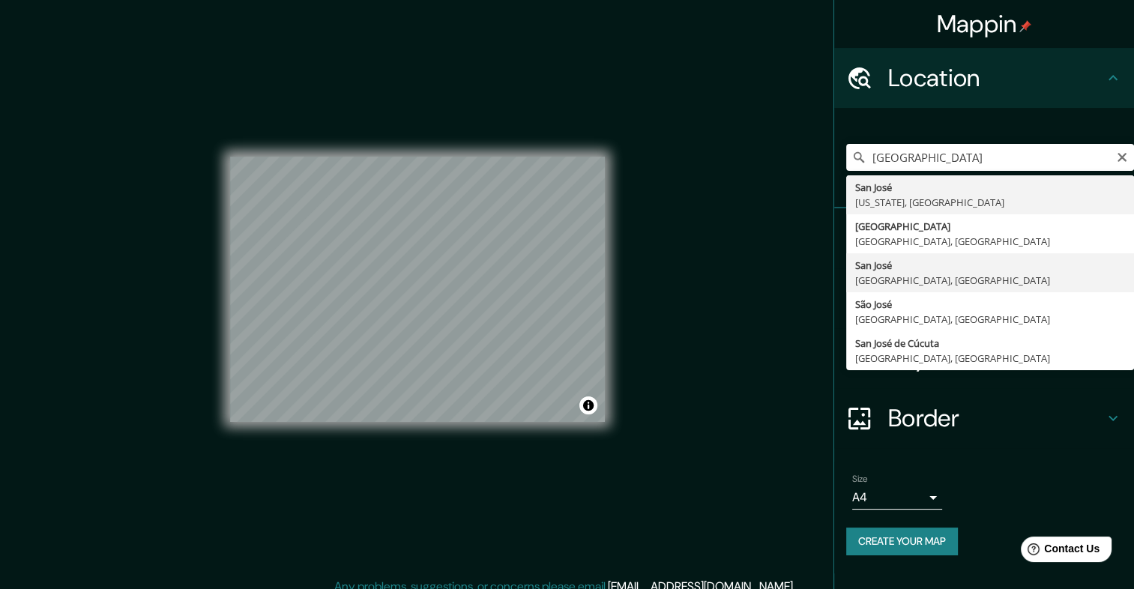
type input "[GEOGRAPHIC_DATA], [GEOGRAPHIC_DATA], [GEOGRAPHIC_DATA]"
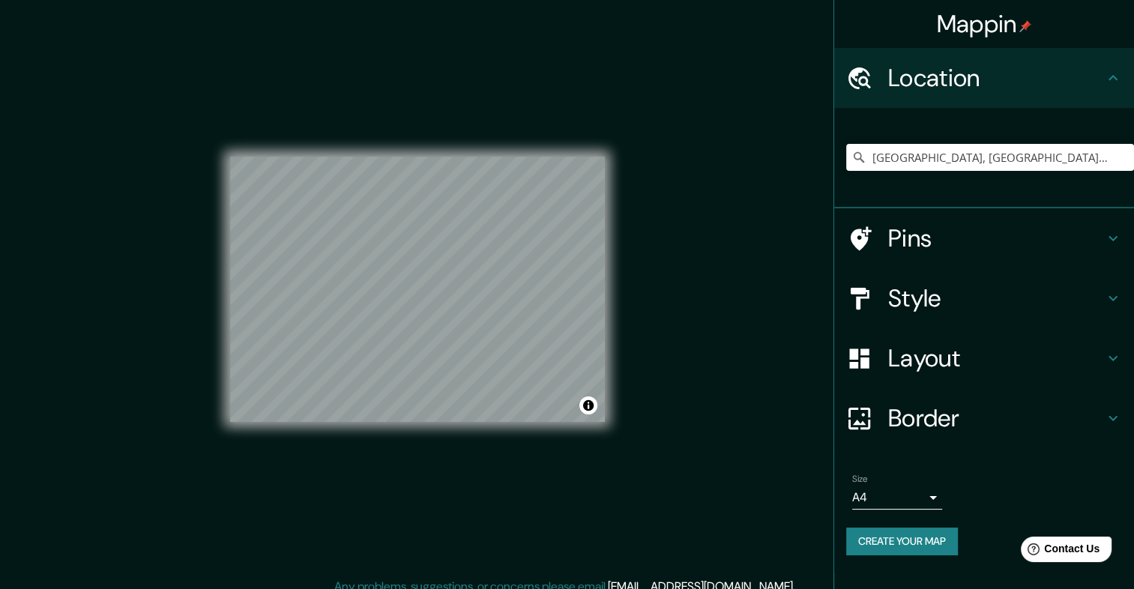
click at [918, 538] on button "Create your map" at bounding box center [902, 541] width 112 height 28
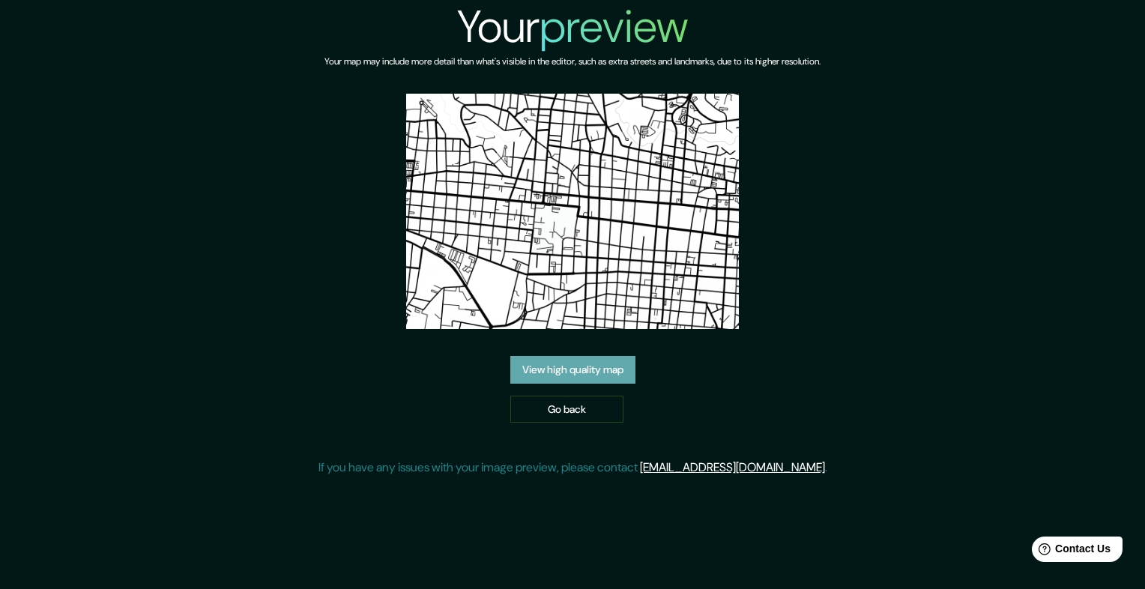
click at [578, 360] on link "View high quality map" at bounding box center [572, 370] width 125 height 28
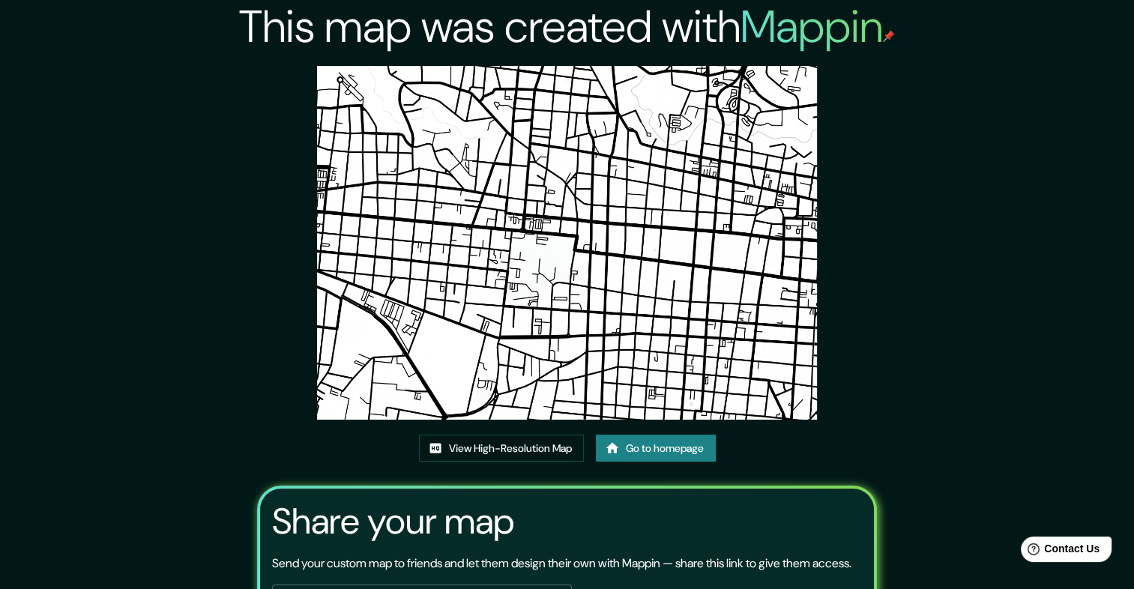
click at [671, 450] on link "Go to homepage" at bounding box center [656, 449] width 120 height 28
